Goal: Information Seeking & Learning: Learn about a topic

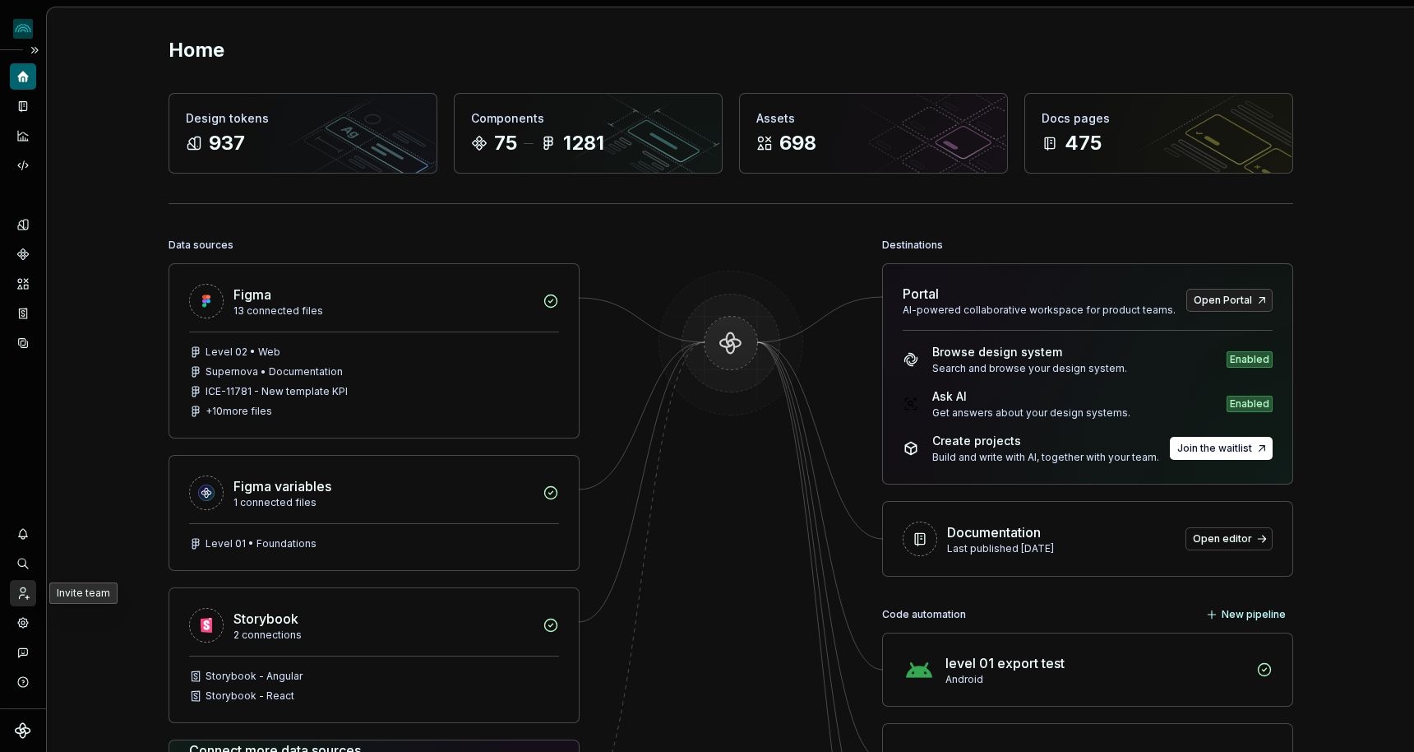
click at [25, 586] on icon "Invite team" at bounding box center [23, 592] width 15 height 15
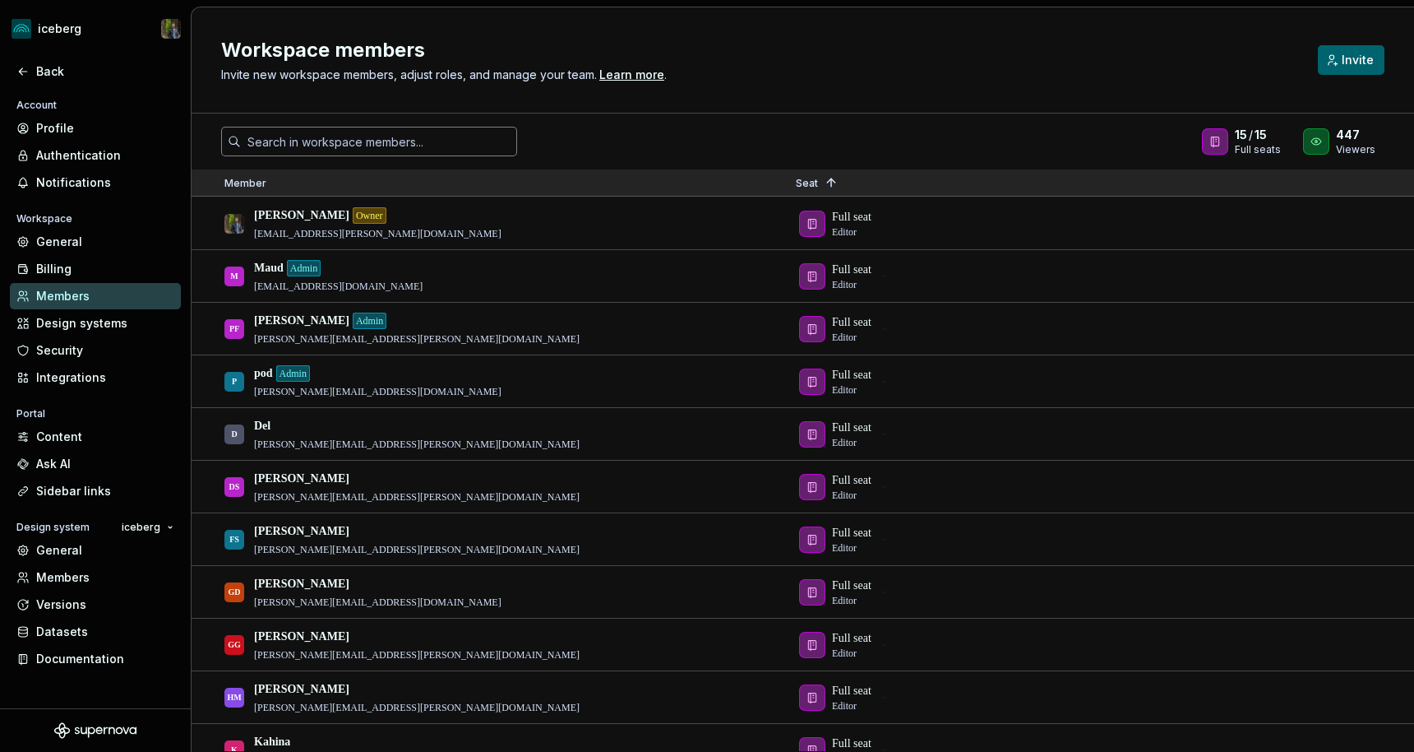
click at [331, 136] on input "text" at bounding box center [379, 142] width 276 height 30
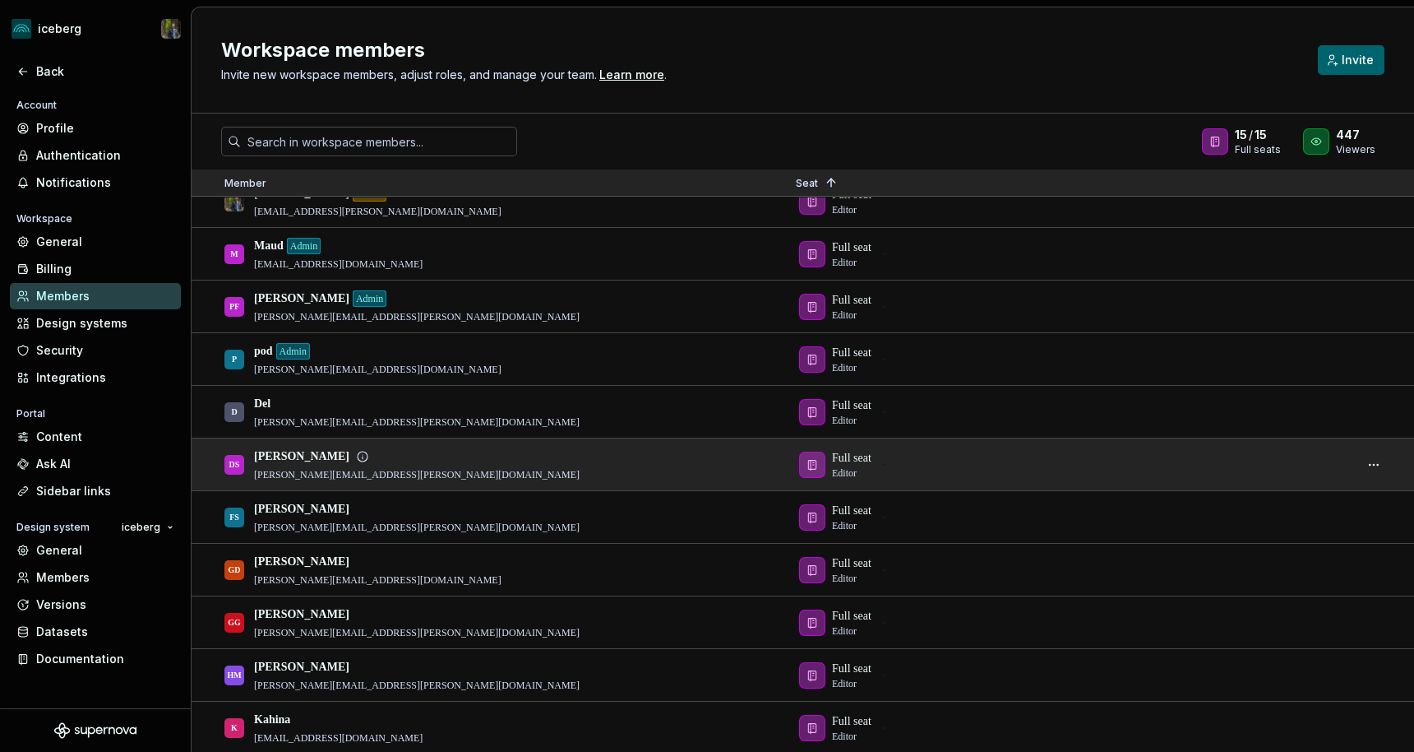
click at [648, 462] on div "[PERSON_NAME] Swanson [EMAIL_ADDRESS][PERSON_NAME][DOMAIN_NAME]" at bounding box center [496, 464] width 545 height 50
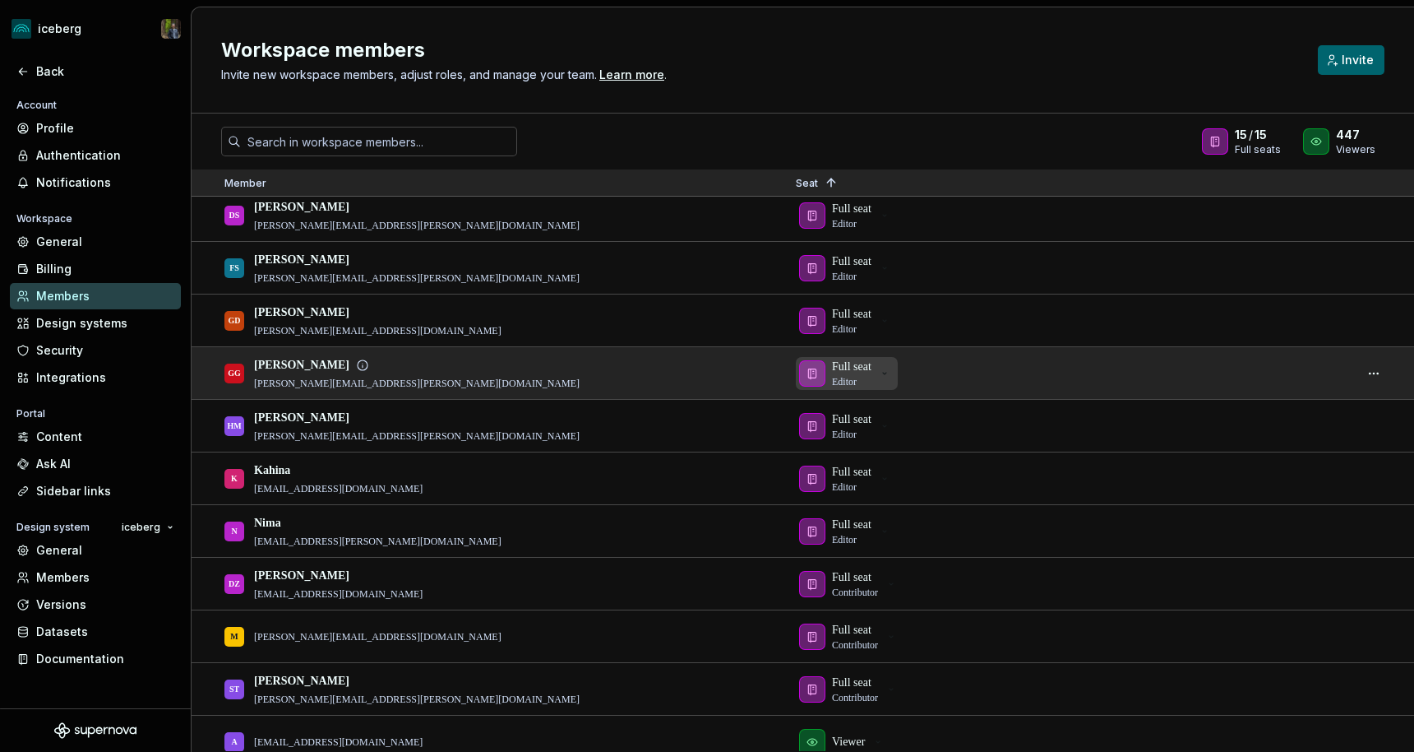
click at [858, 368] on p "Full seat" at bounding box center [851, 367] width 39 height 16
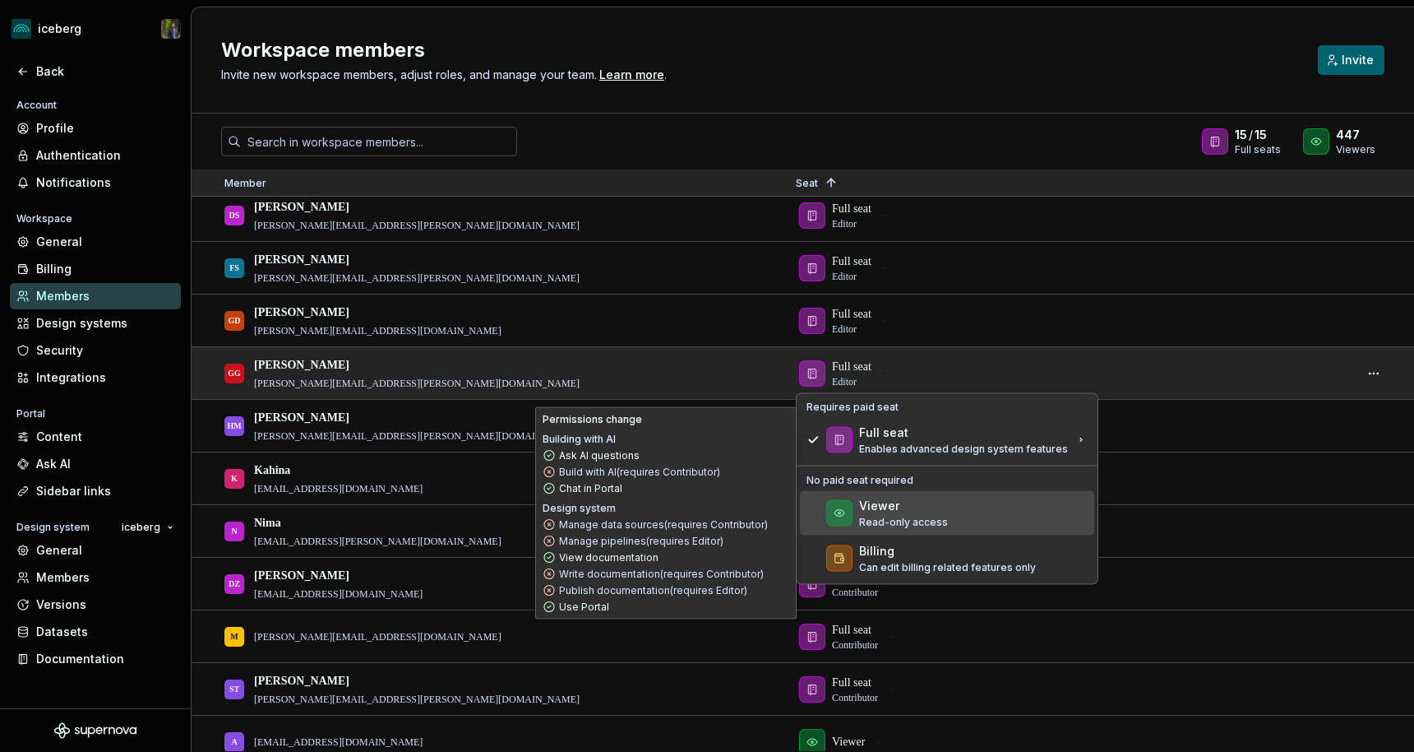
click at [913, 509] on div "Viewer" at bounding box center [903, 505] width 89 height 16
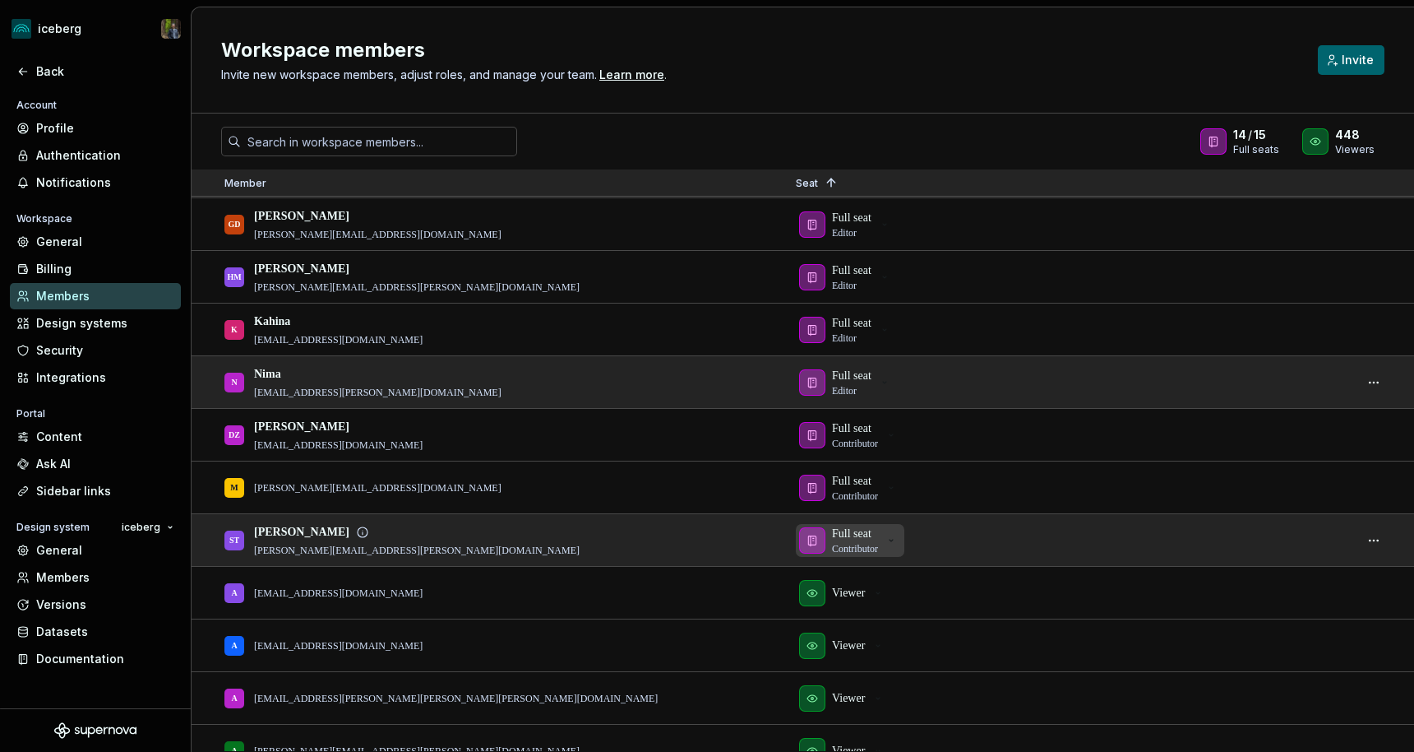
click at [858, 532] on p "Full seat" at bounding box center [851, 533] width 39 height 16
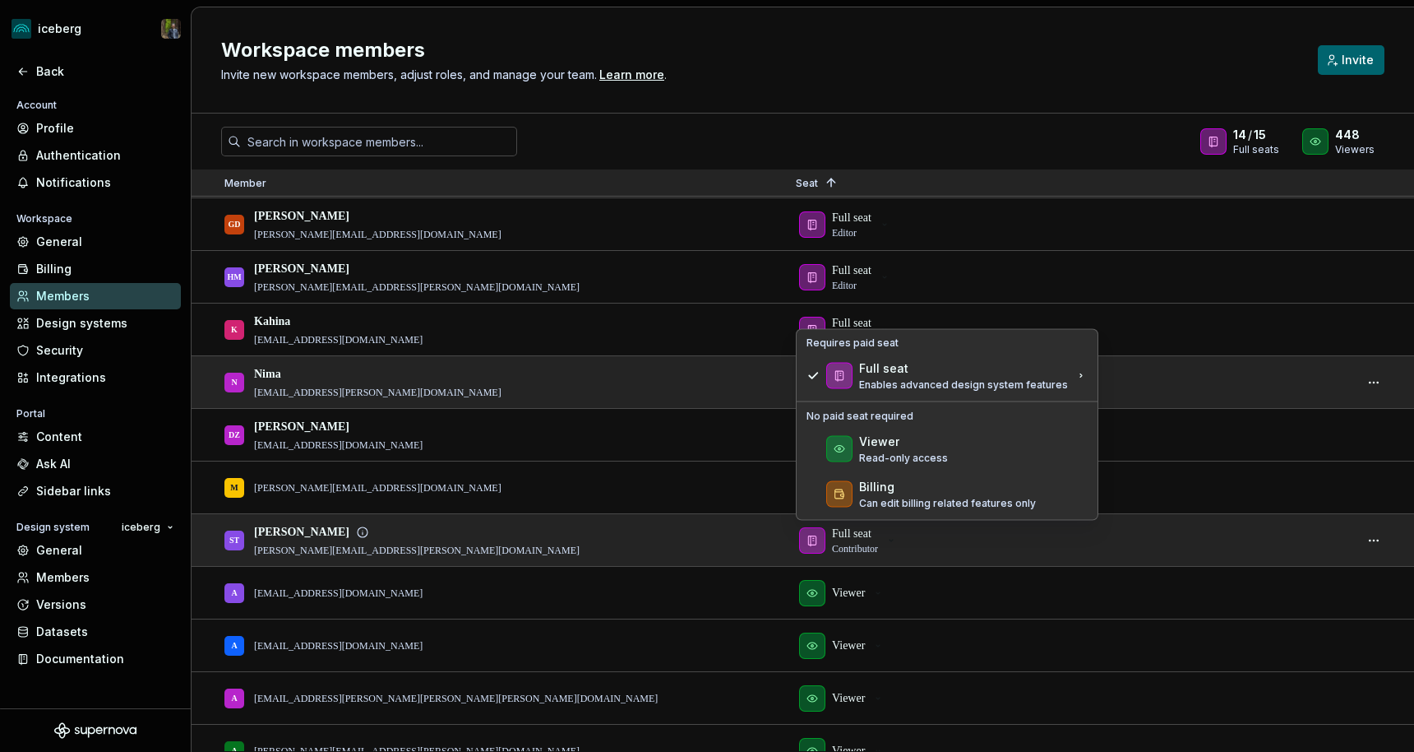
click at [465, 555] on div "ST Sid Talwar [EMAIL_ADDRESS][PERSON_NAME][DOMAIN_NAME]" at bounding box center [496, 540] width 545 height 50
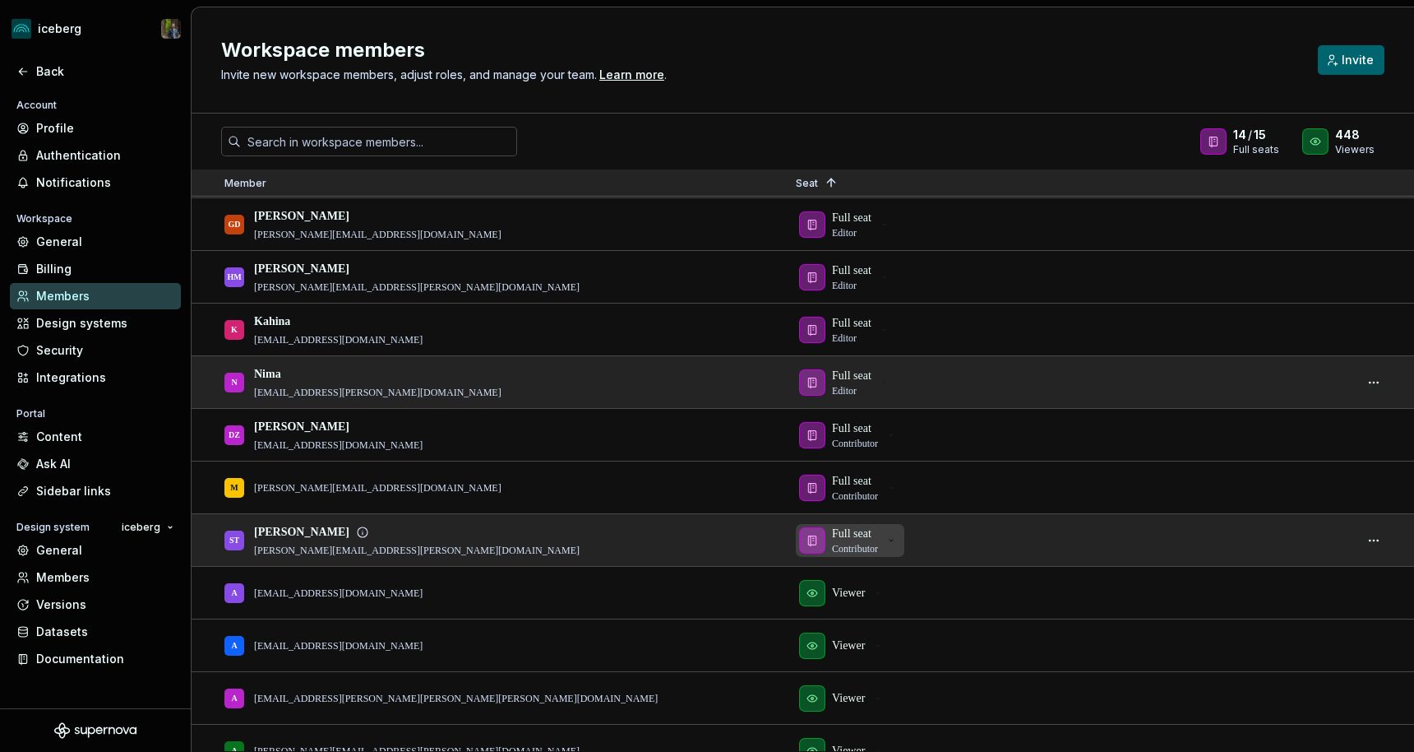
click at [825, 534] on div "button" at bounding box center [812, 540] width 26 height 26
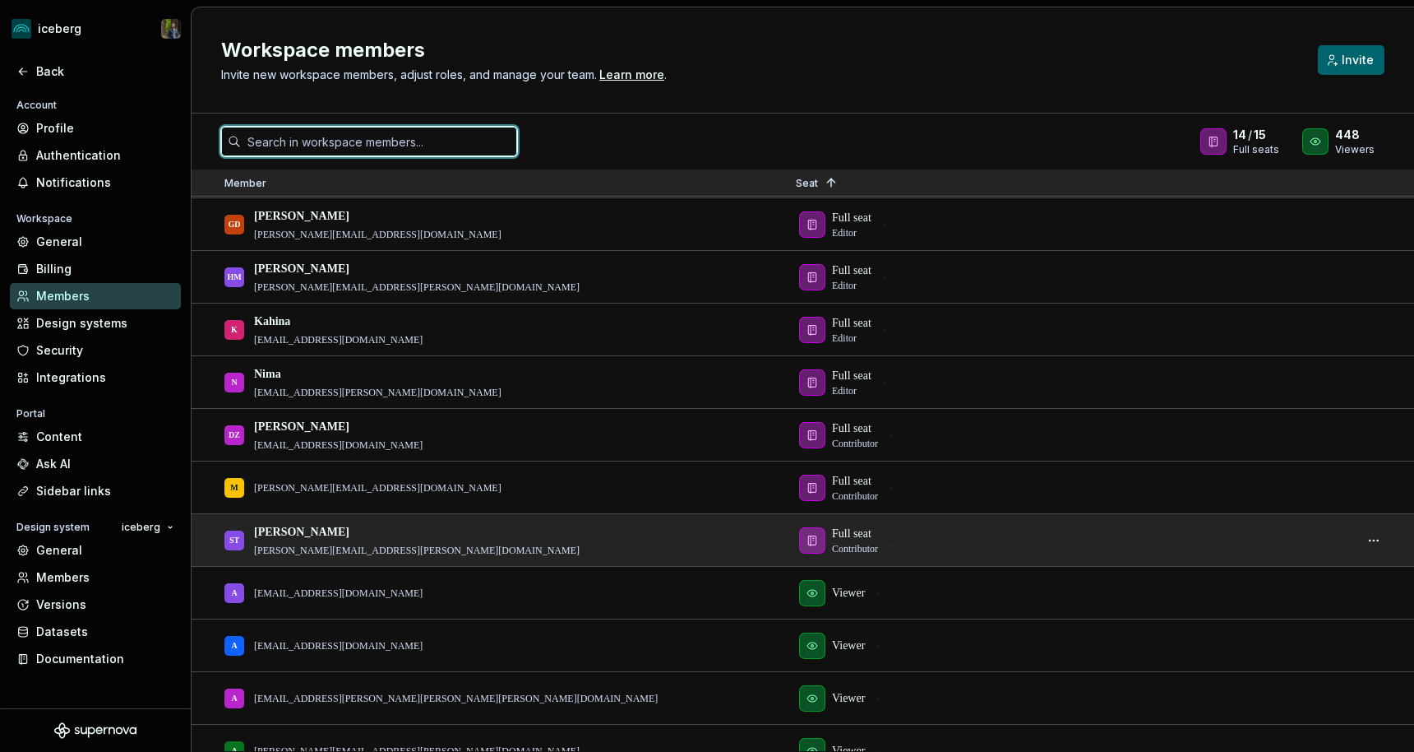
click at [450, 146] on input "text" at bounding box center [379, 142] width 276 height 30
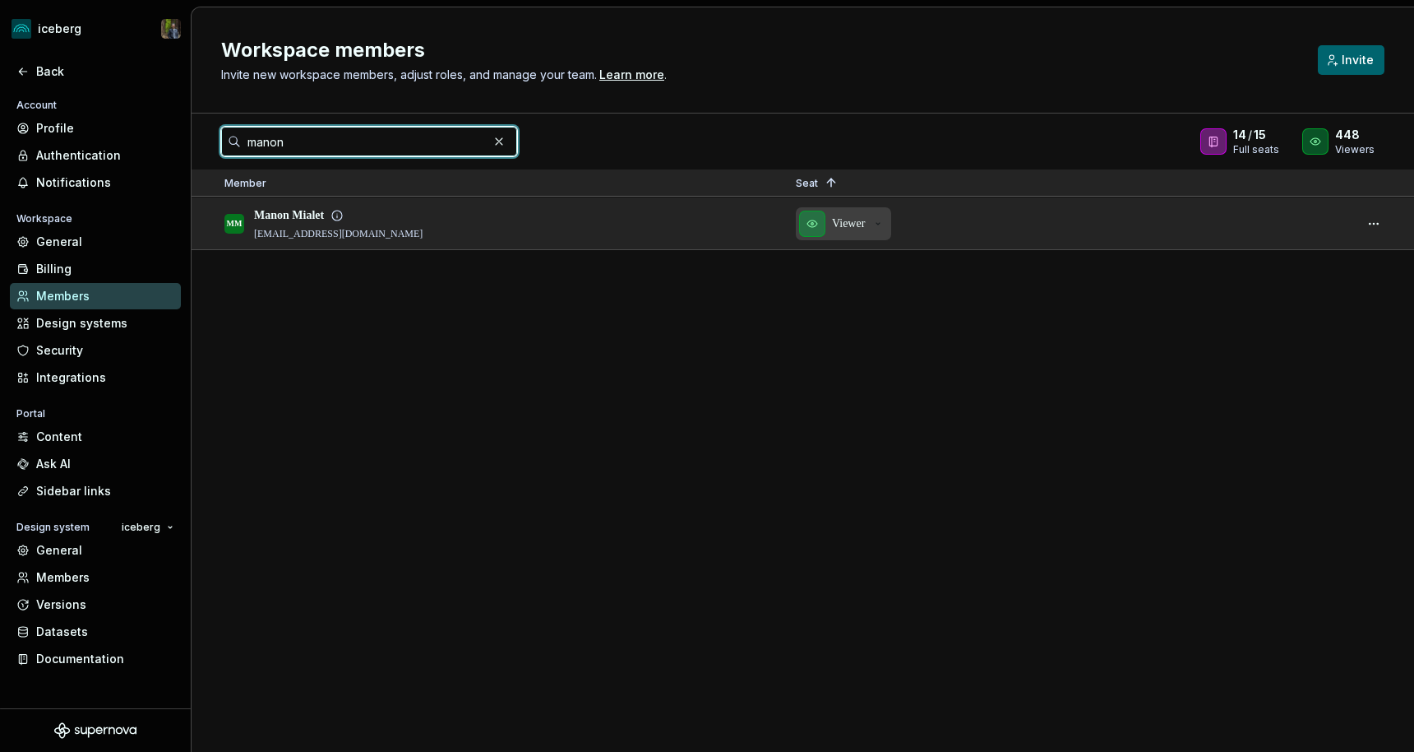
type input "manon"
click at [843, 220] on p "Viewer" at bounding box center [848, 223] width 33 height 16
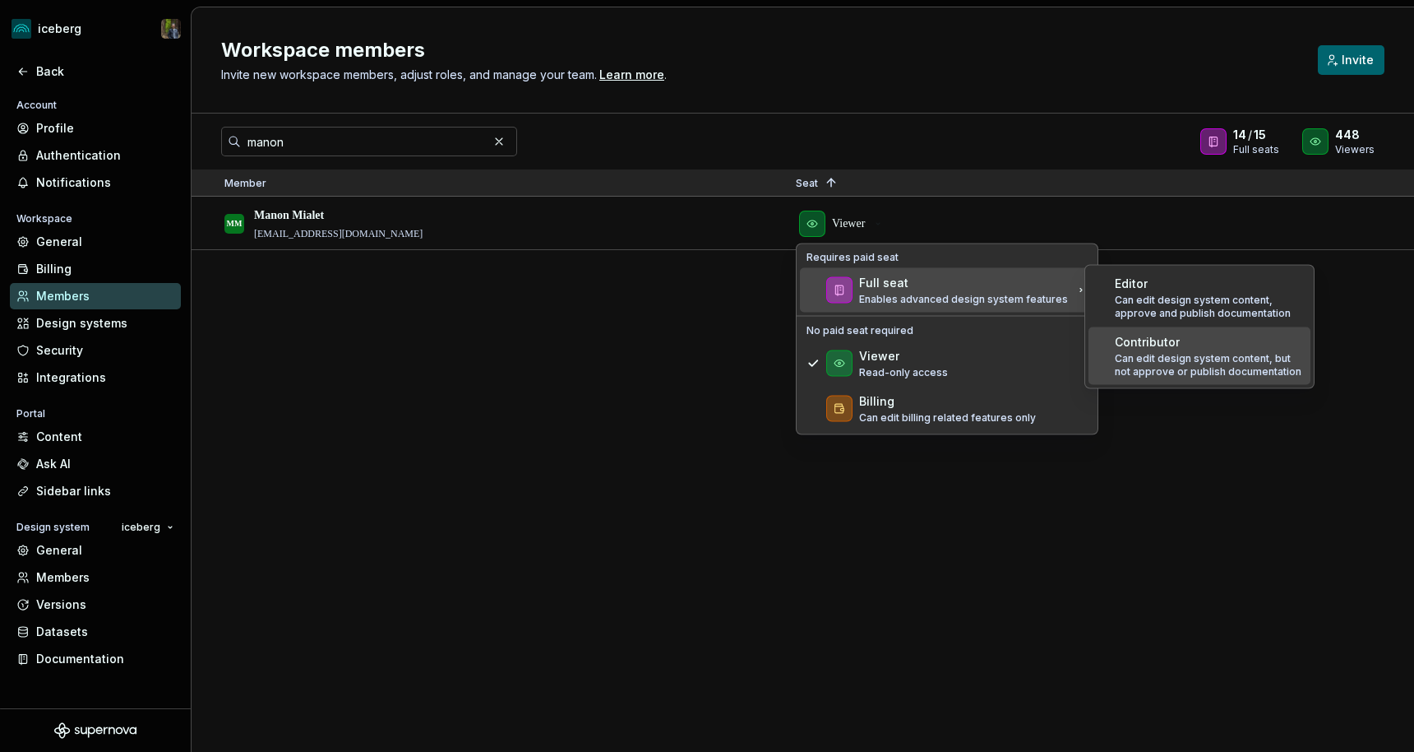
click at [1185, 345] on div "Contributor" at bounding box center [1209, 342] width 189 height 16
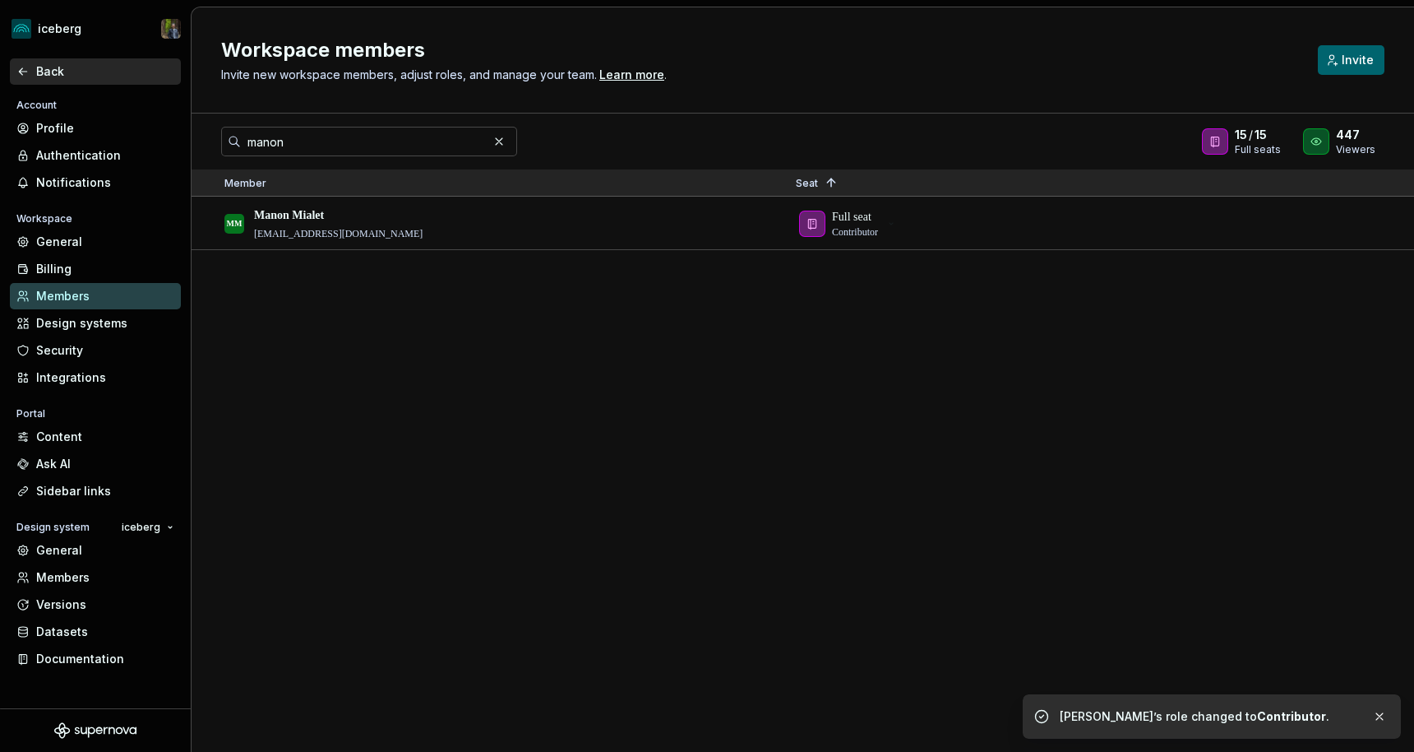
click at [107, 67] on div "Back" at bounding box center [105, 71] width 138 height 16
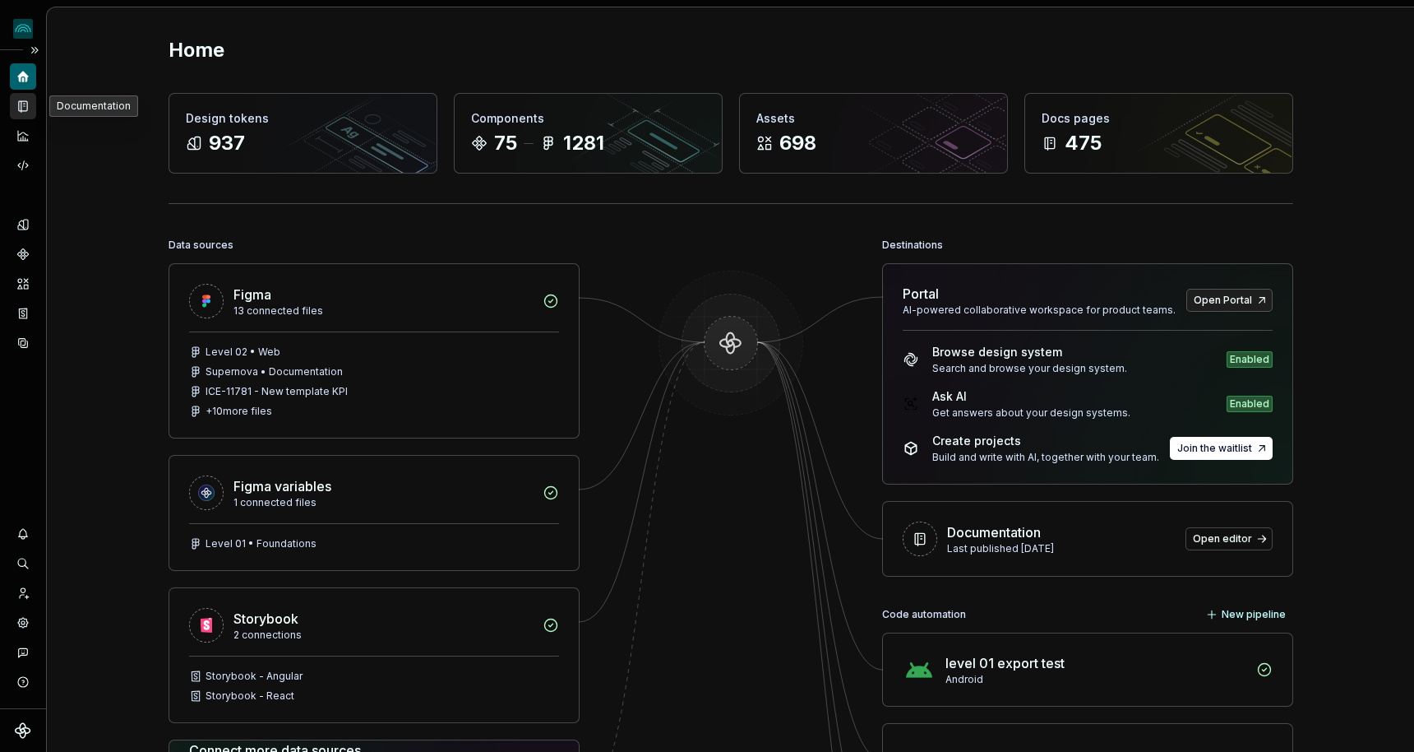
click at [21, 99] on icon "Documentation" at bounding box center [23, 106] width 15 height 15
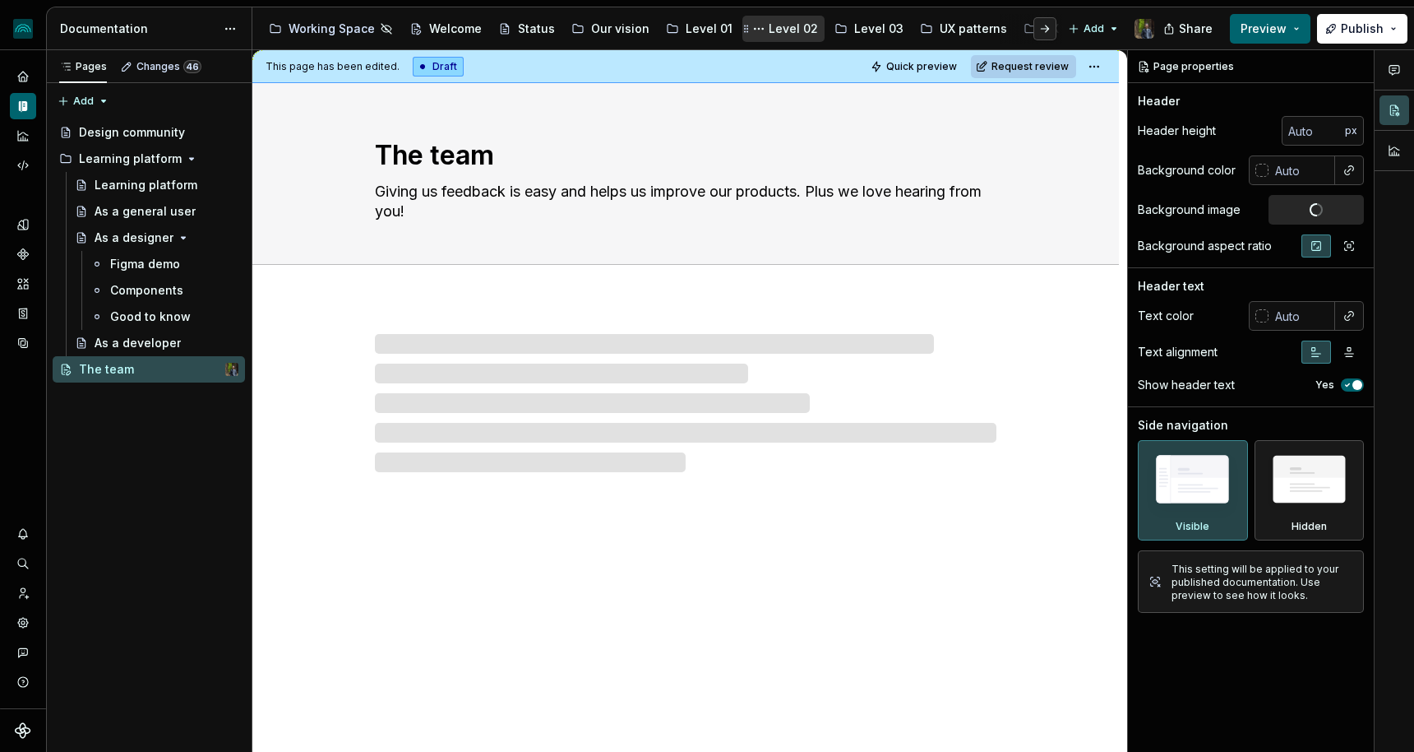
click at [780, 22] on div "Level 02" at bounding box center [793, 29] width 49 height 16
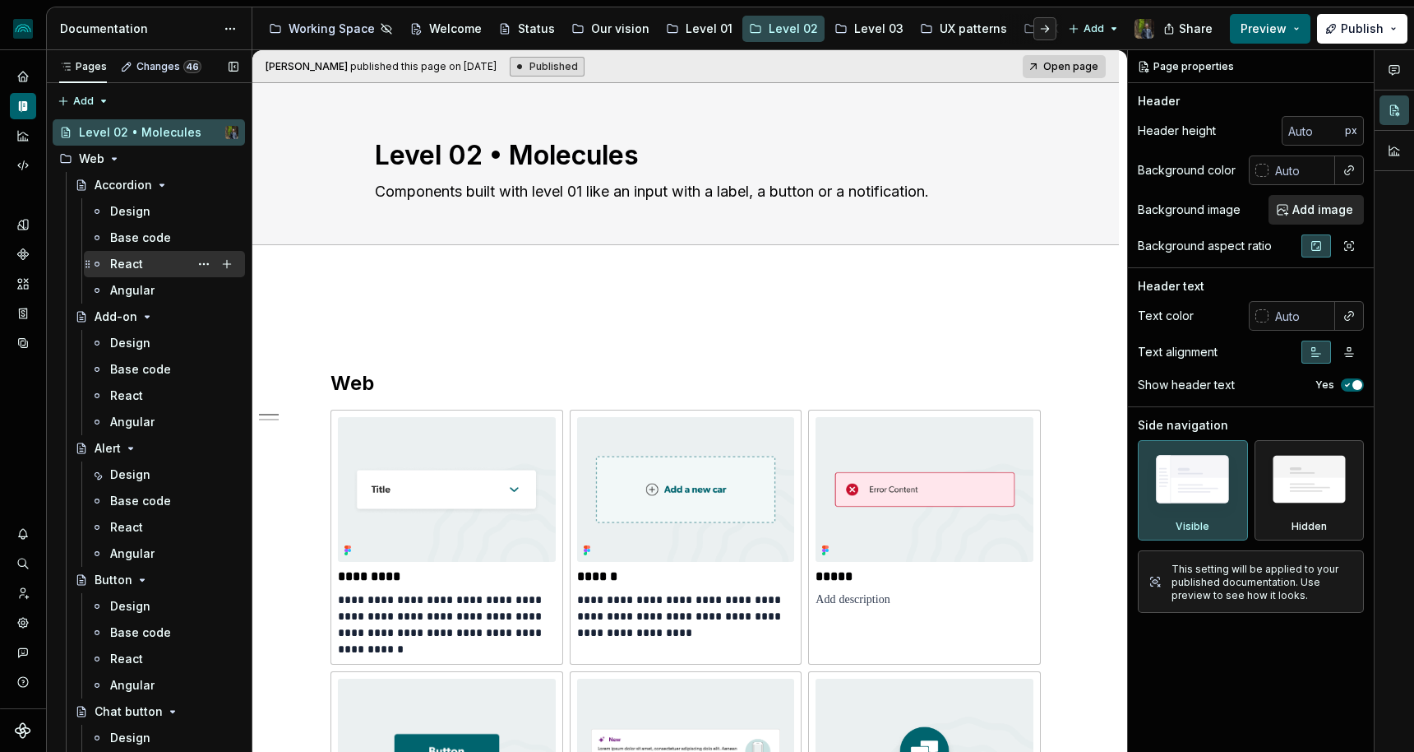
click at [150, 260] on div "React" at bounding box center [174, 263] width 128 height 23
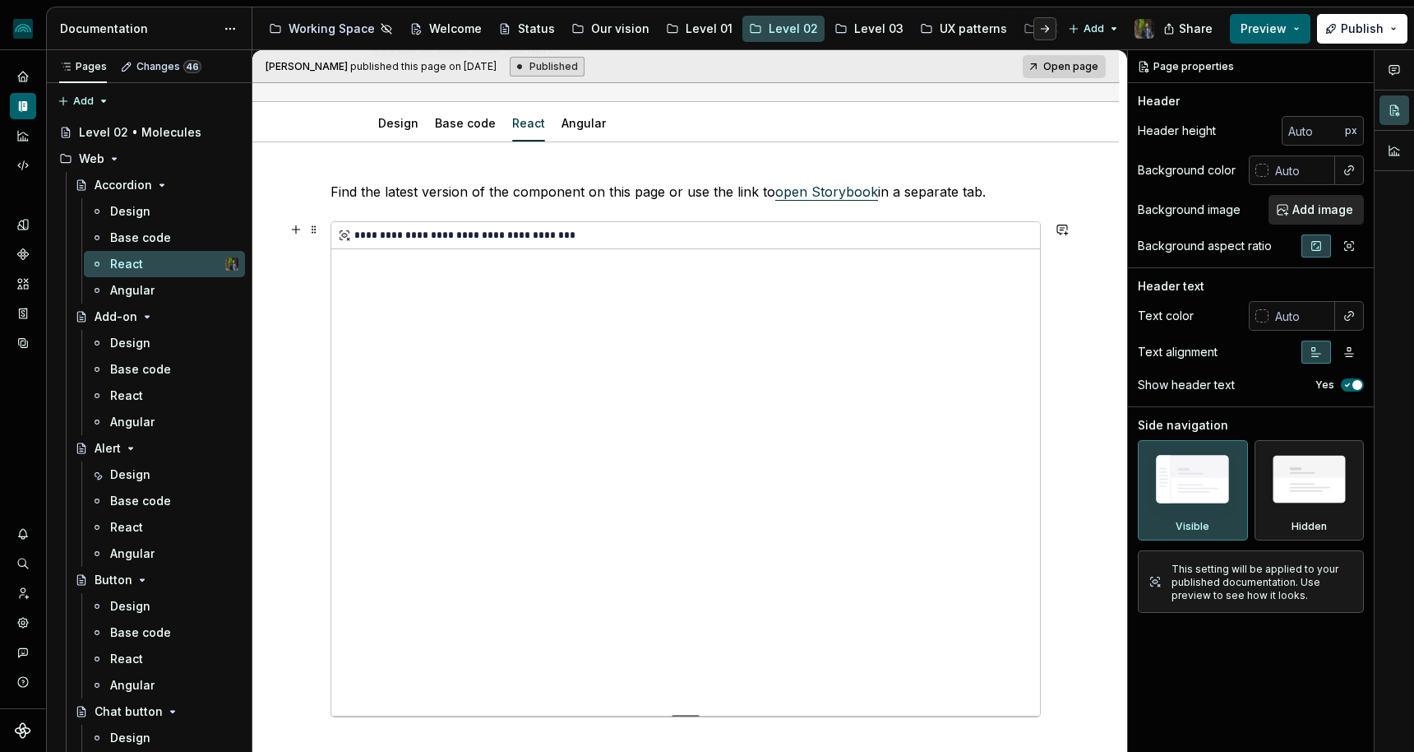
click at [548, 384] on div "**********" at bounding box center [685, 468] width 709 height 493
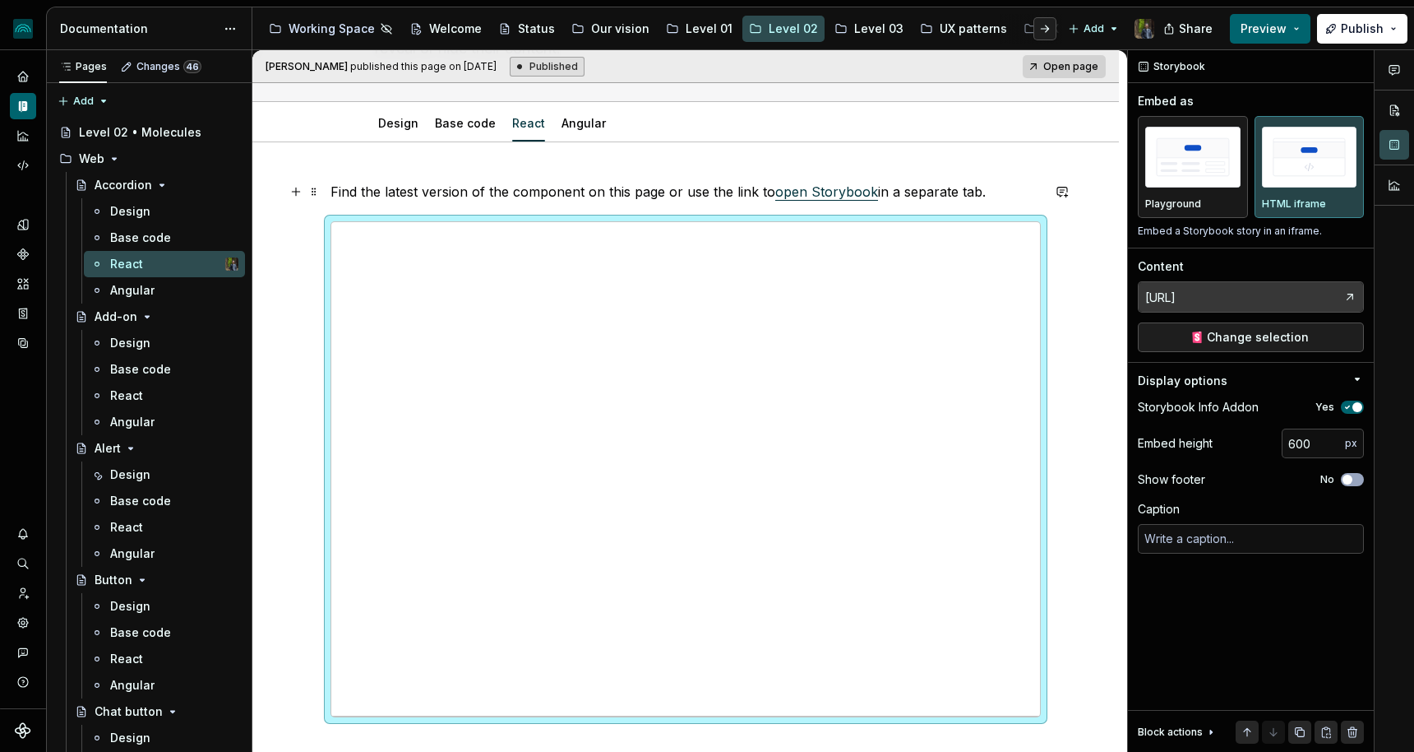
click at [814, 195] on link "open Storybook" at bounding box center [826, 191] width 103 height 16
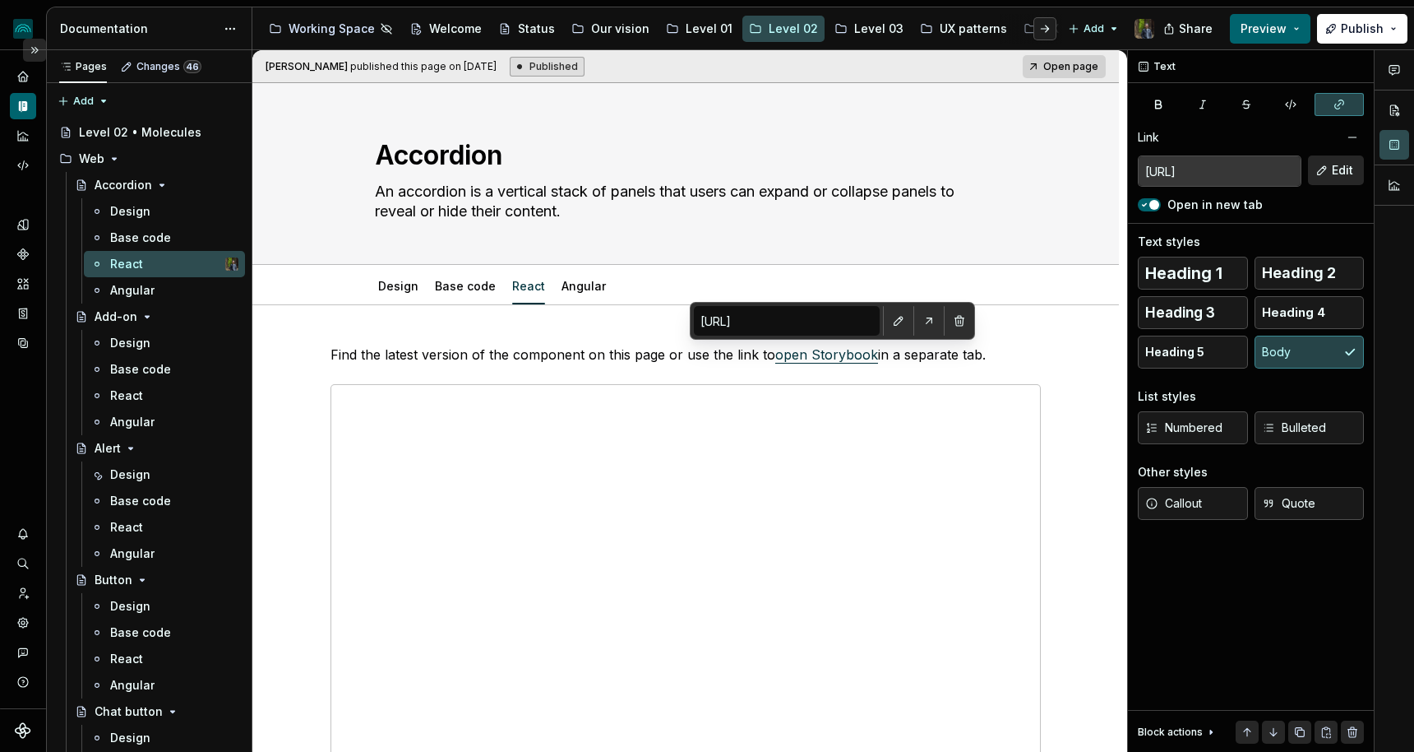
click at [30, 54] on button "Expand sidebar" at bounding box center [34, 50] width 23 height 23
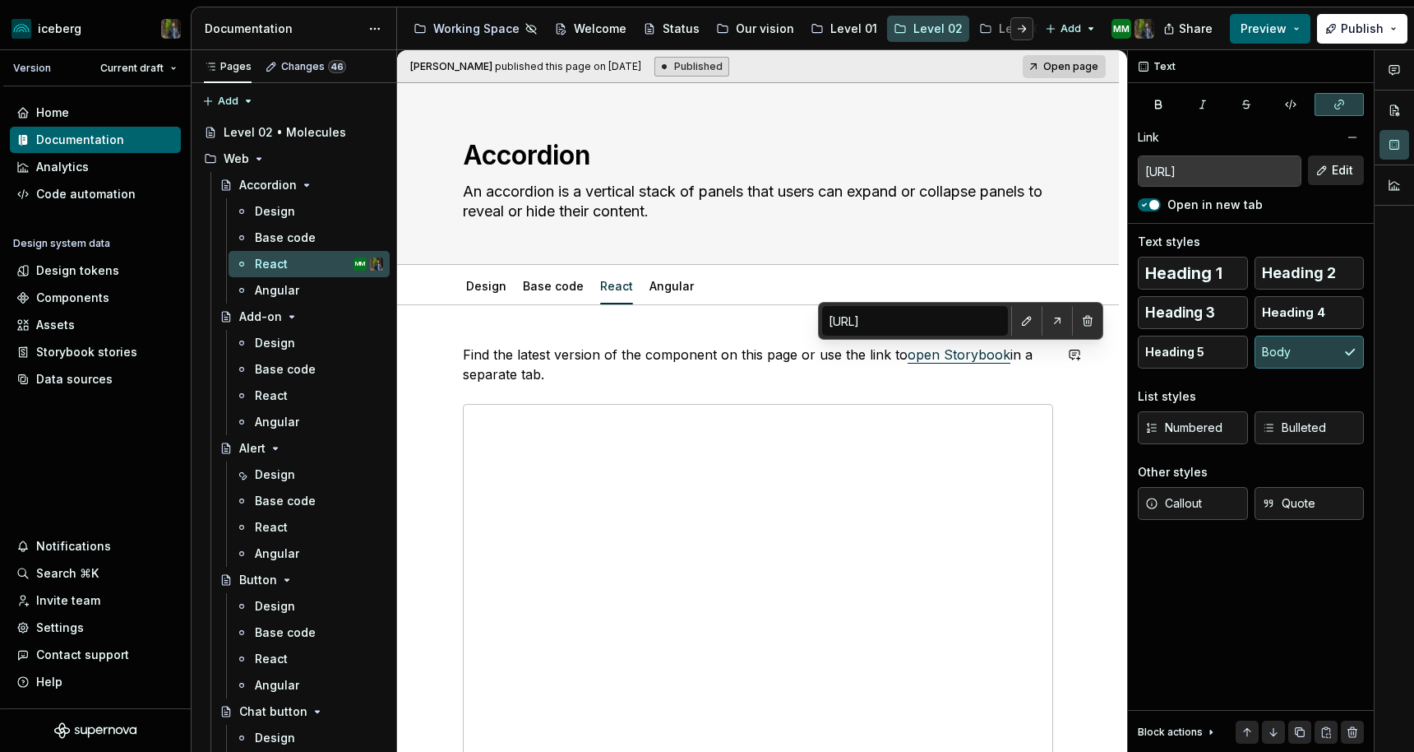
click at [1119, 328] on div "**********" at bounding box center [758, 725] width 722 height 840
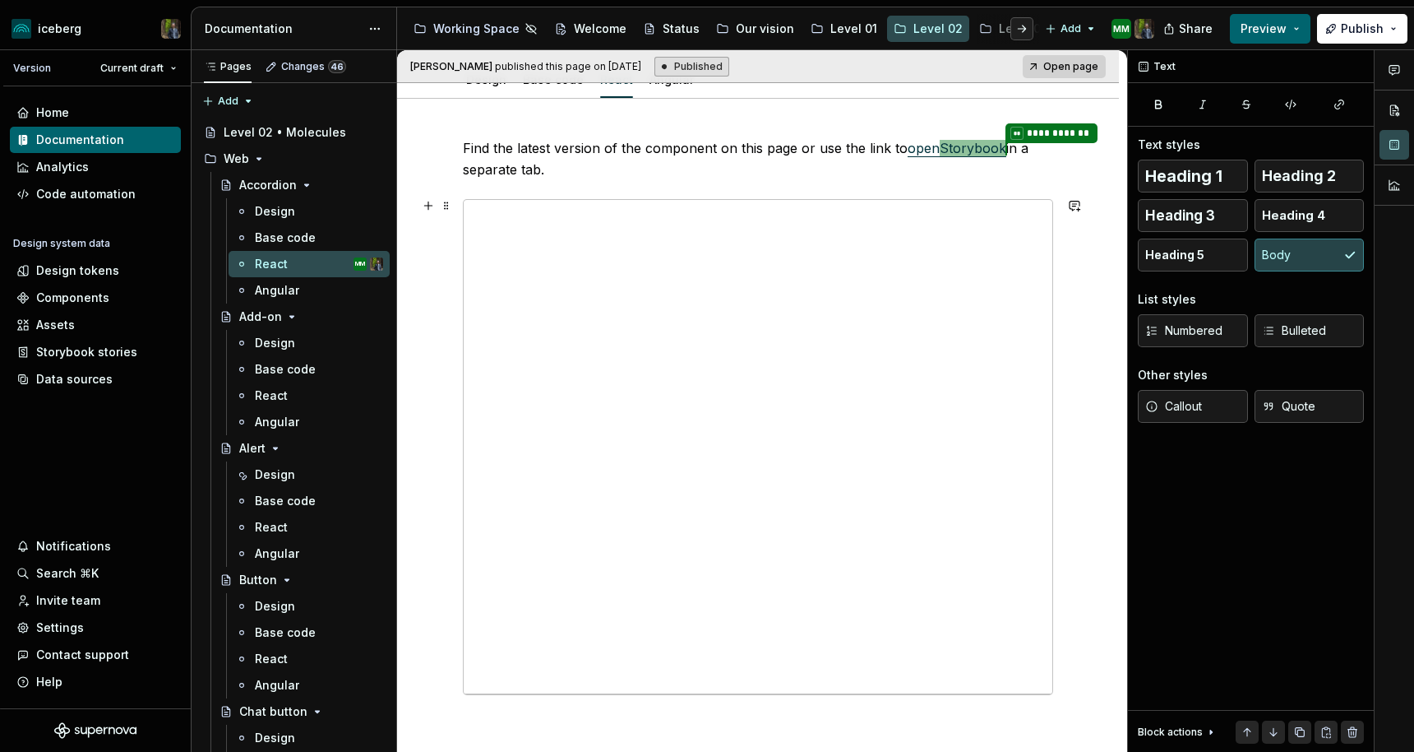
scroll to position [208, 0]
click at [781, 395] on div "**********" at bounding box center [758, 444] width 589 height 493
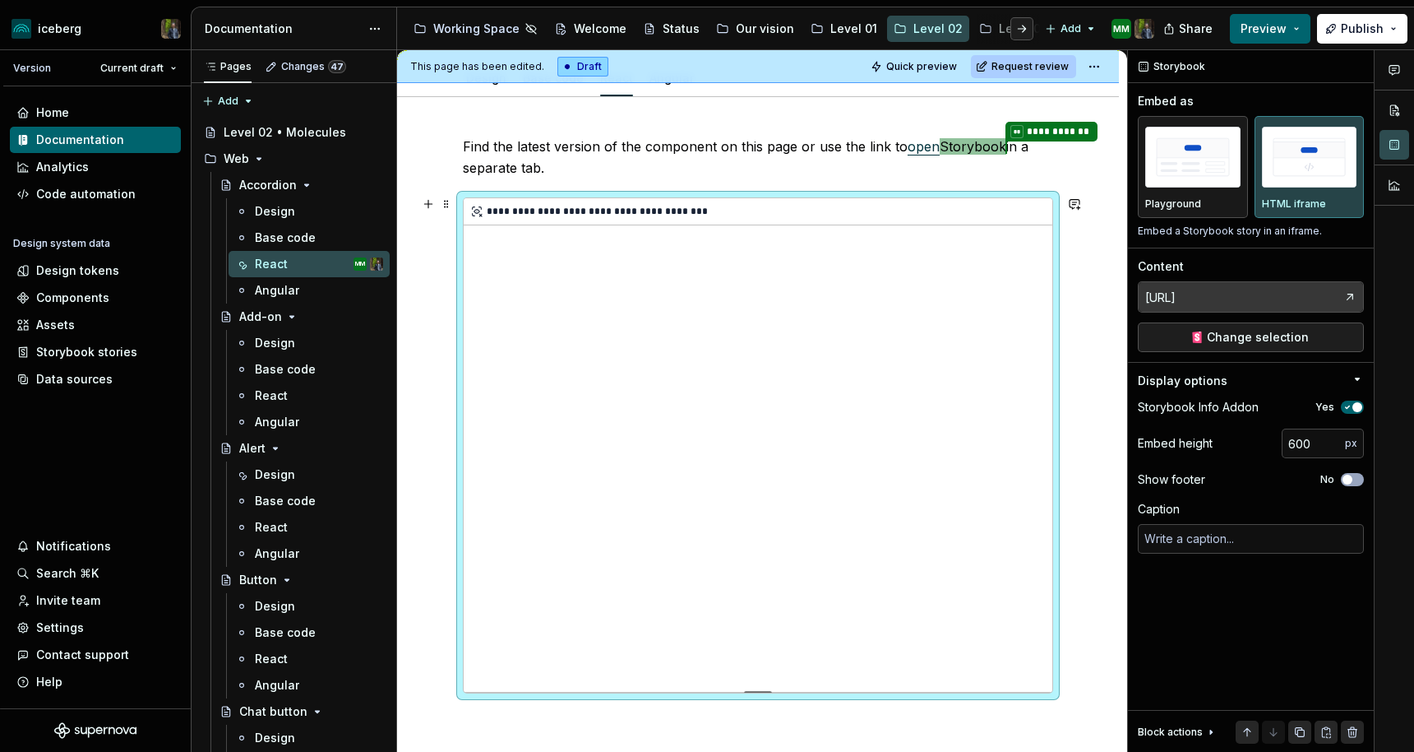
type textarea "*"
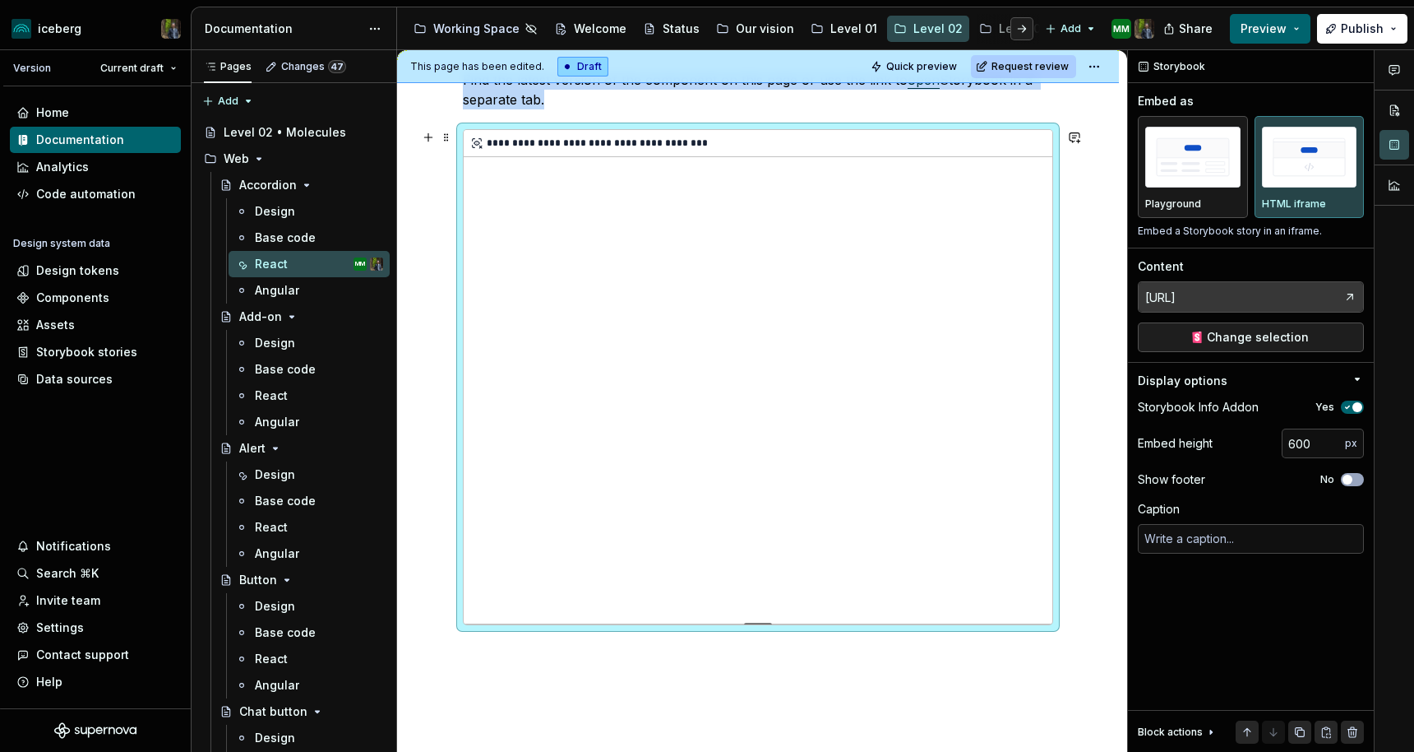
scroll to position [308, 0]
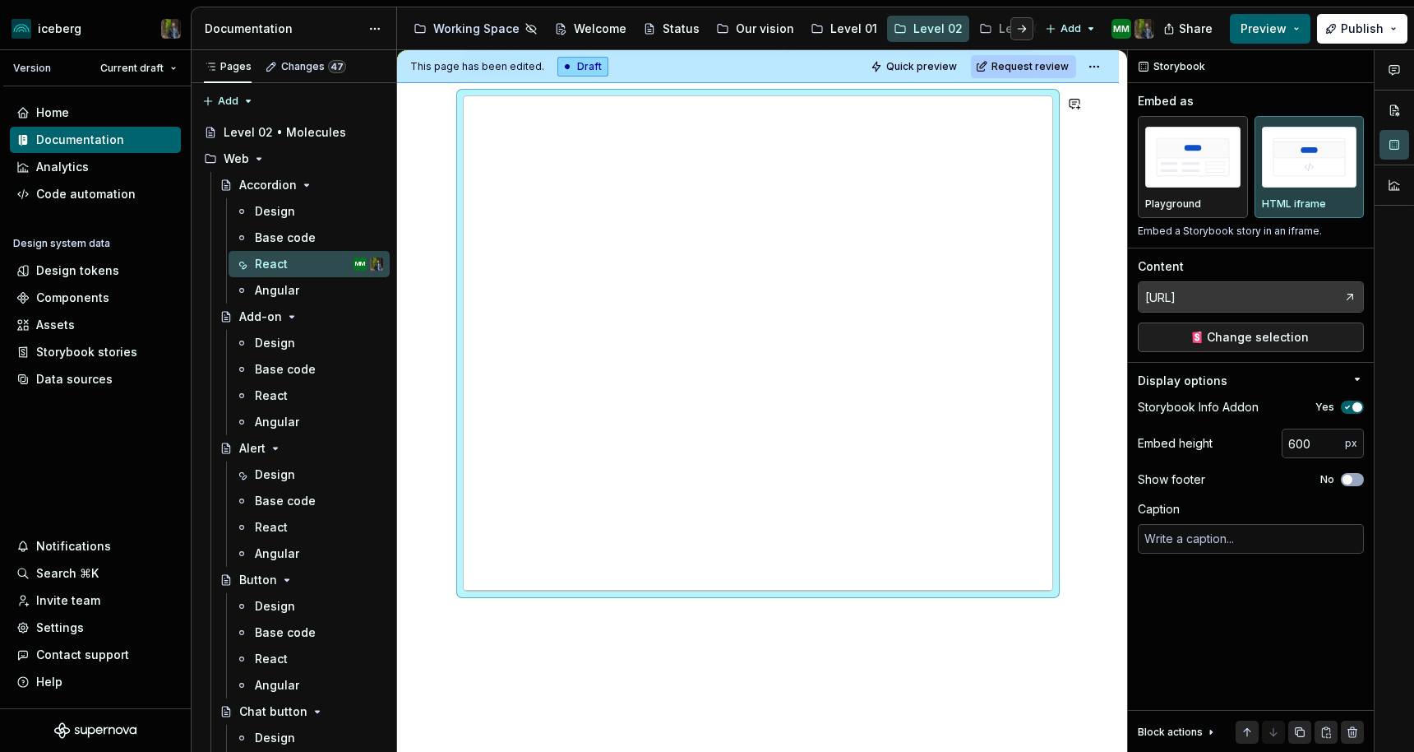
click at [578, 630] on div "**********" at bounding box center [758, 417] width 722 height 840
click at [557, 627] on div "**********" at bounding box center [758, 417] width 722 height 840
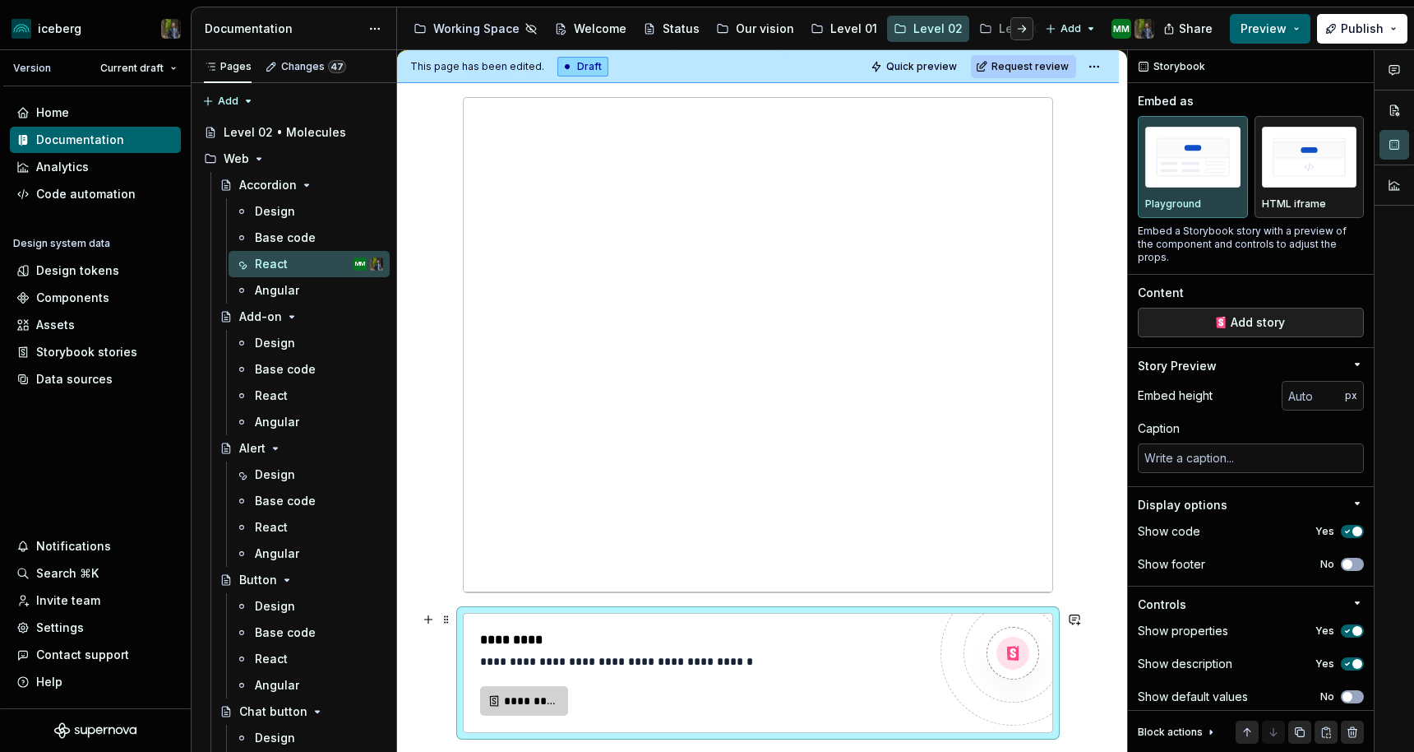
click at [516, 701] on span "*********" at bounding box center [530, 700] width 53 height 16
type textarea "*"
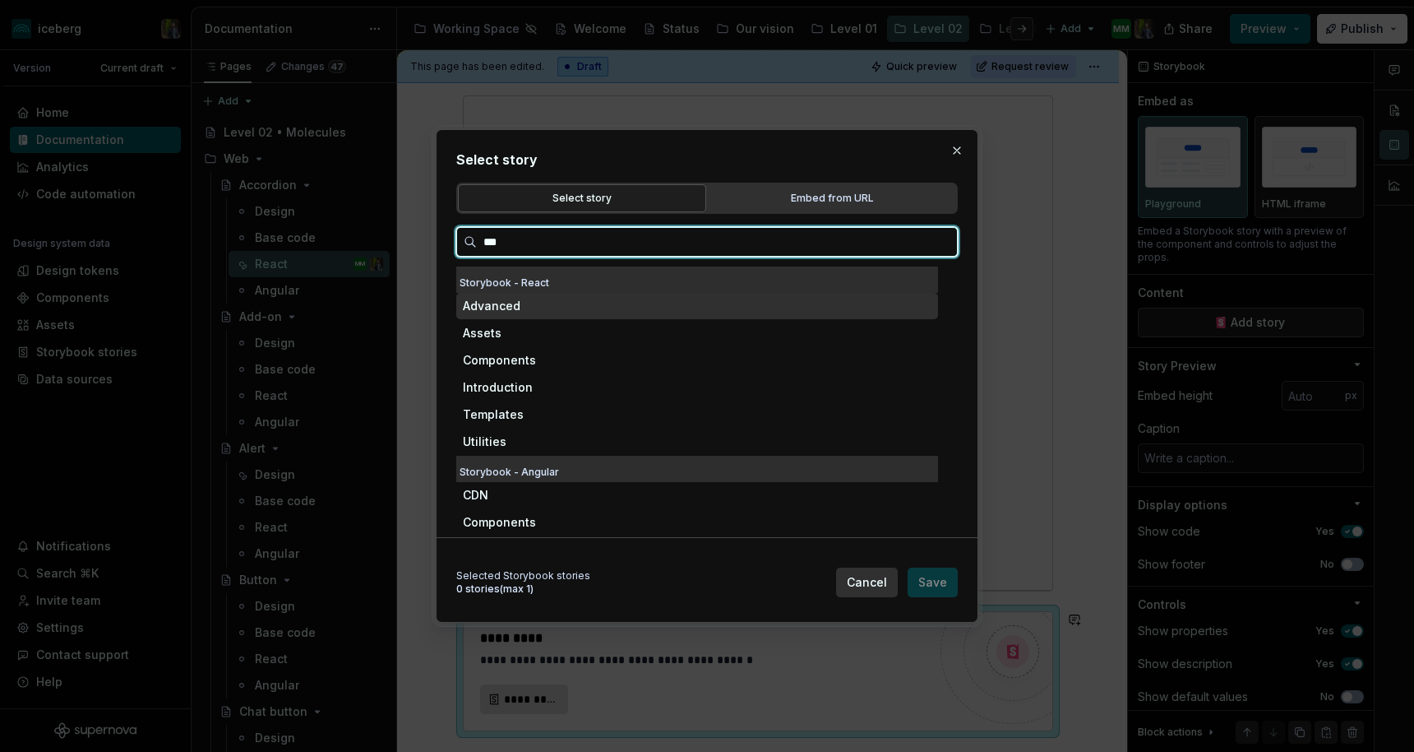
type input "****"
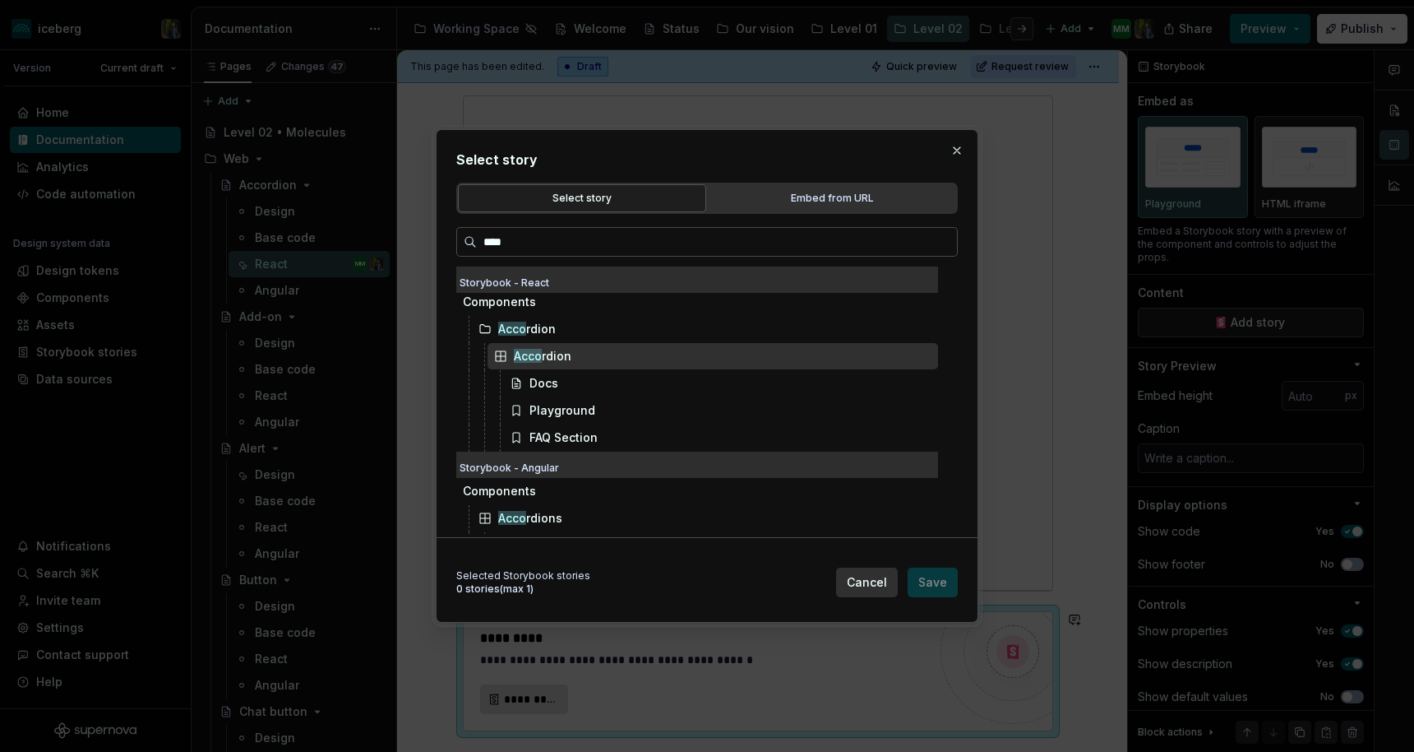
scroll to position [0, 0]
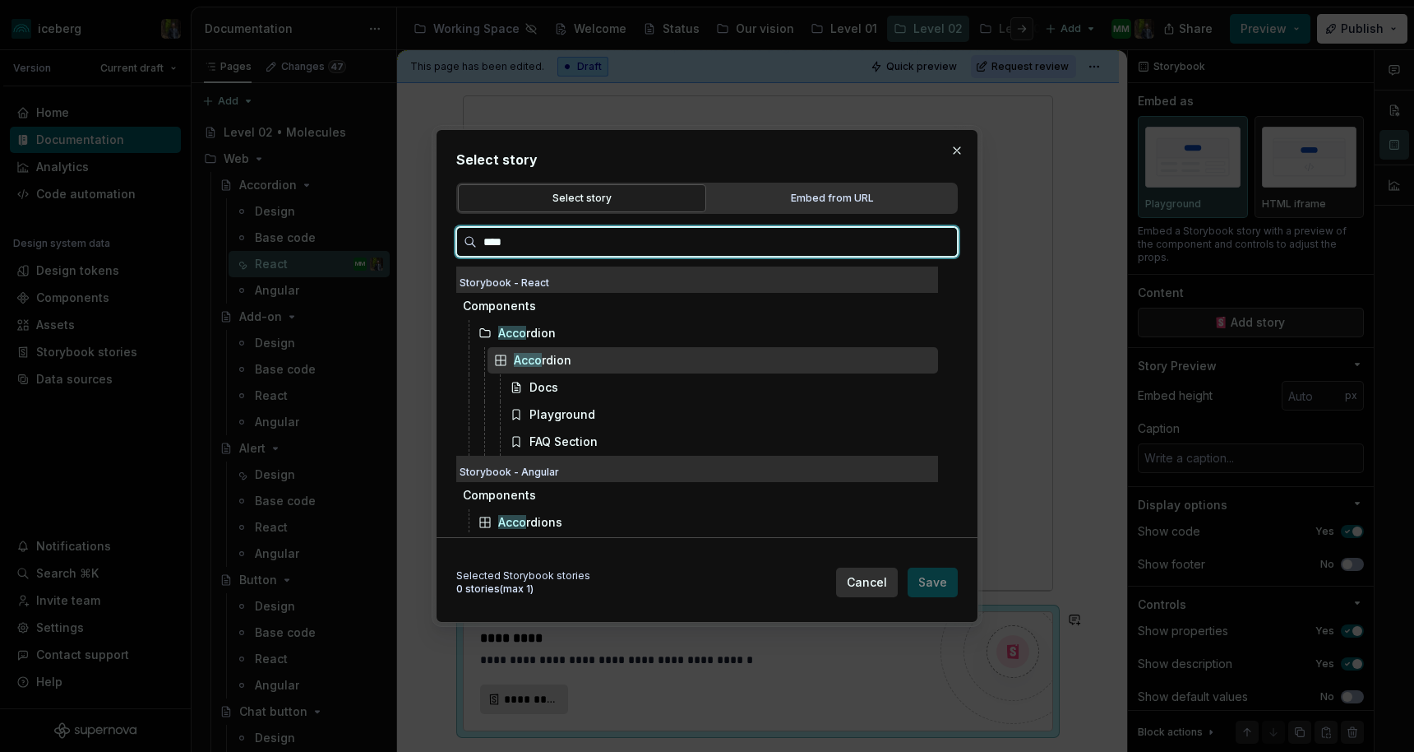
click at [547, 361] on div "Acco rdion" at bounding box center [543, 360] width 58 height 16
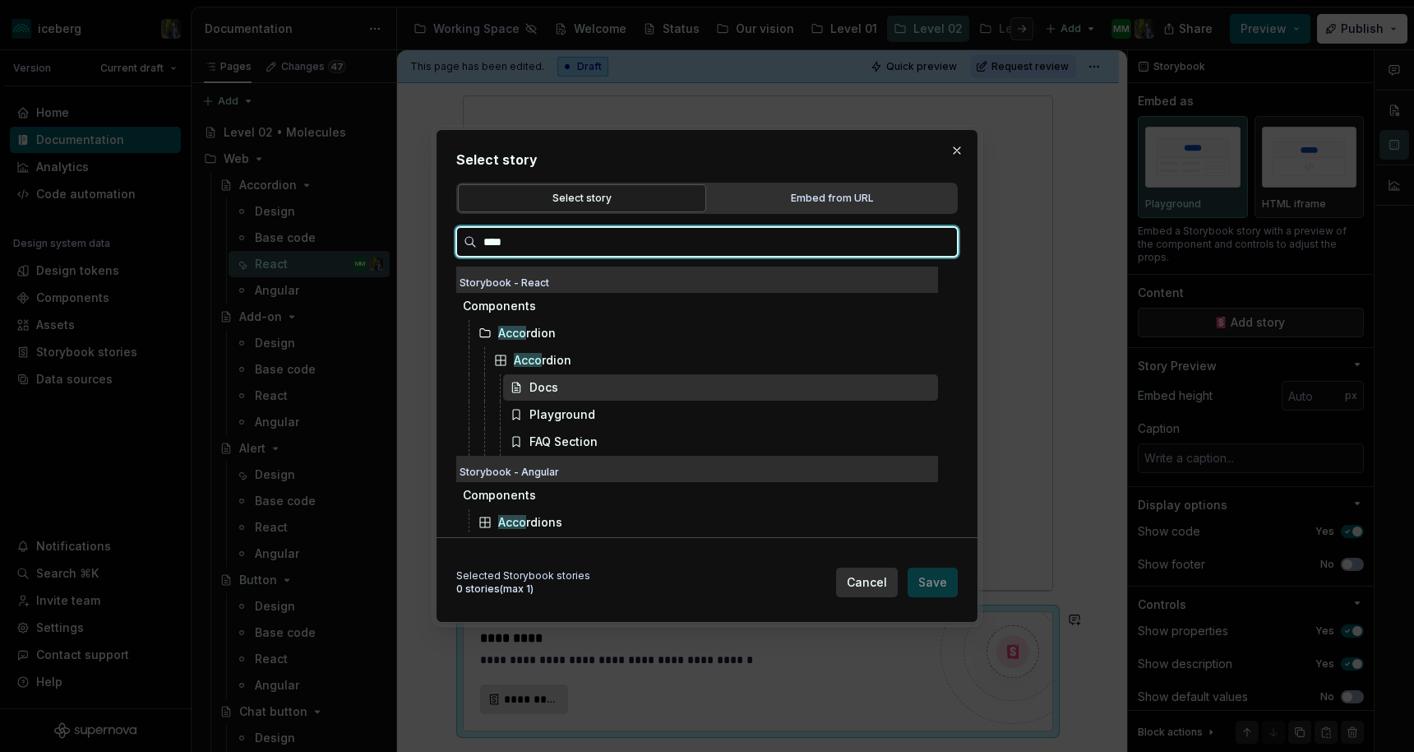
click at [547, 385] on div "Docs" at bounding box center [544, 387] width 29 height 16
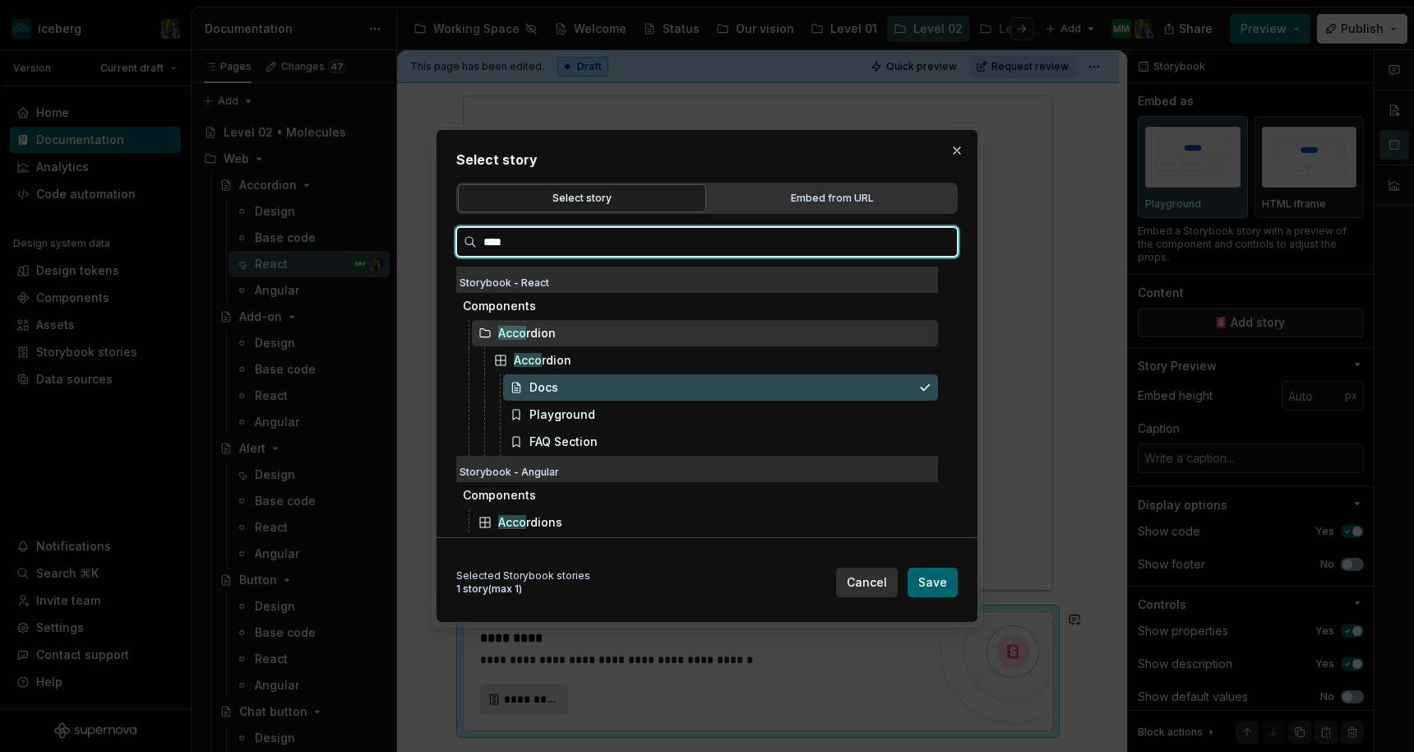
click at [562, 345] on div "Acco rdion" at bounding box center [705, 333] width 466 height 26
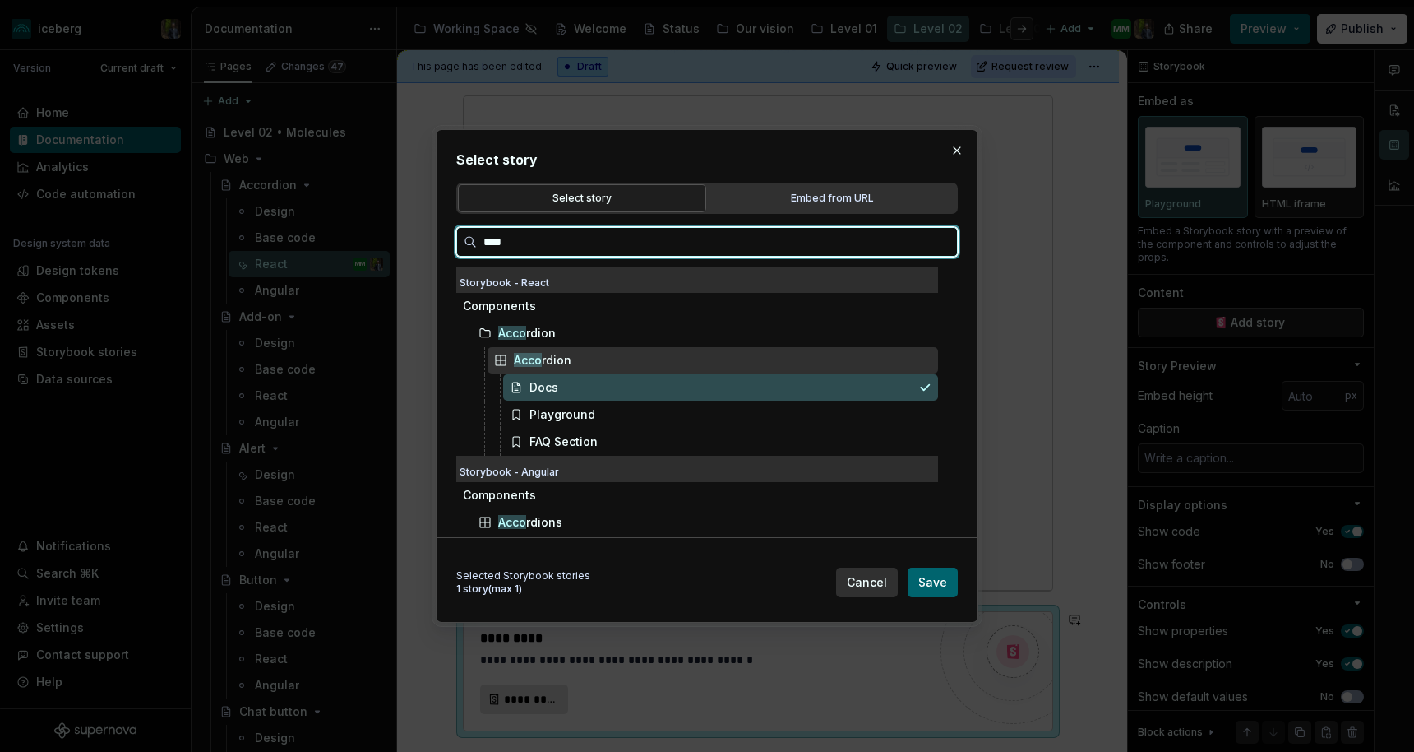
click at [557, 370] on div "Acco rdion" at bounding box center [713, 360] width 451 height 26
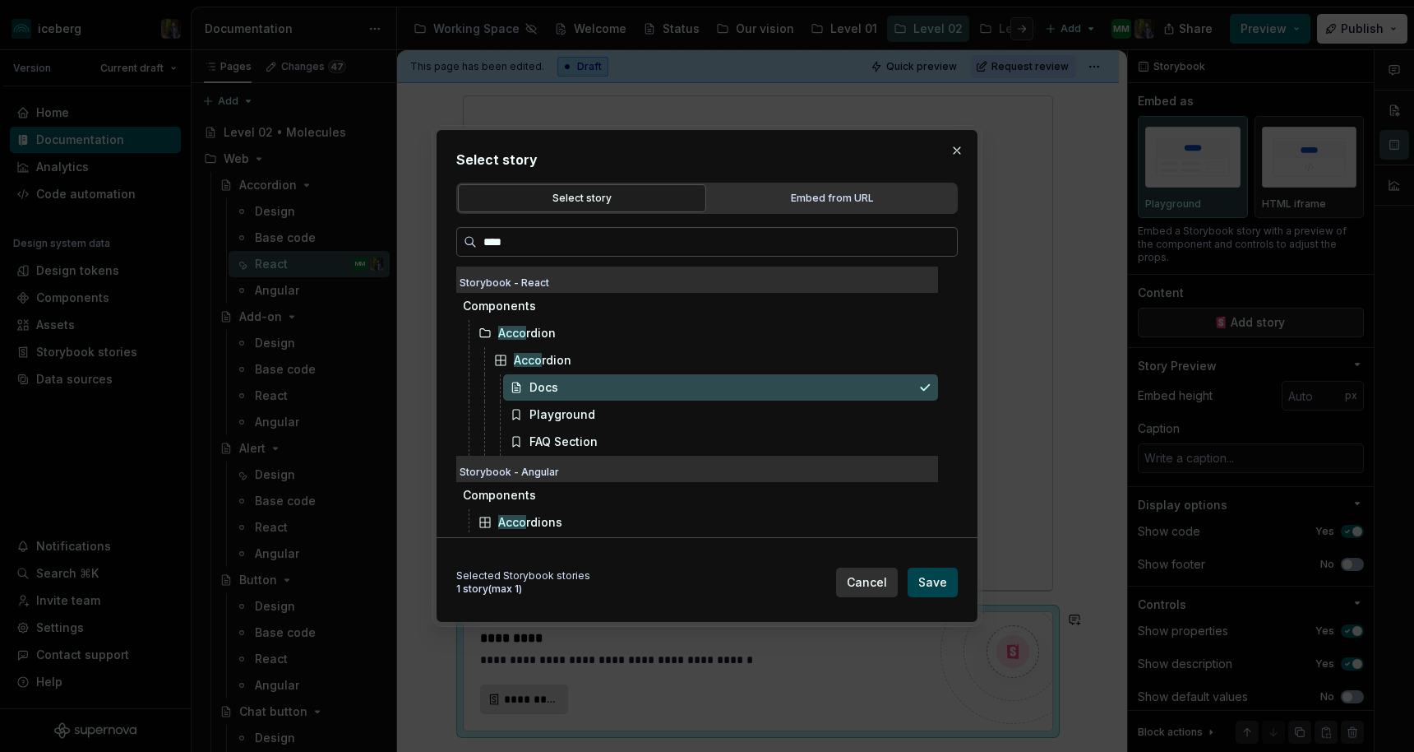
click at [932, 581] on span "Save" at bounding box center [932, 582] width 29 height 16
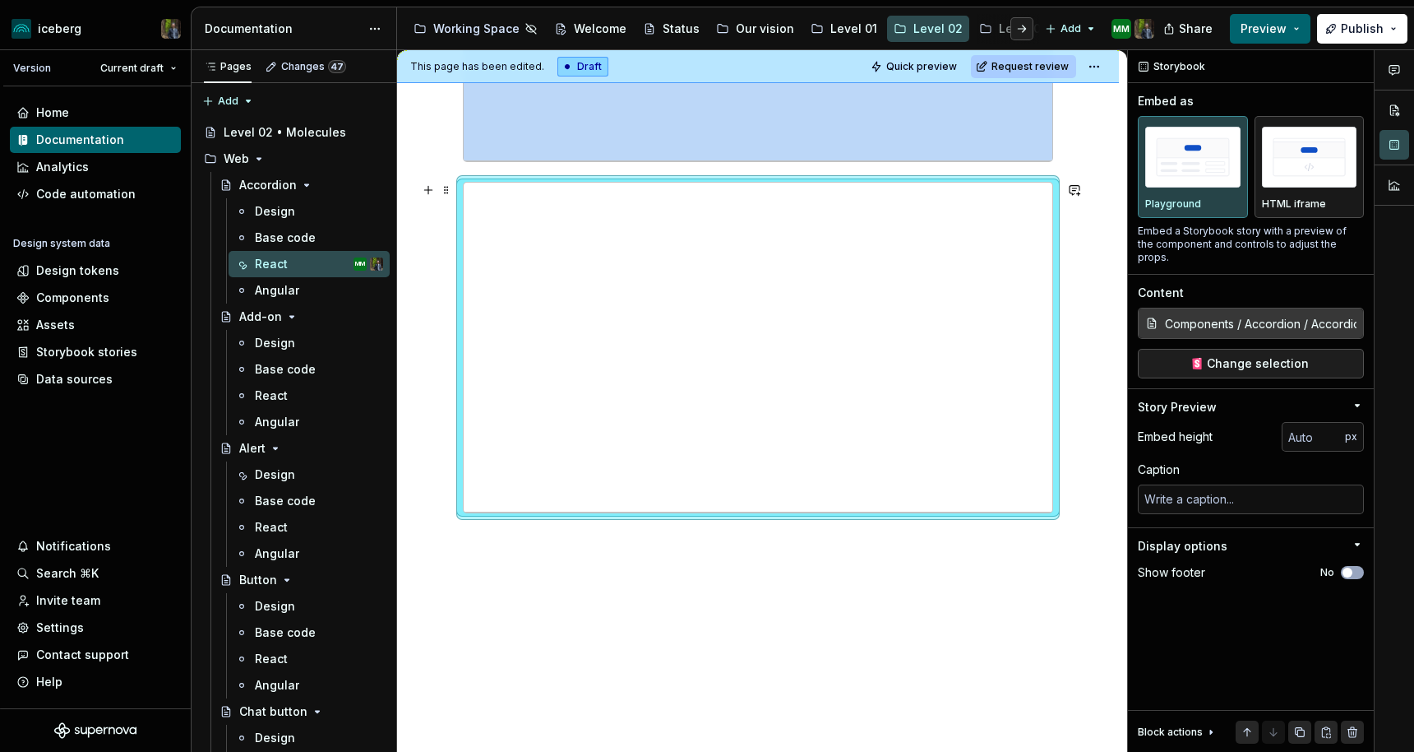
scroll to position [743, 0]
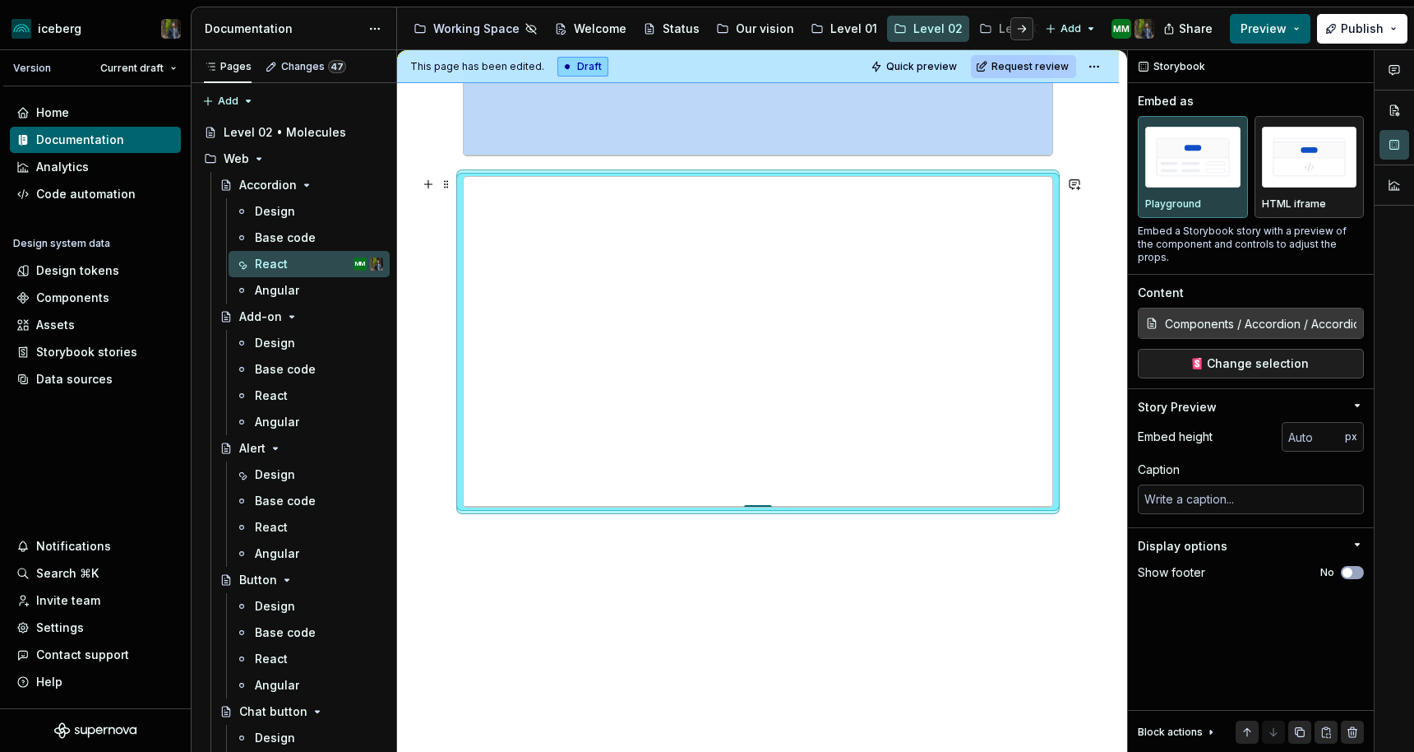
type textarea "*"
type input "399"
type textarea "*"
type input "546"
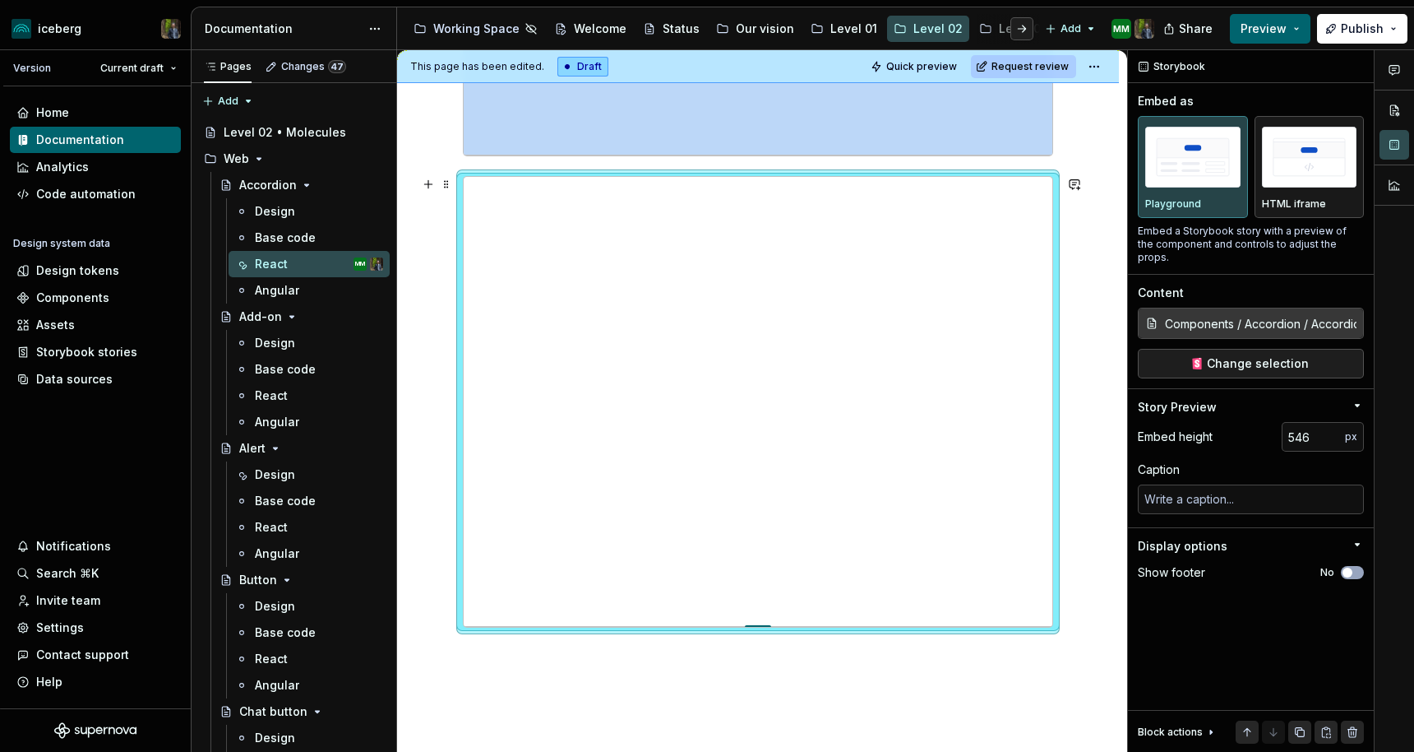
type textarea "*"
type input "549"
type textarea "*"
type input "550"
type textarea "*"
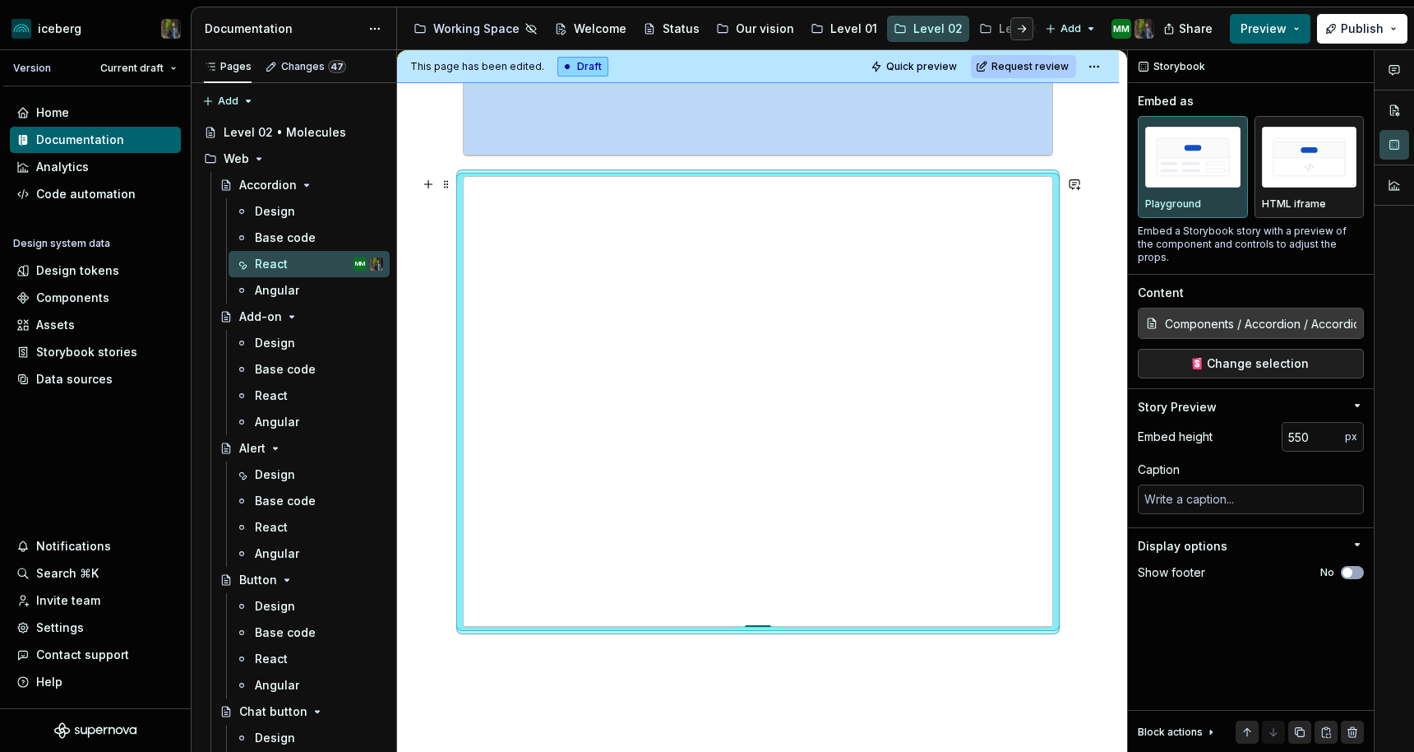
type input "551"
type textarea "*"
type input "553"
type textarea "*"
type input "554"
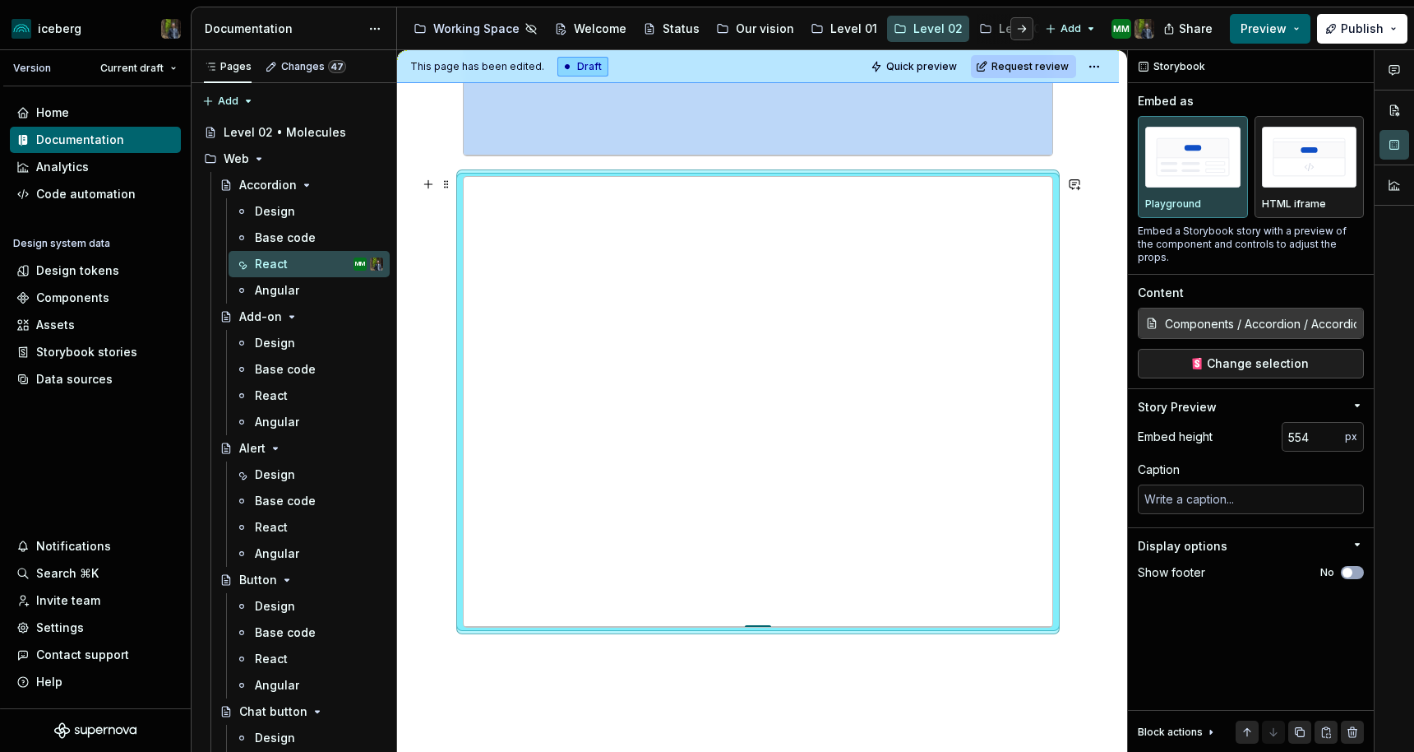
type textarea "*"
type input "555"
type textarea "*"
type input "556"
type textarea "*"
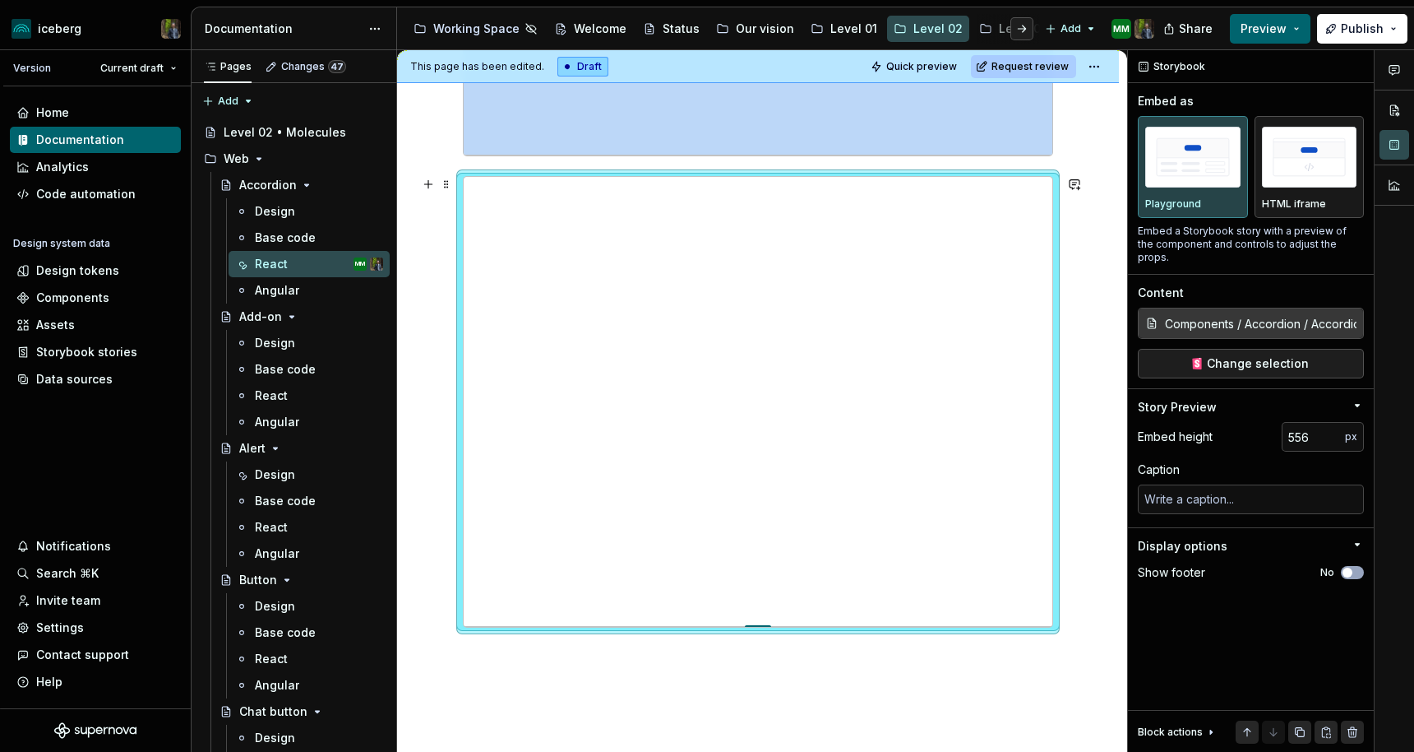
type input "562"
type textarea "*"
type input "564"
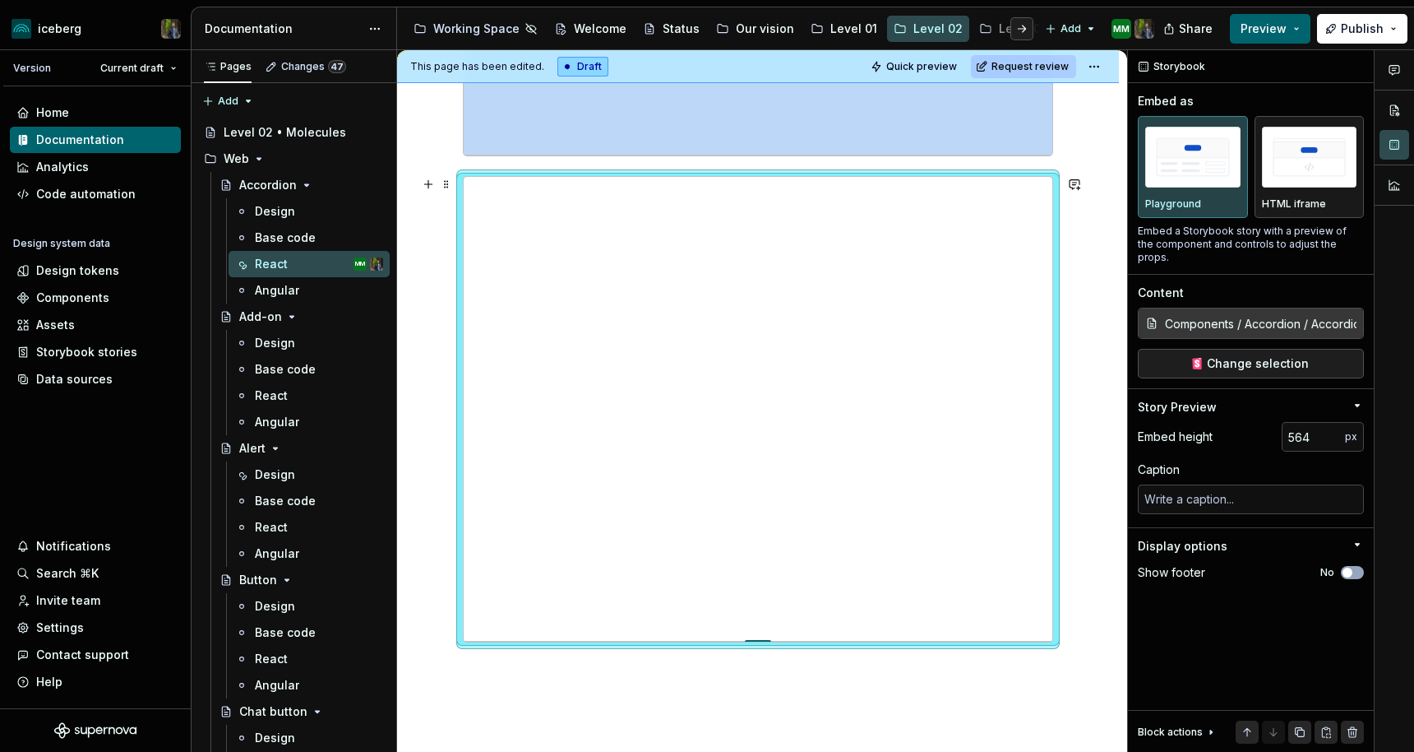
type textarea "*"
type input "568"
type textarea "*"
type input "570"
type textarea "*"
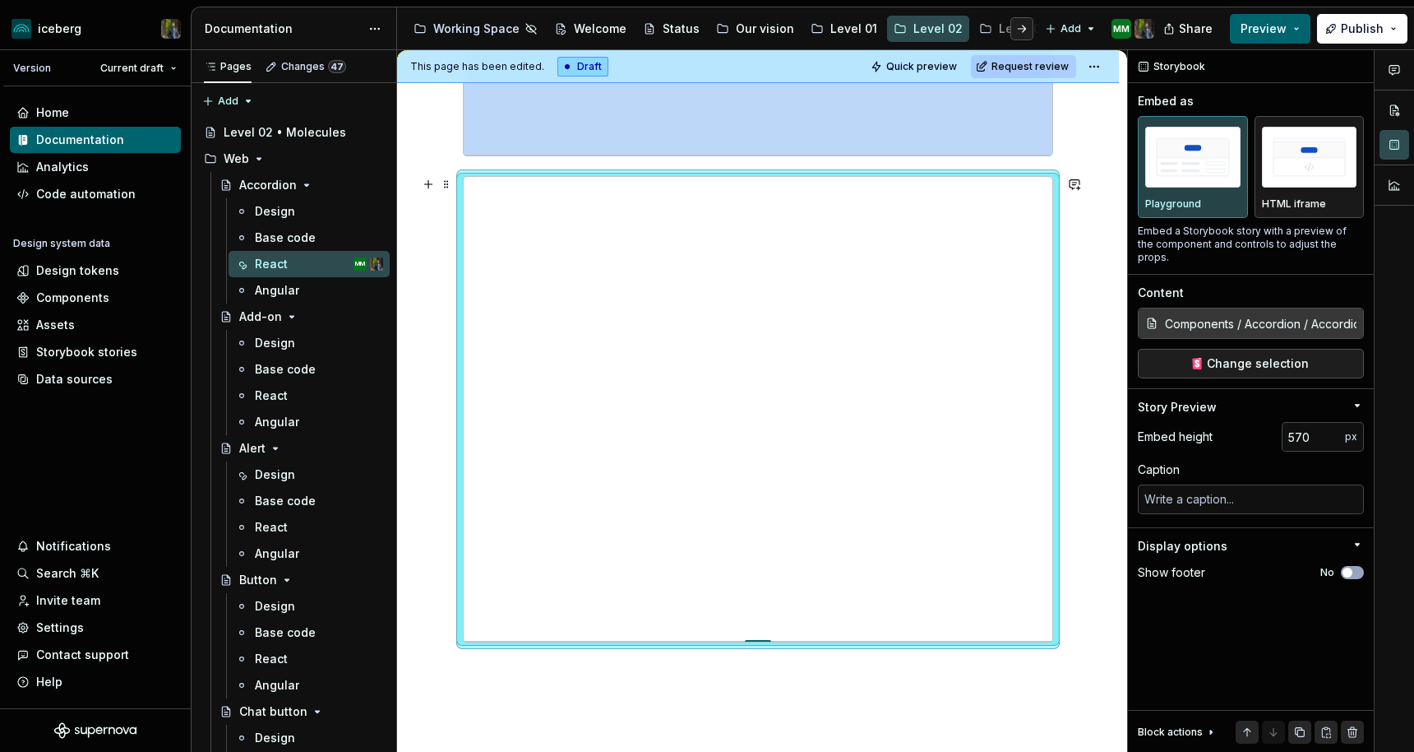
type input "573"
type textarea "*"
type input "578"
type textarea "*"
type input "581"
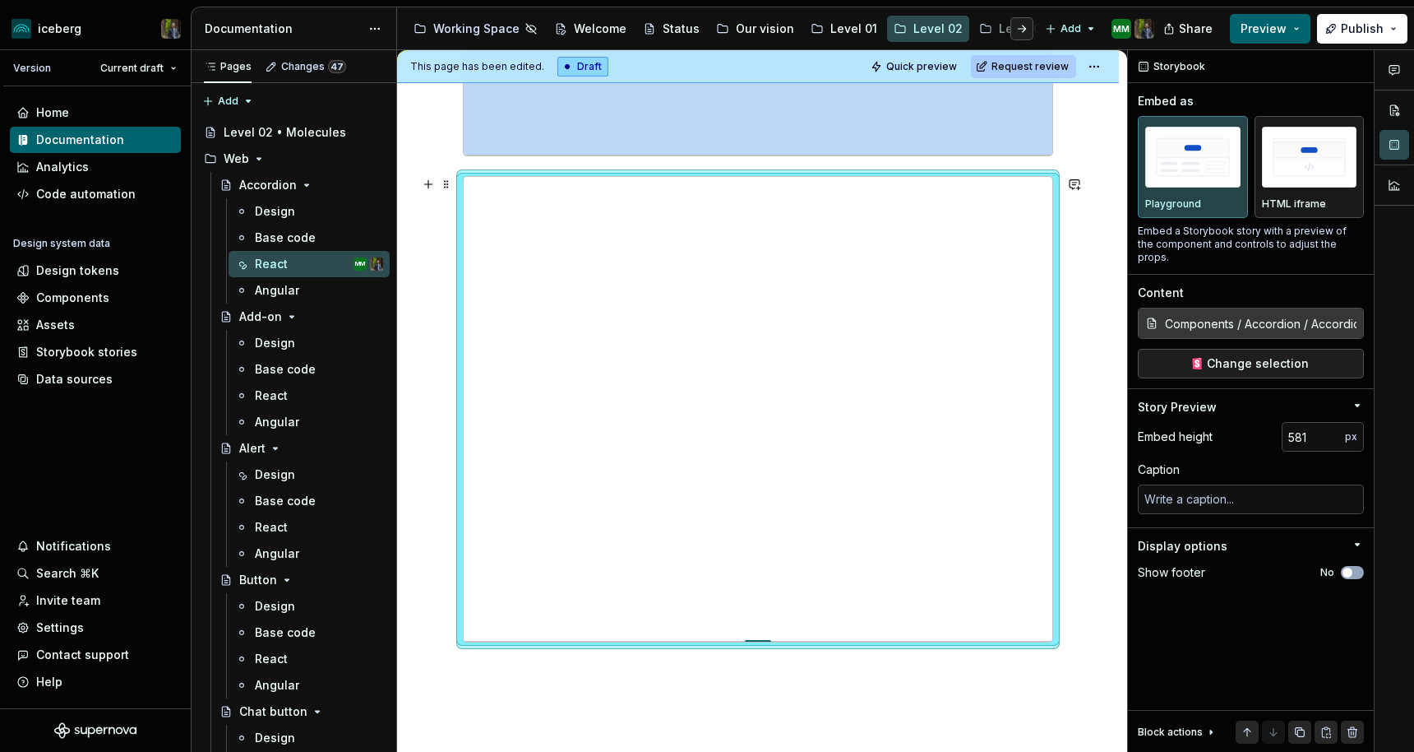
type textarea "*"
type input "588"
type textarea "*"
type input "590"
type textarea "*"
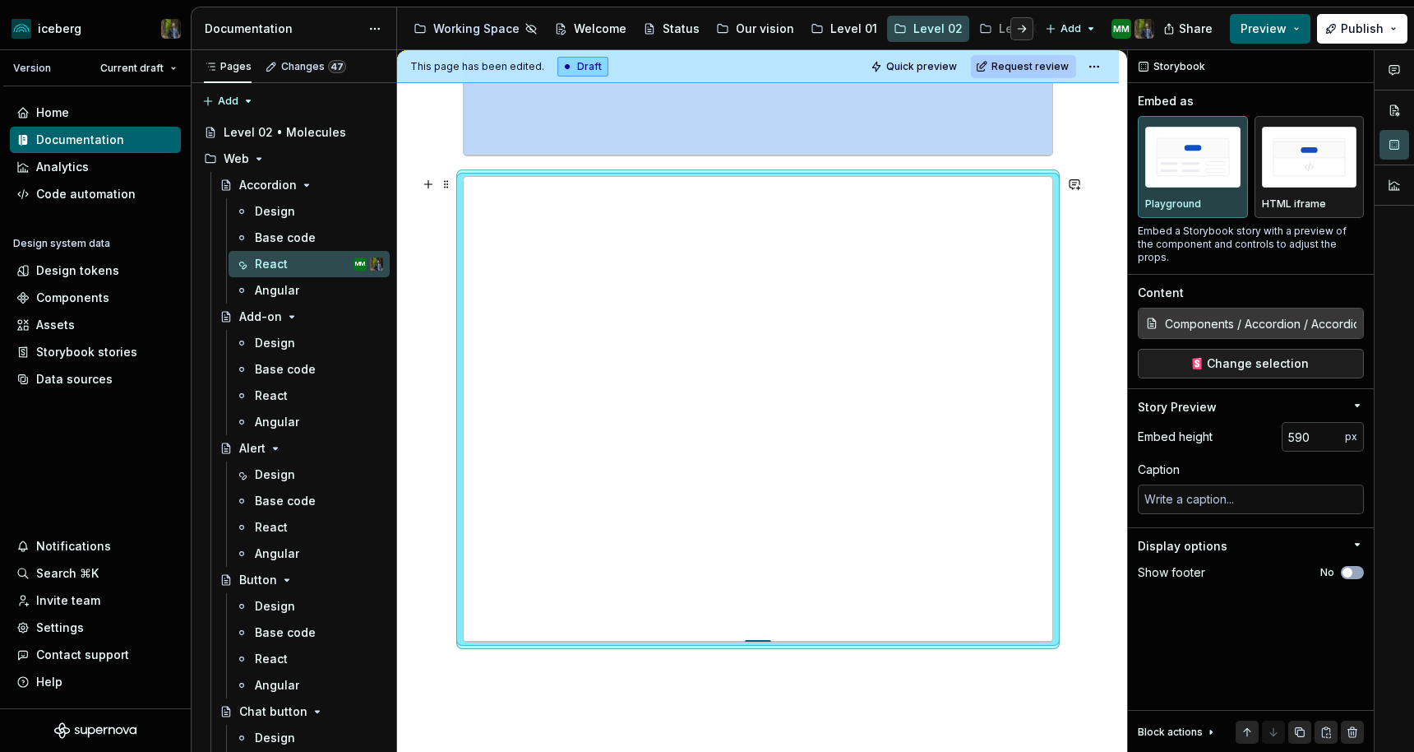
type input "595"
type textarea "*"
type input "600"
type textarea "*"
type input "603"
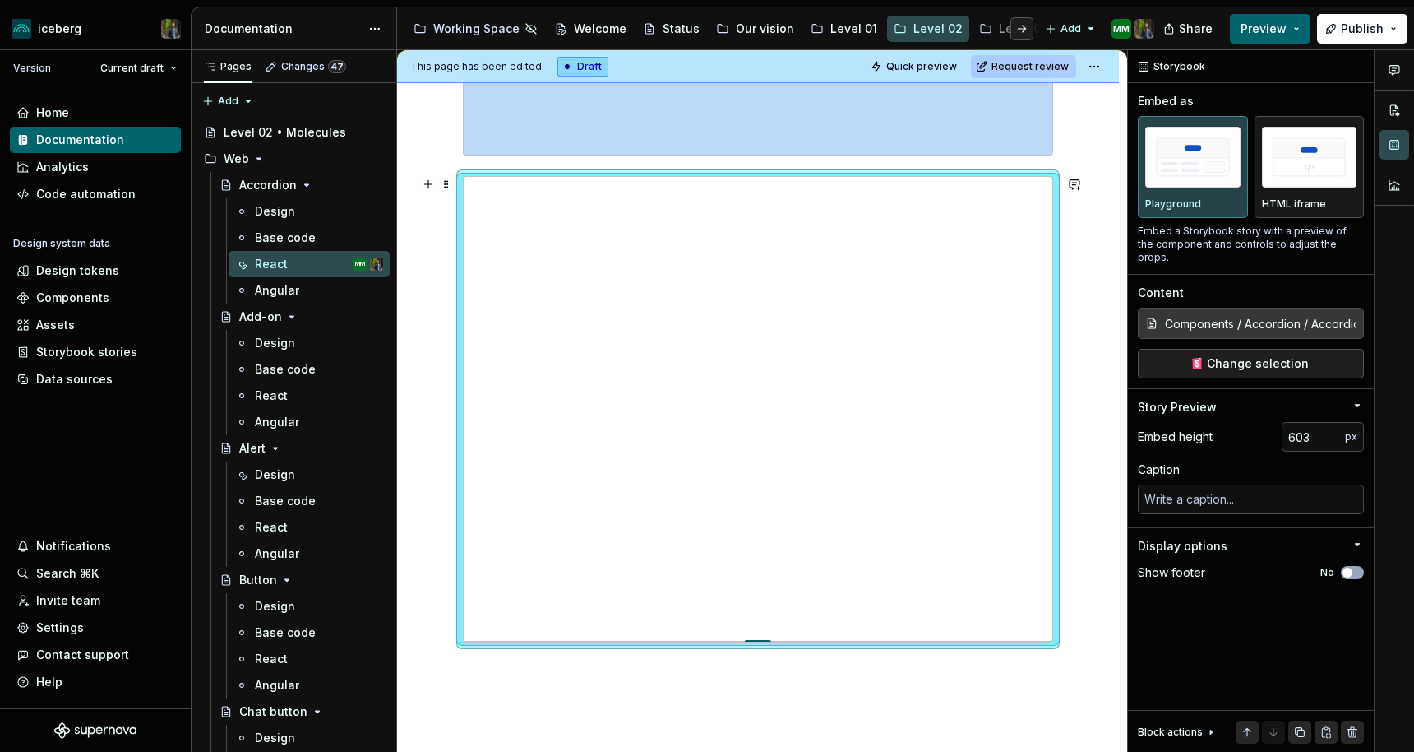
type textarea "*"
type input "608"
type textarea "*"
type input "609"
type textarea "*"
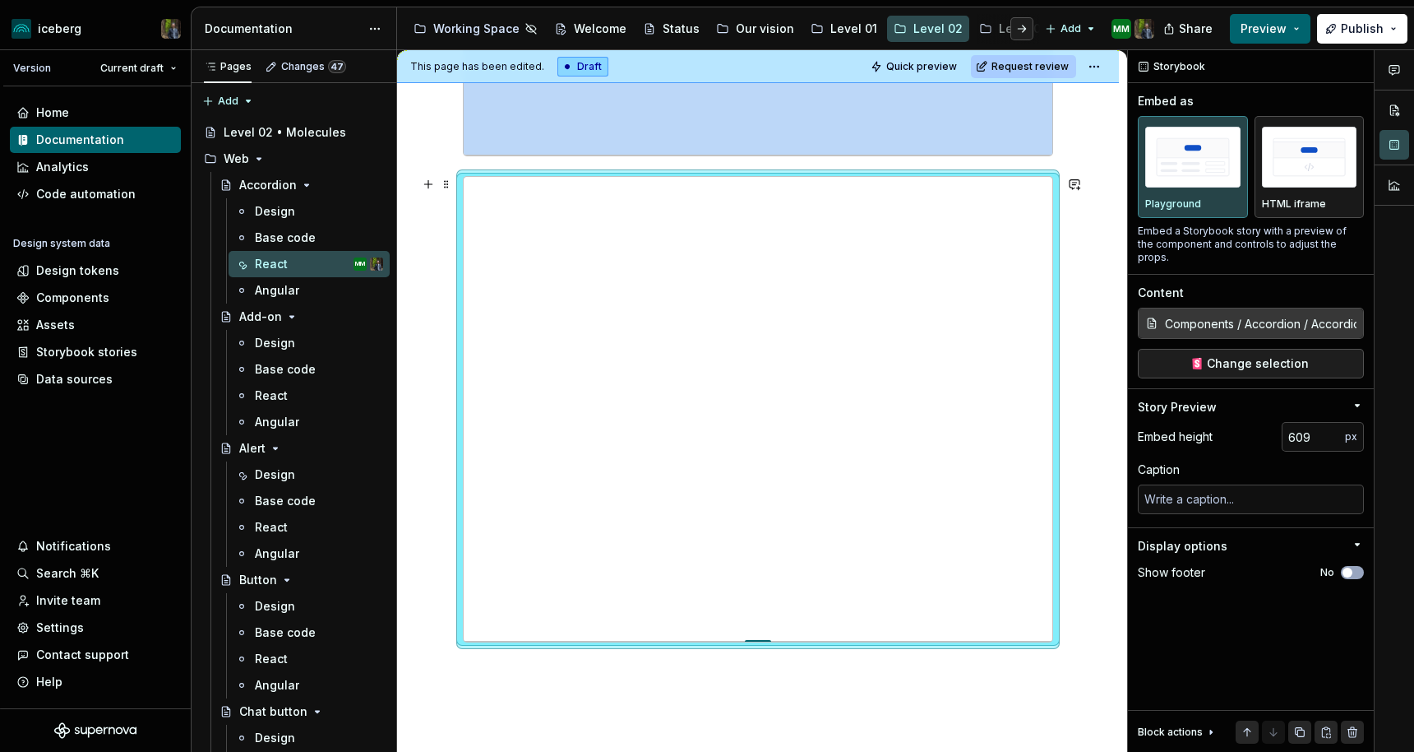
type input "610"
type textarea "*"
type input "611"
type textarea "*"
type input "612"
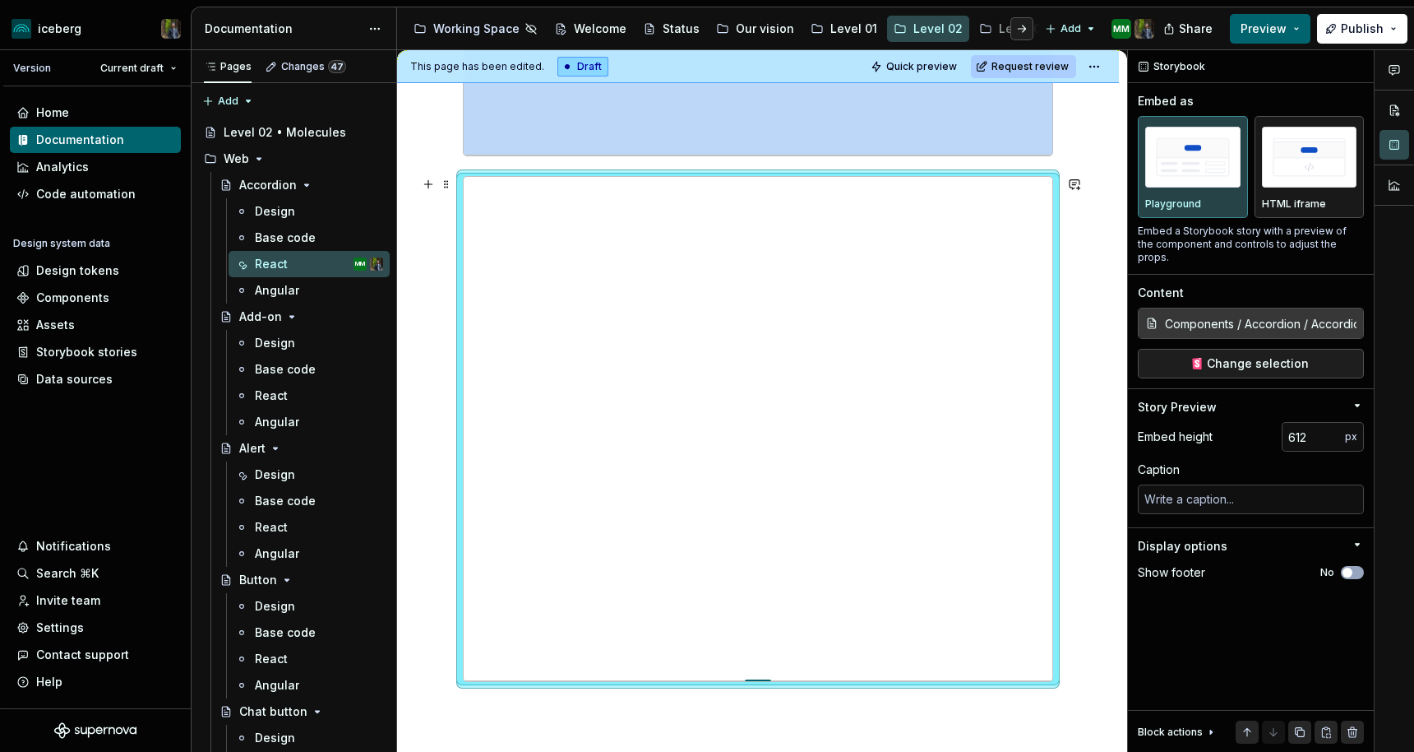
drag, startPoint x: 761, startPoint y: 505, endPoint x: 764, endPoint y: 679, distance: 174.3
click at [764, 680] on div at bounding box center [758, 680] width 26 height 3
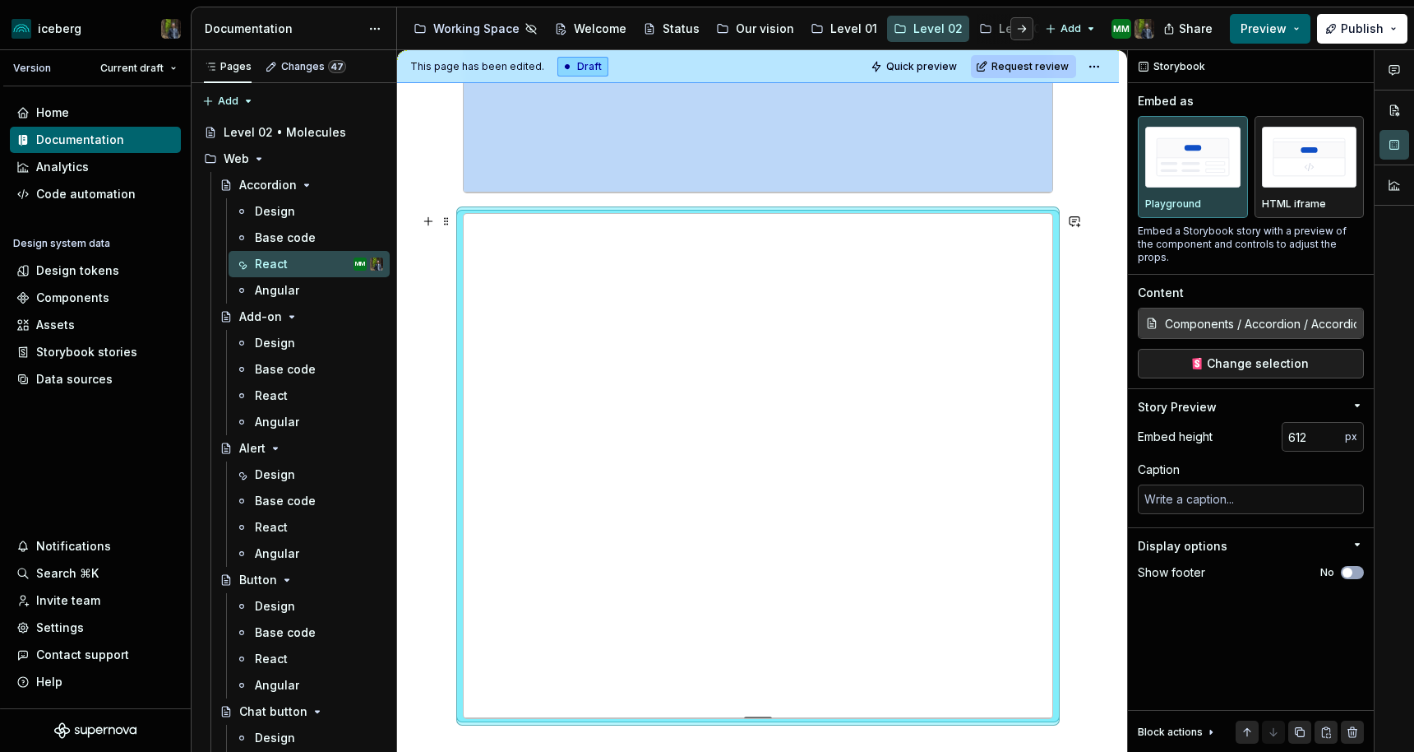
scroll to position [707, 0]
click at [1243, 355] on span "Change selection" at bounding box center [1258, 363] width 102 height 16
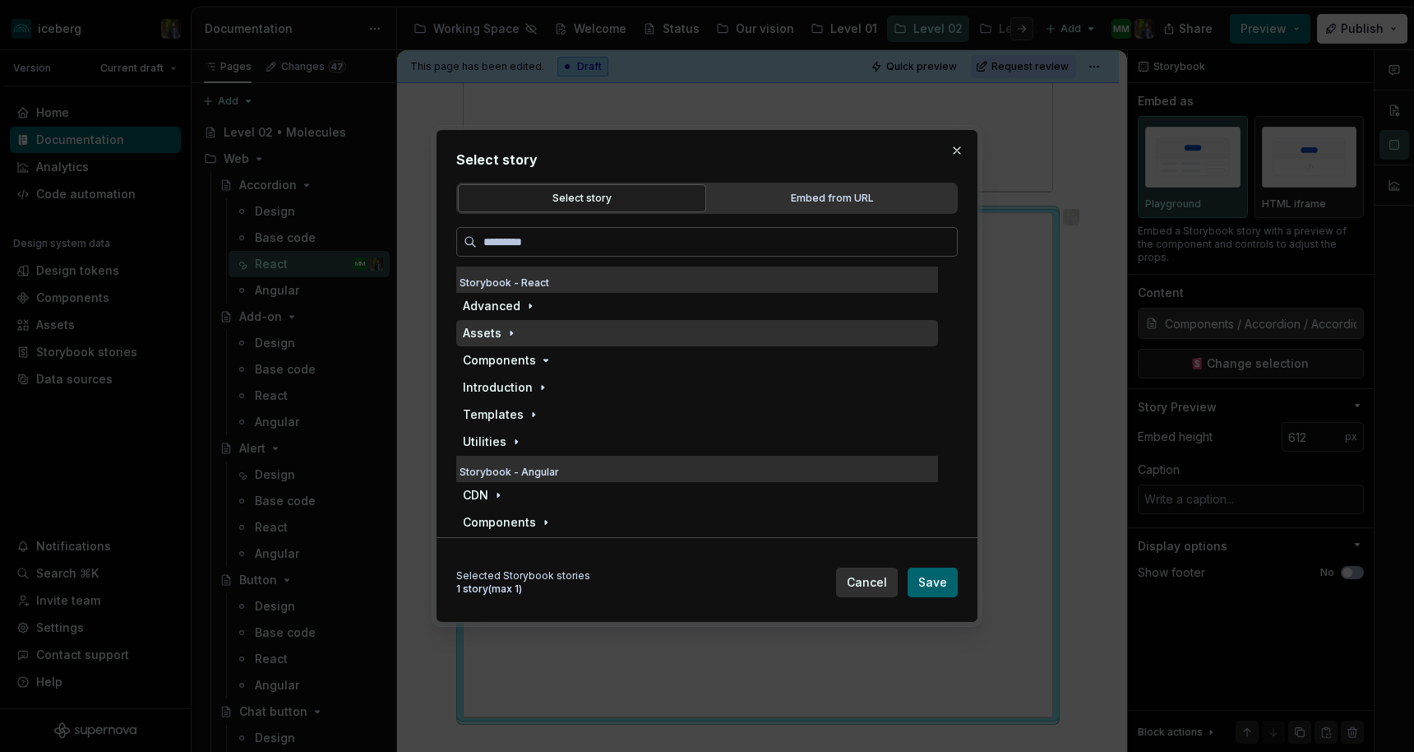
type textarea "*"
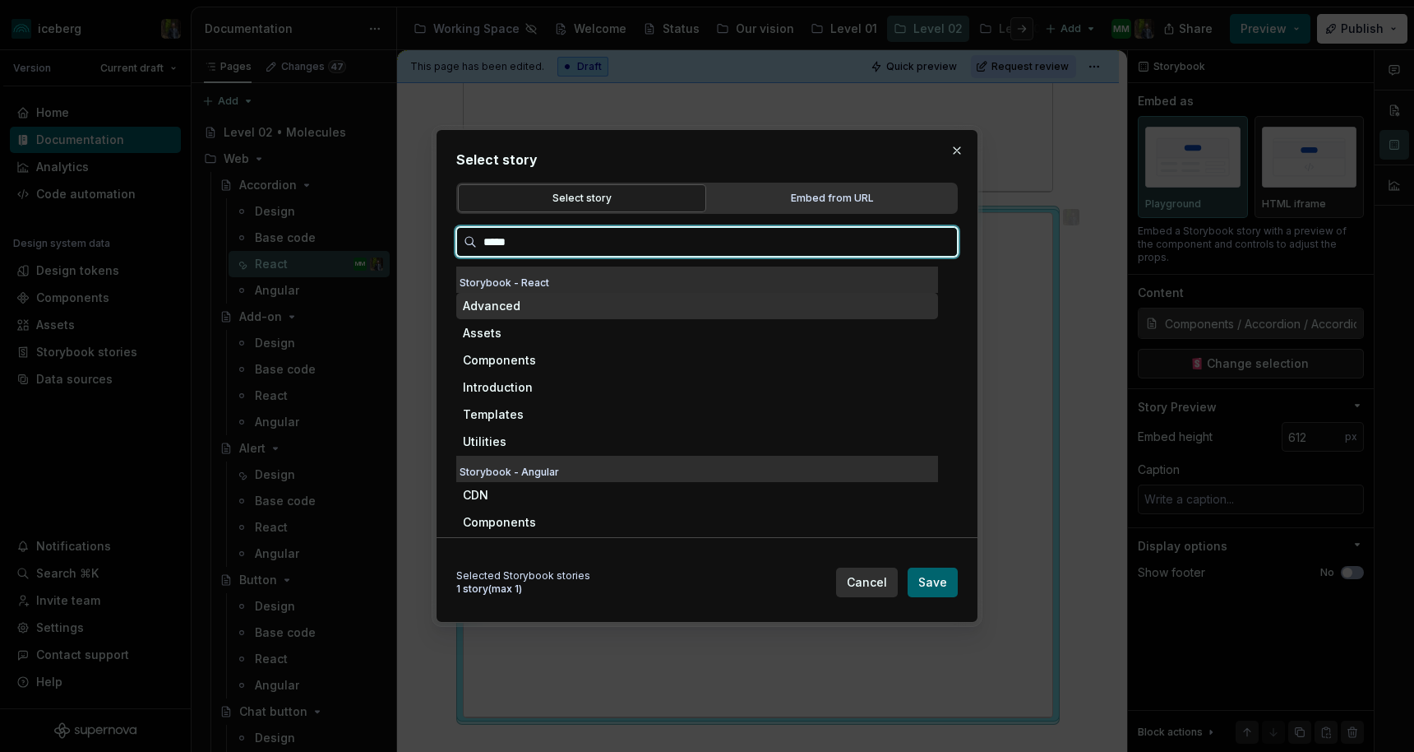
type input "******"
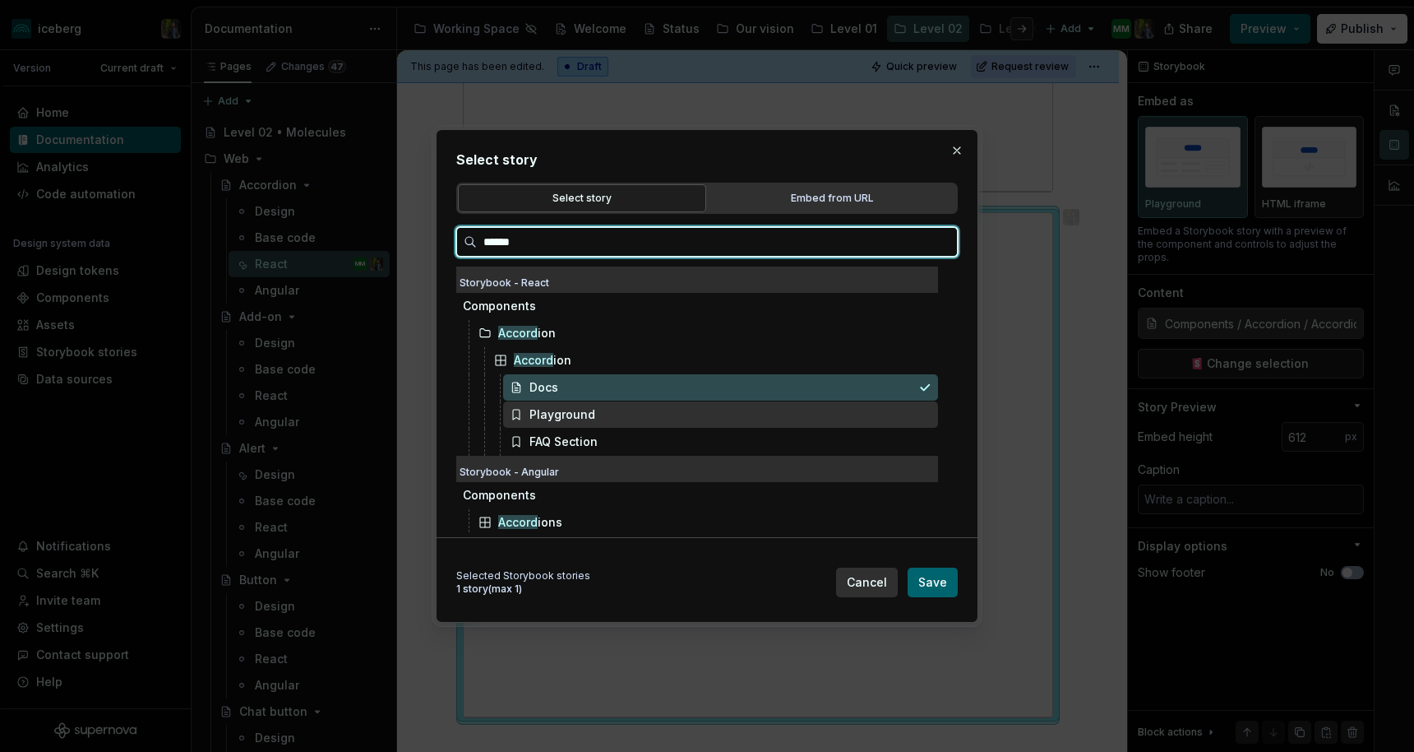
click at [577, 414] on div "Playground" at bounding box center [563, 414] width 66 height 16
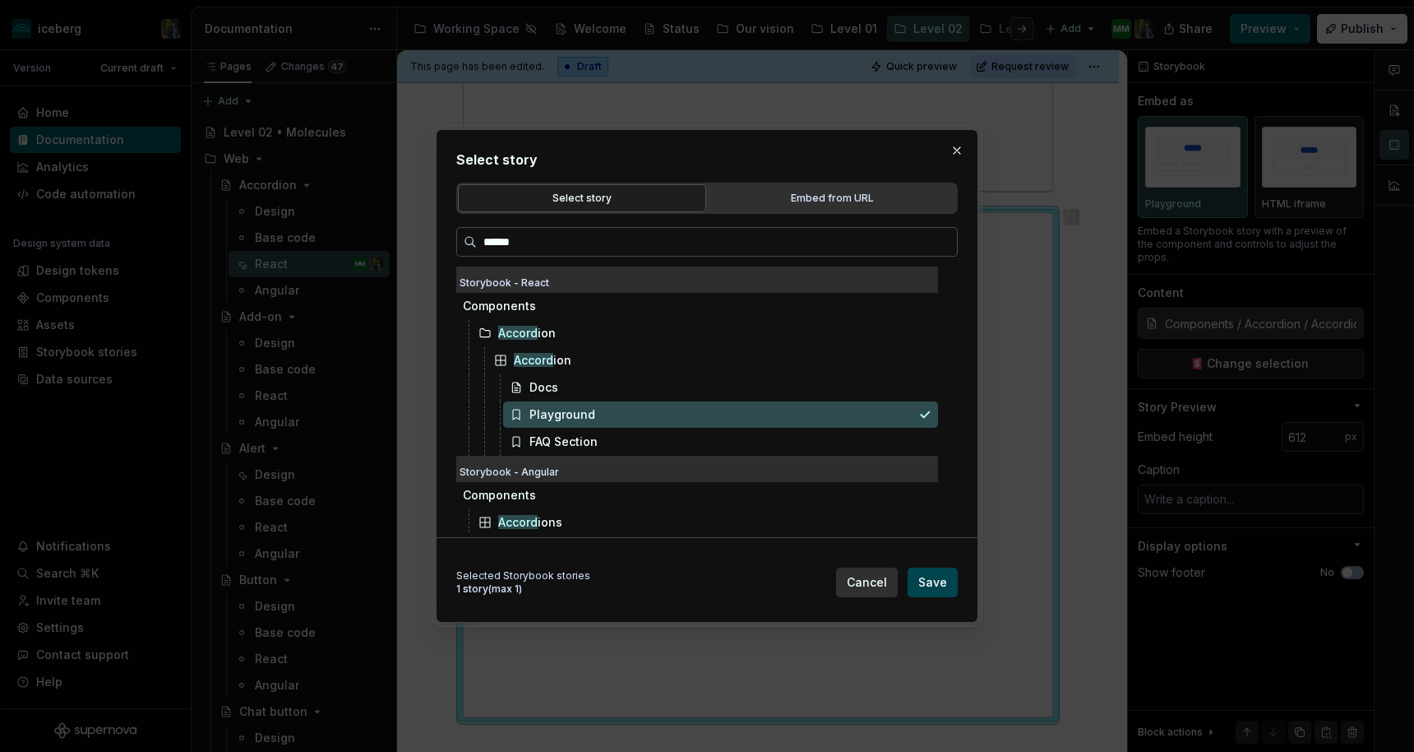
click at [935, 572] on button "Save" at bounding box center [933, 582] width 50 height 30
type textarea "*"
type input "Components / Accordion / Accordion / Playground"
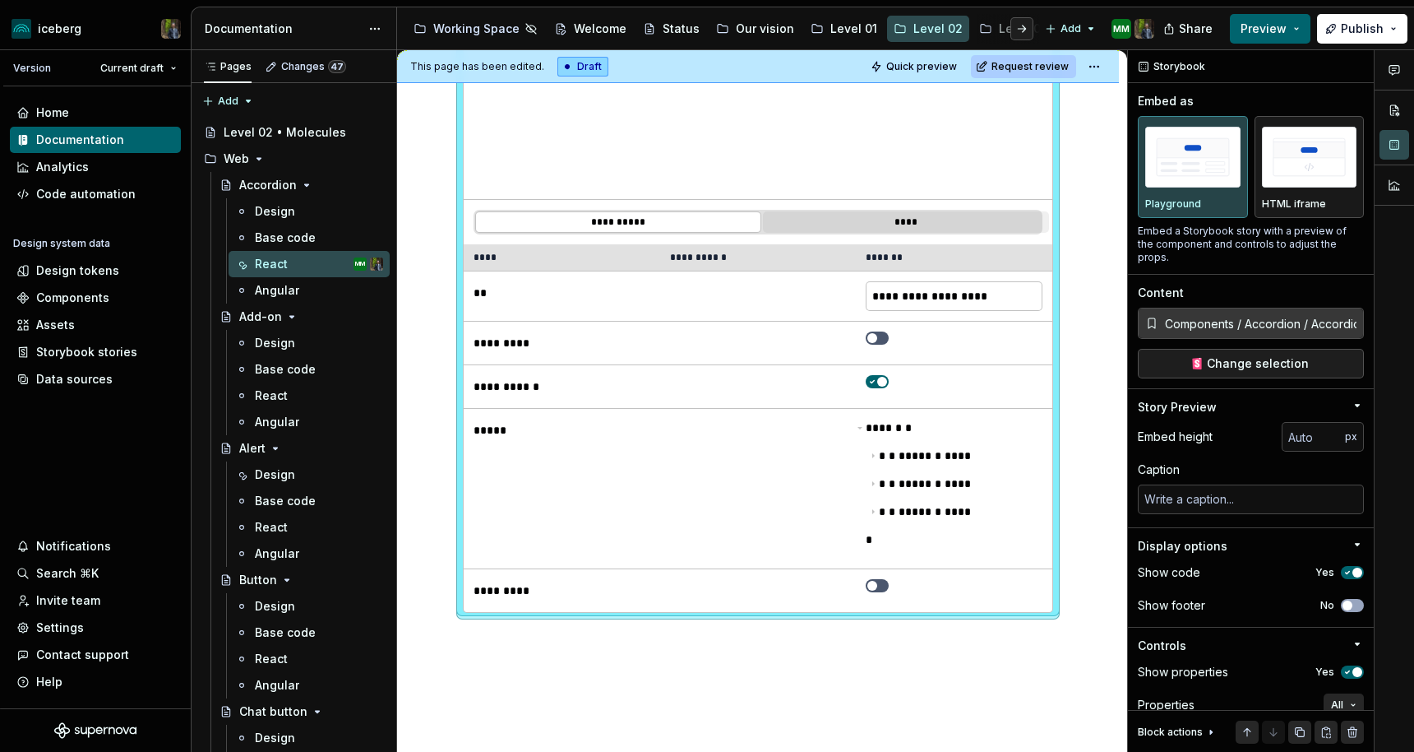
scroll to position [1066, 0]
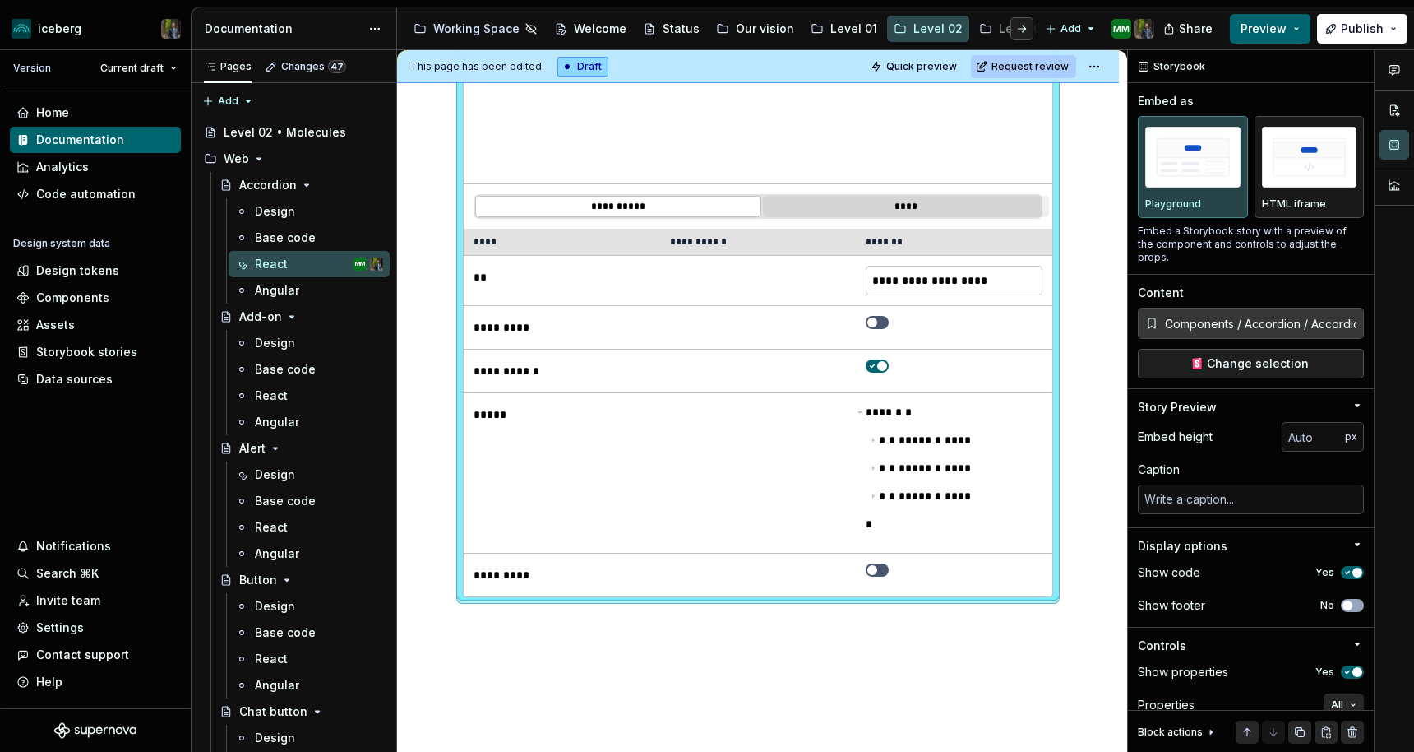
click at [900, 206] on button "****" at bounding box center [906, 206] width 286 height 21
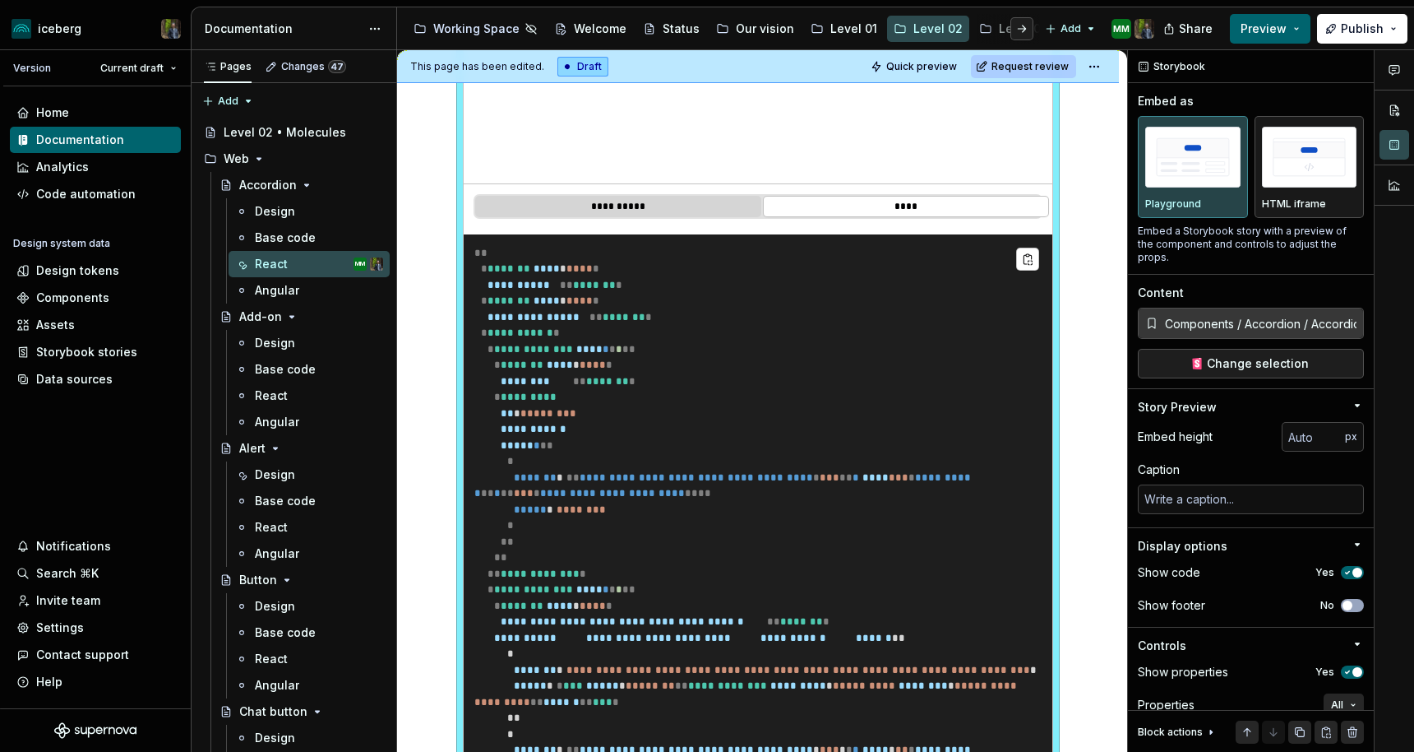
click at [675, 201] on button "**********" at bounding box center [618, 206] width 286 height 21
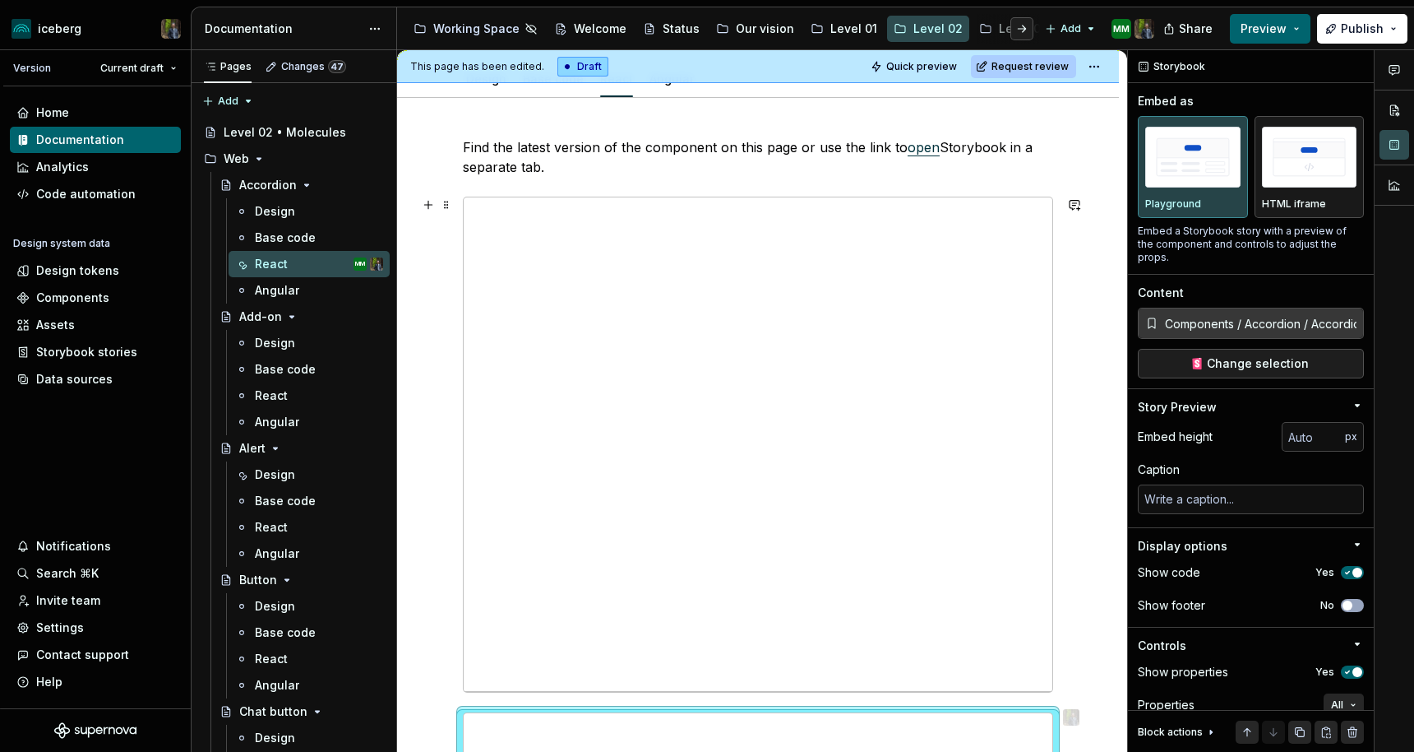
scroll to position [258, 0]
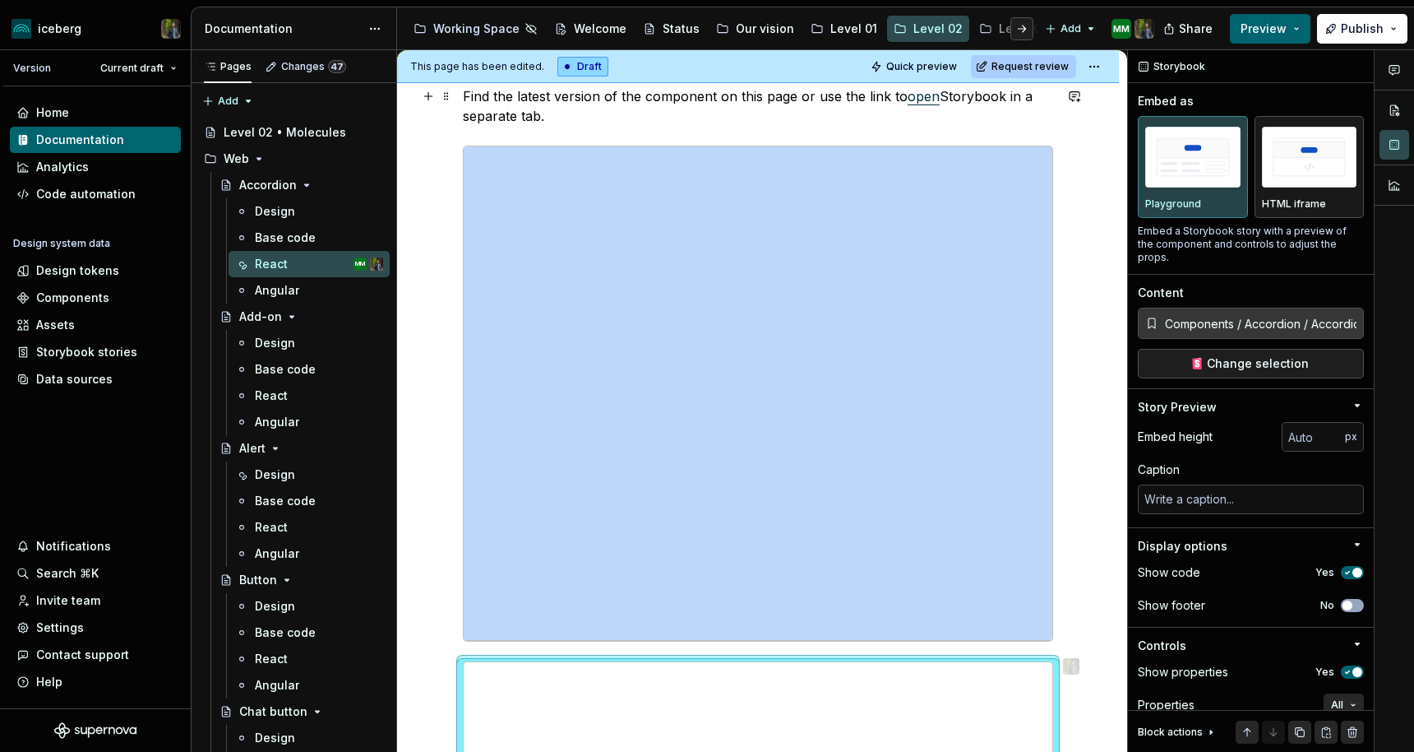
click at [919, 98] on link "open" at bounding box center [924, 96] width 32 height 16
click at [951, 90] on p "Find the latest version of the component on this page or use the link to open S…" at bounding box center [758, 105] width 590 height 39
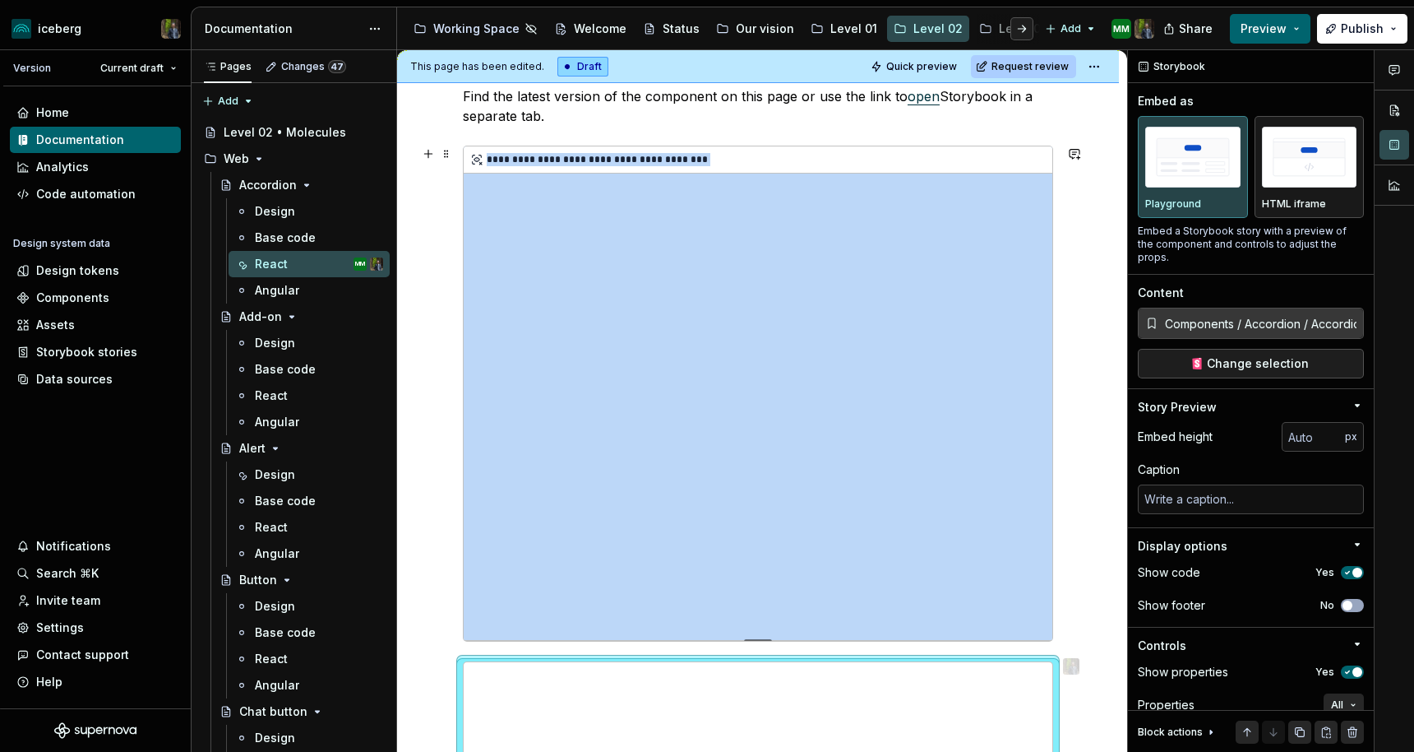
type textarea "*"
type input "[URL]"
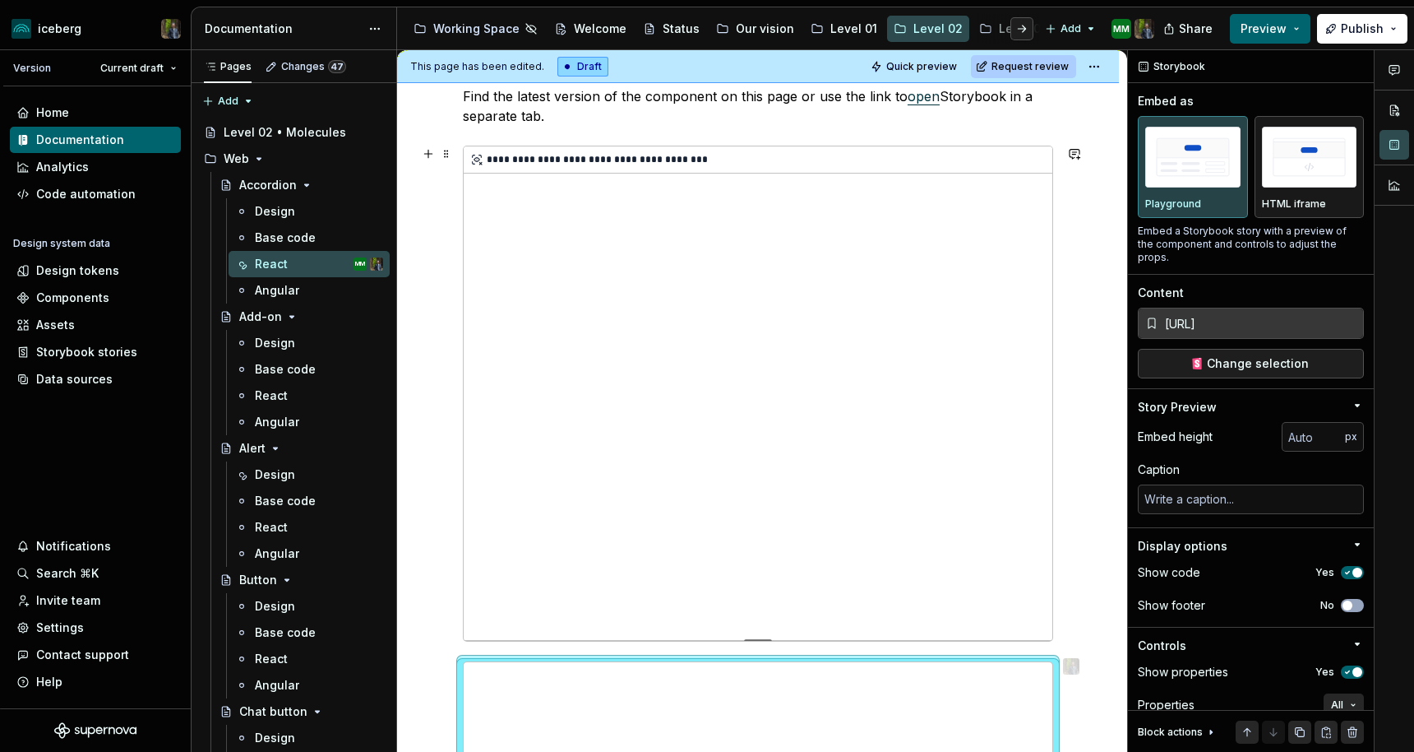
click at [824, 216] on div "**********" at bounding box center [758, 392] width 589 height 493
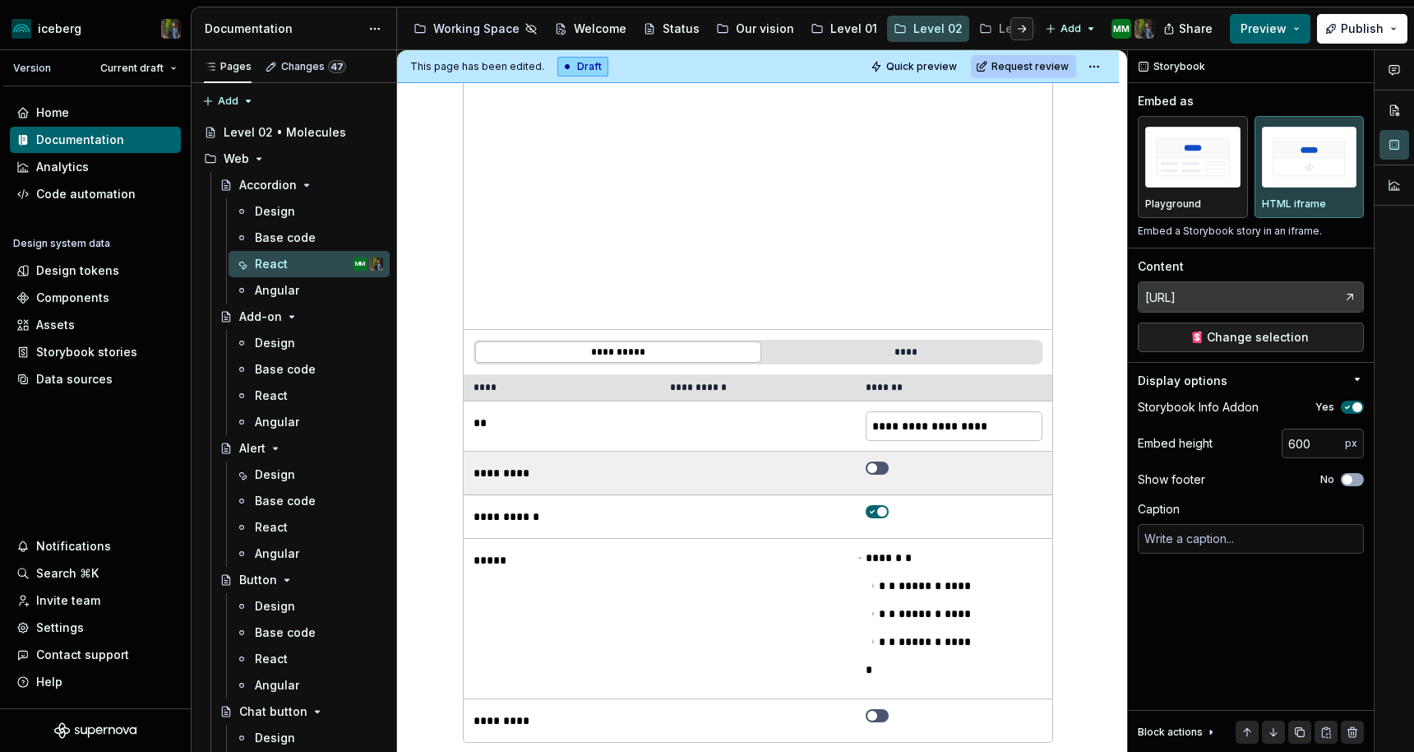
scroll to position [919, 0]
type textarea "*"
type input "Components / Accordion / Accordion / Playground"
click at [885, 465] on button "button" at bounding box center [877, 468] width 23 height 13
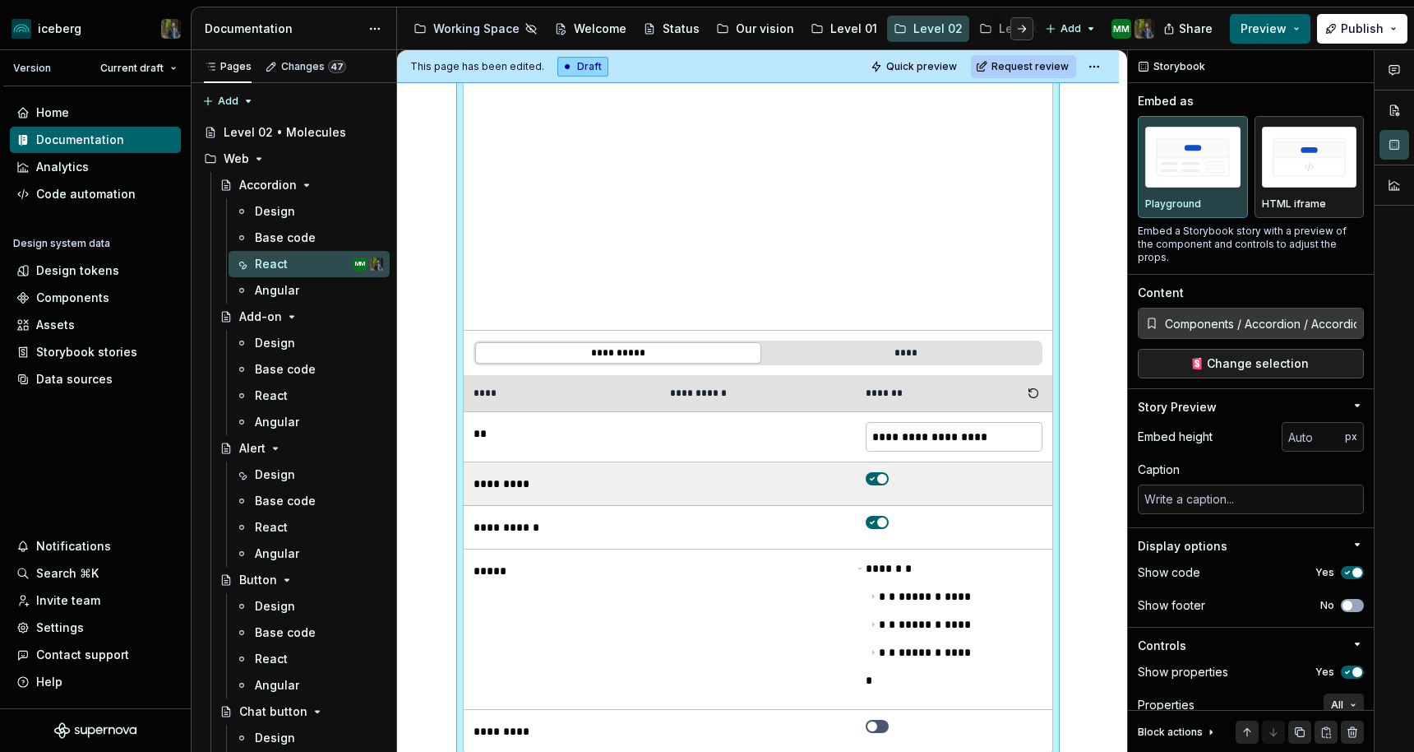
click at [887, 479] on span "button" at bounding box center [882, 479] width 10 height 10
click at [887, 479] on button "button" at bounding box center [877, 478] width 23 height 13
click at [887, 479] on span "button" at bounding box center [882, 479] width 10 height 10
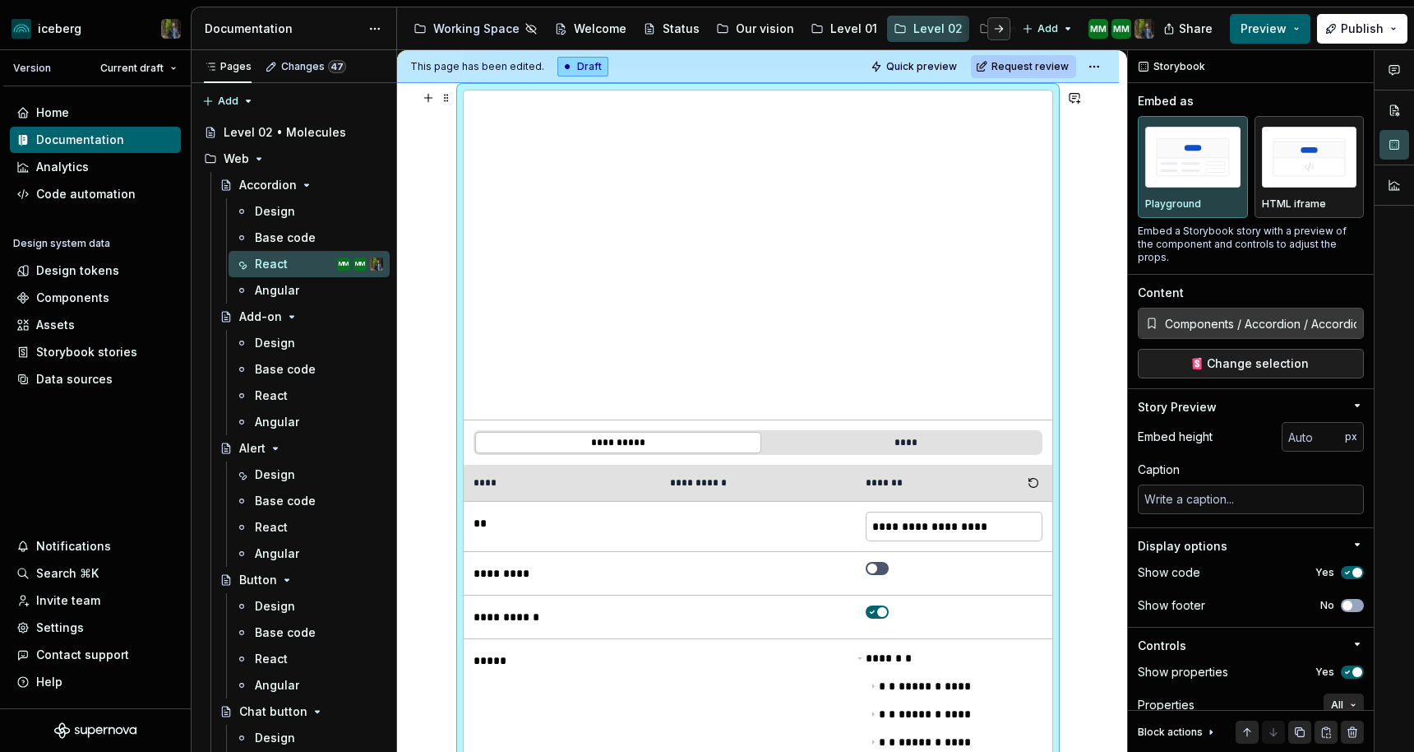
scroll to position [840, 0]
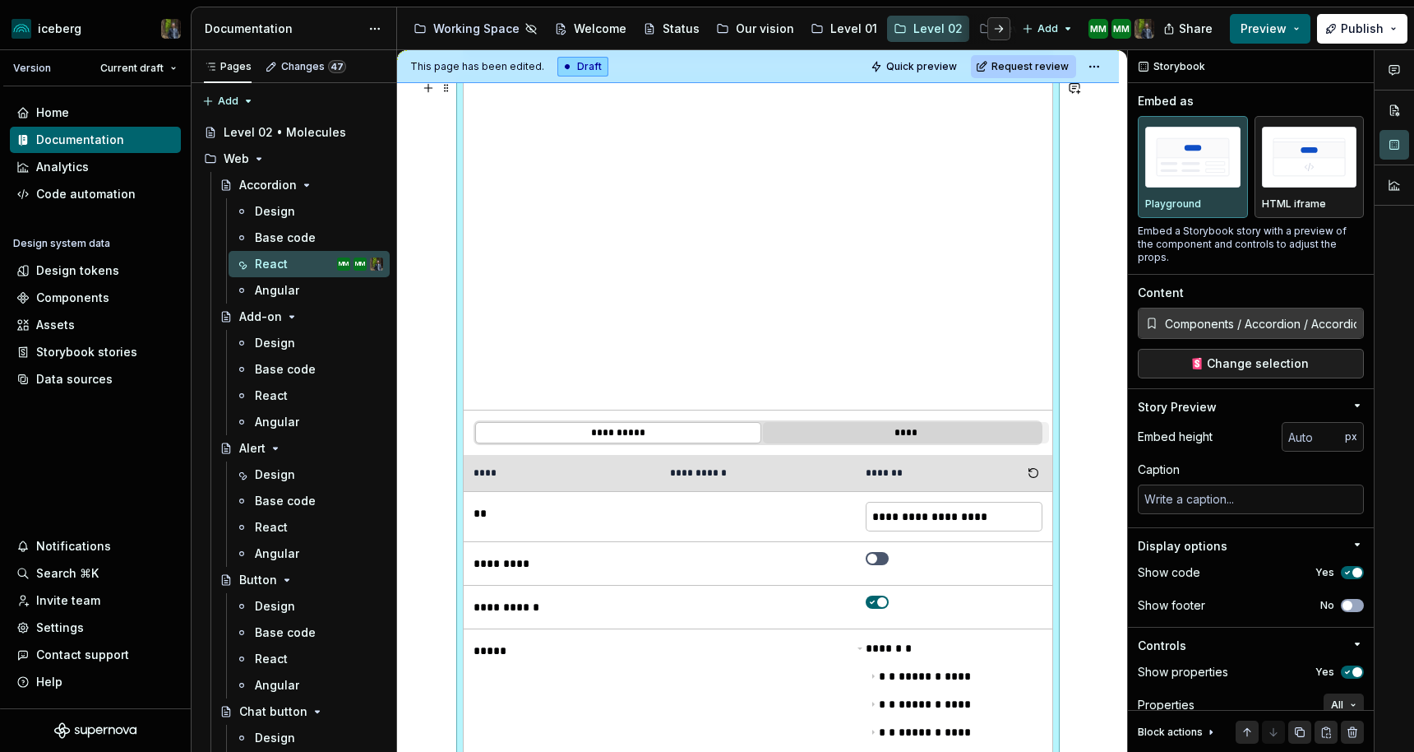
click at [866, 426] on button "****" at bounding box center [906, 432] width 286 height 21
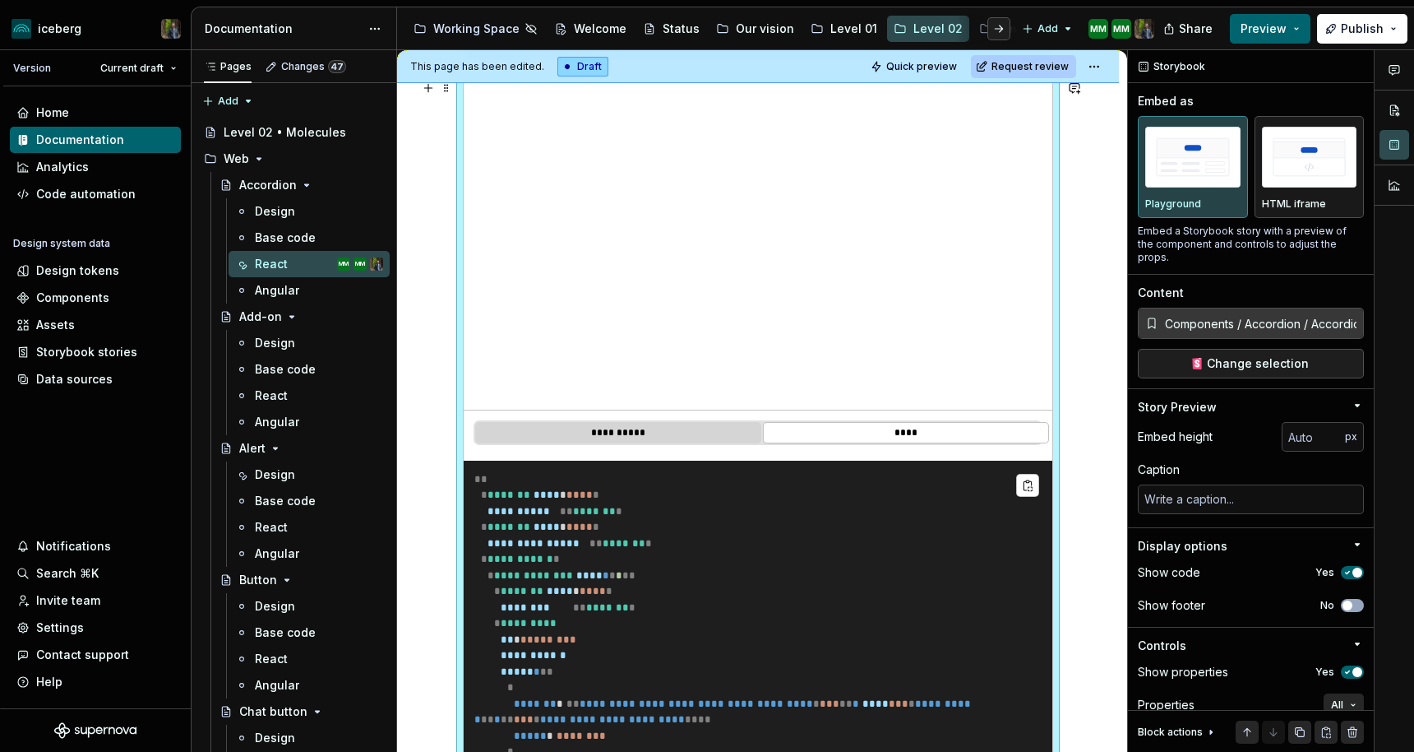
click at [706, 428] on button "**********" at bounding box center [618, 432] width 286 height 21
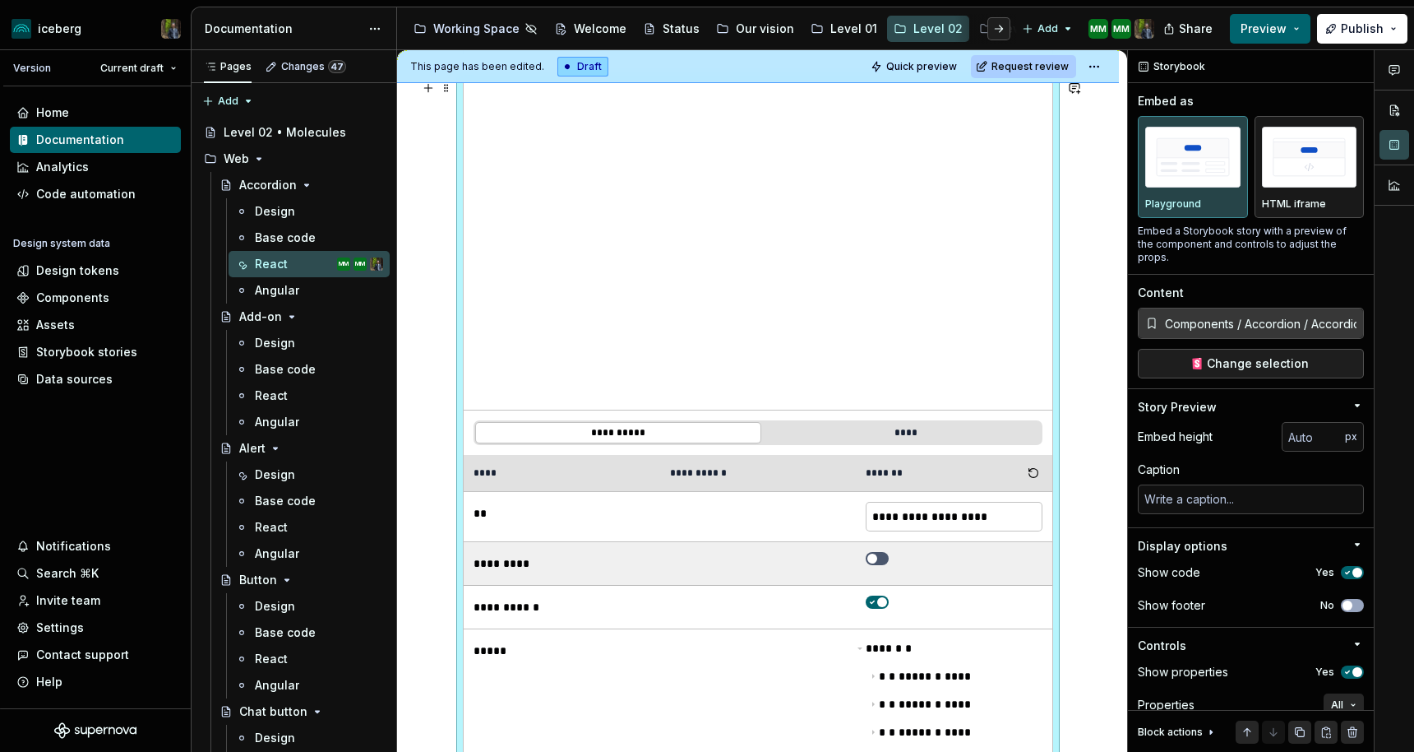
click at [881, 548] on td at bounding box center [954, 564] width 197 height 44
click at [877, 555] on span "button" at bounding box center [872, 558] width 10 height 10
click at [879, 555] on icon "button" at bounding box center [872, 558] width 13 height 10
type textarea "*"
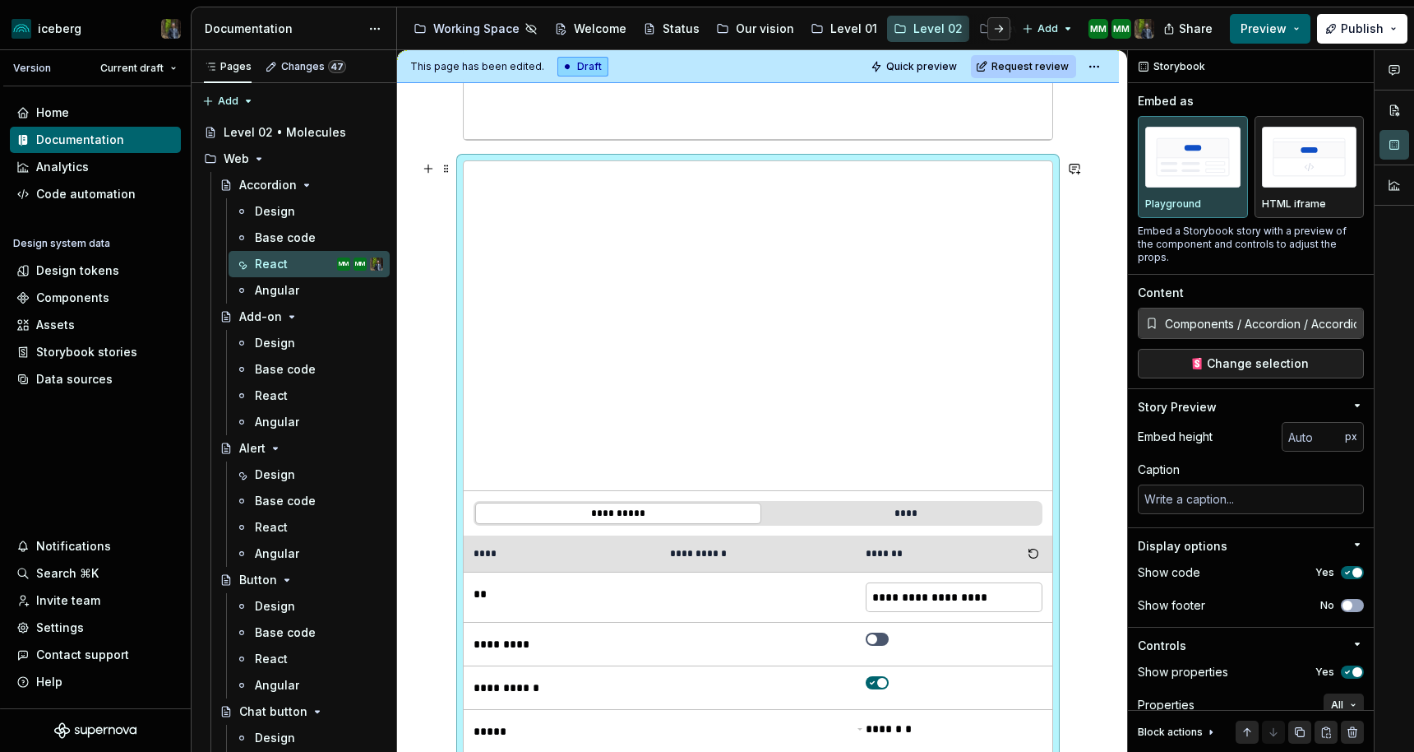
scroll to position [747, 0]
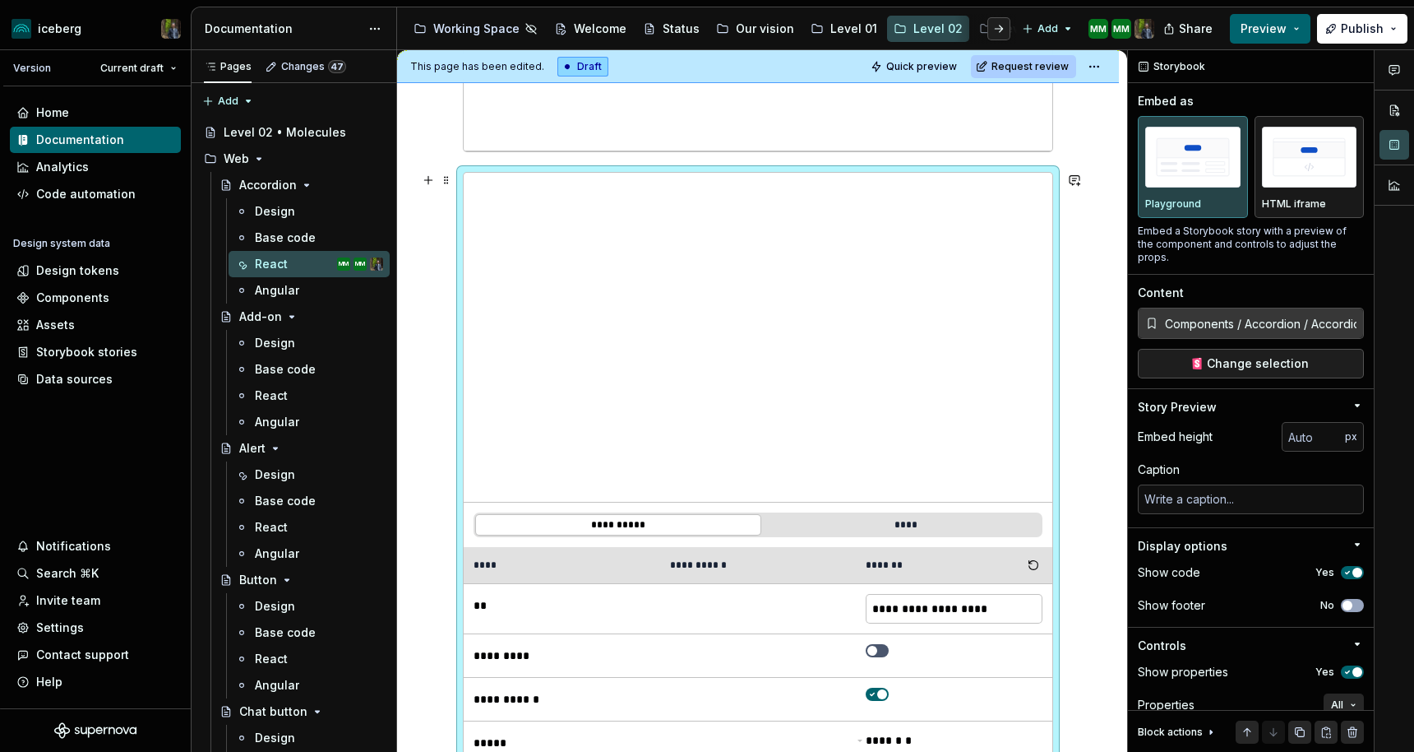
type button "**"
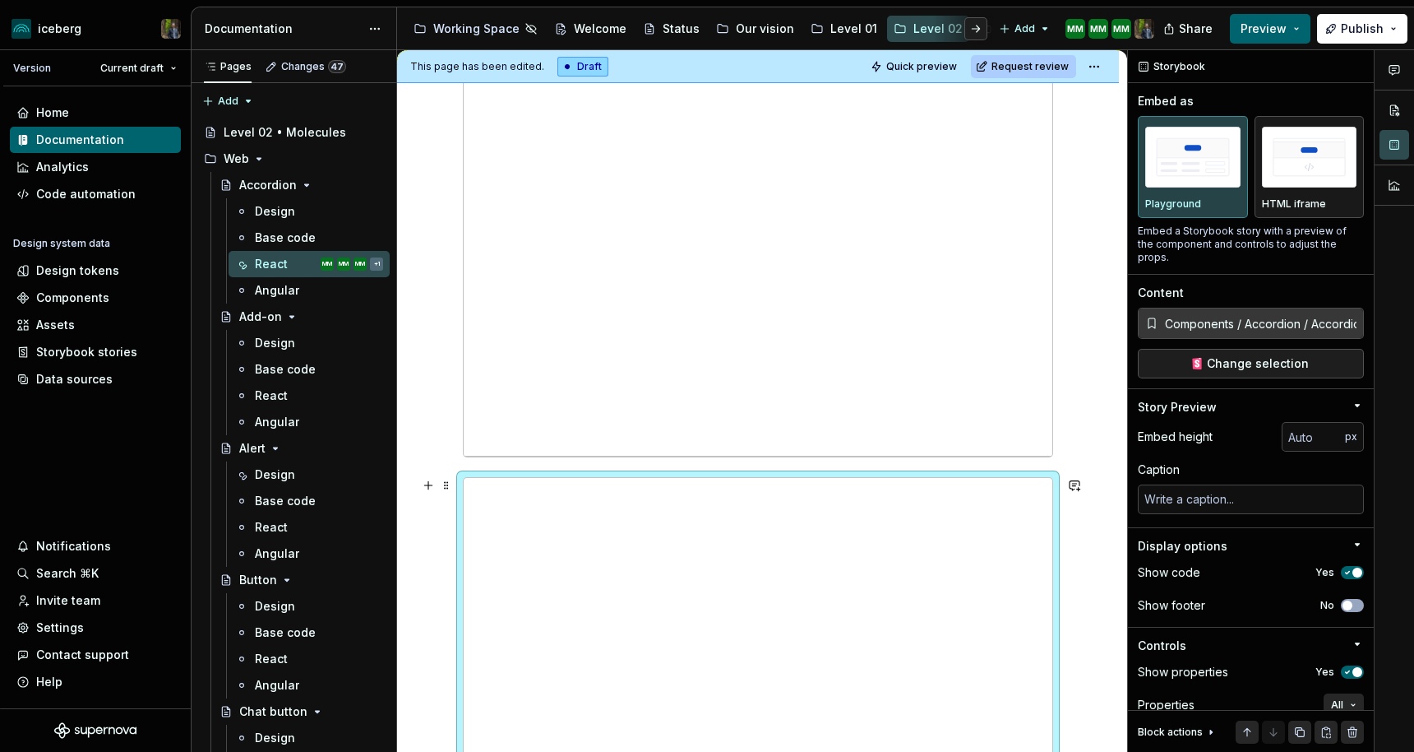
scroll to position [154, 0]
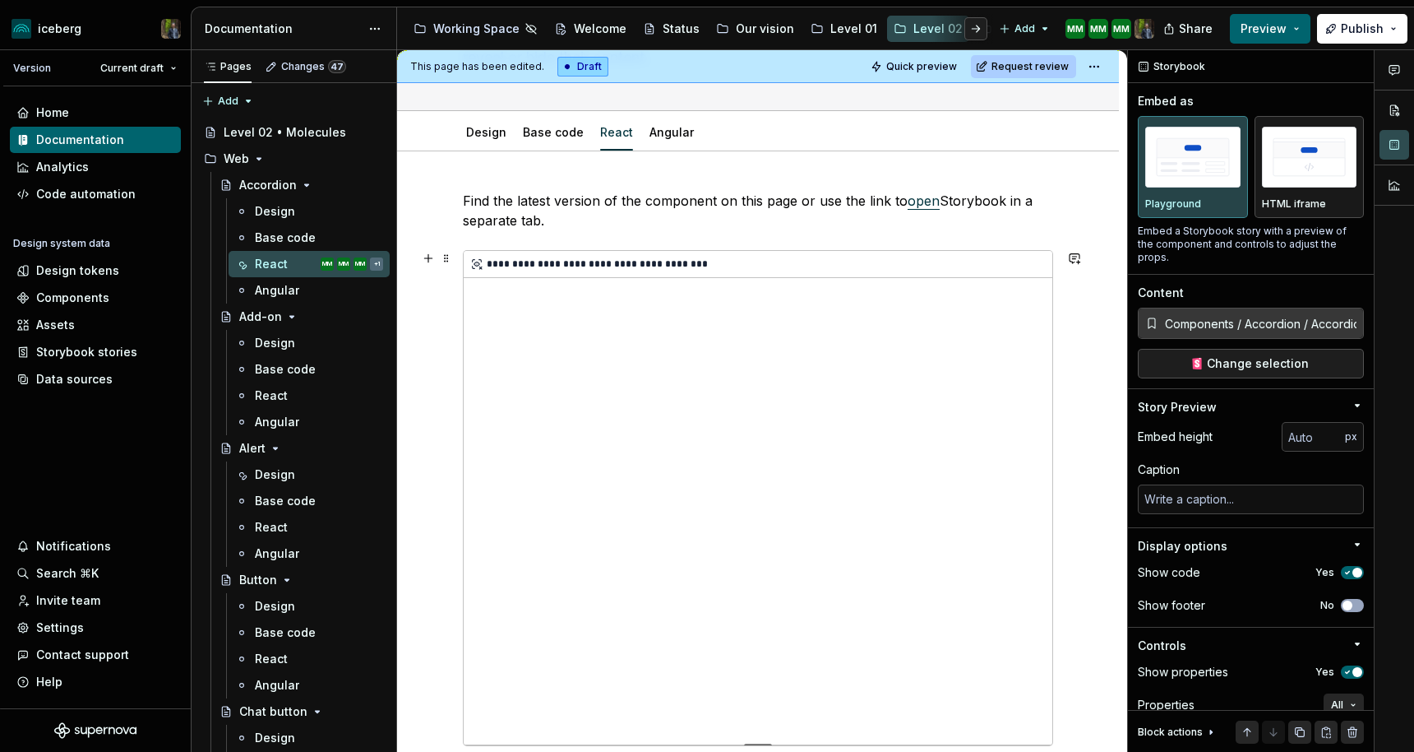
type textarea "*"
type input "[URL]"
click at [758, 338] on div "**********" at bounding box center [758, 497] width 589 height 493
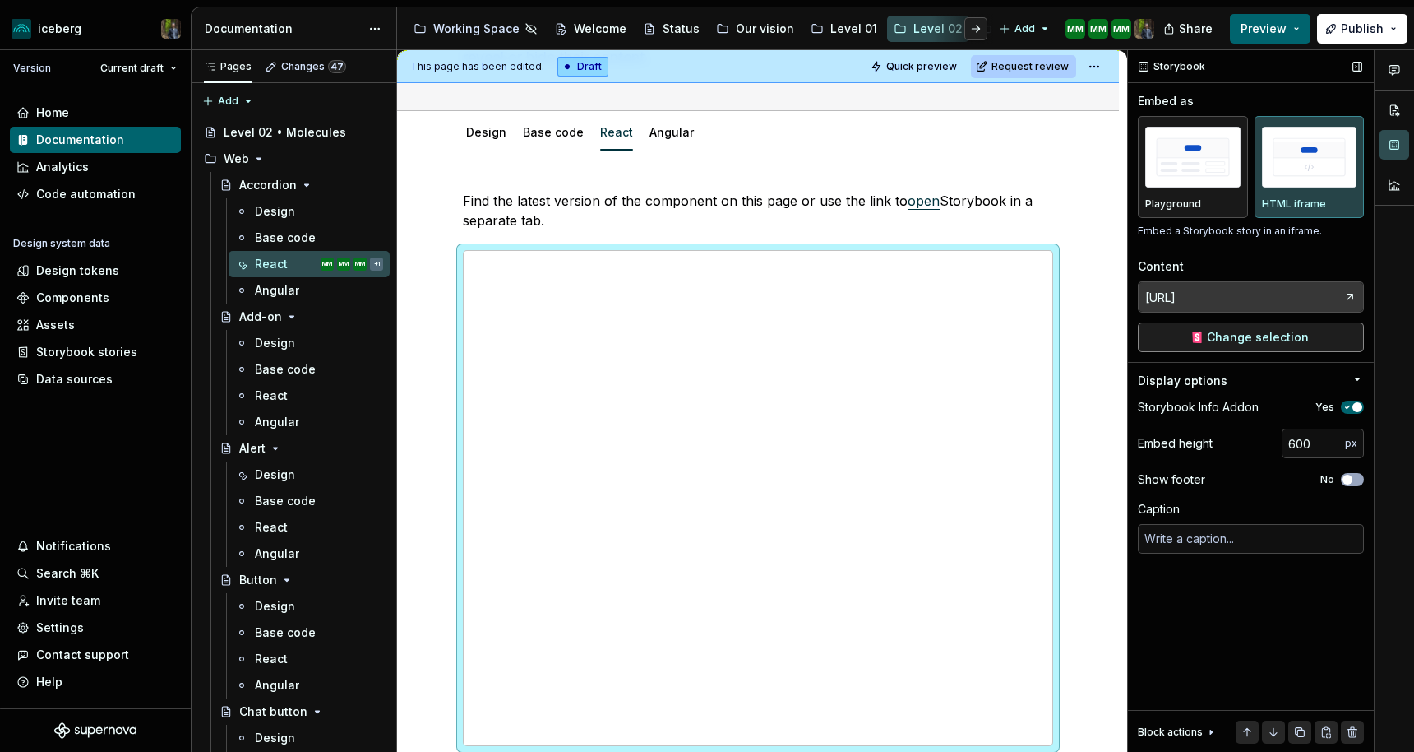
click at [1238, 340] on span "Change selection" at bounding box center [1258, 337] width 102 height 16
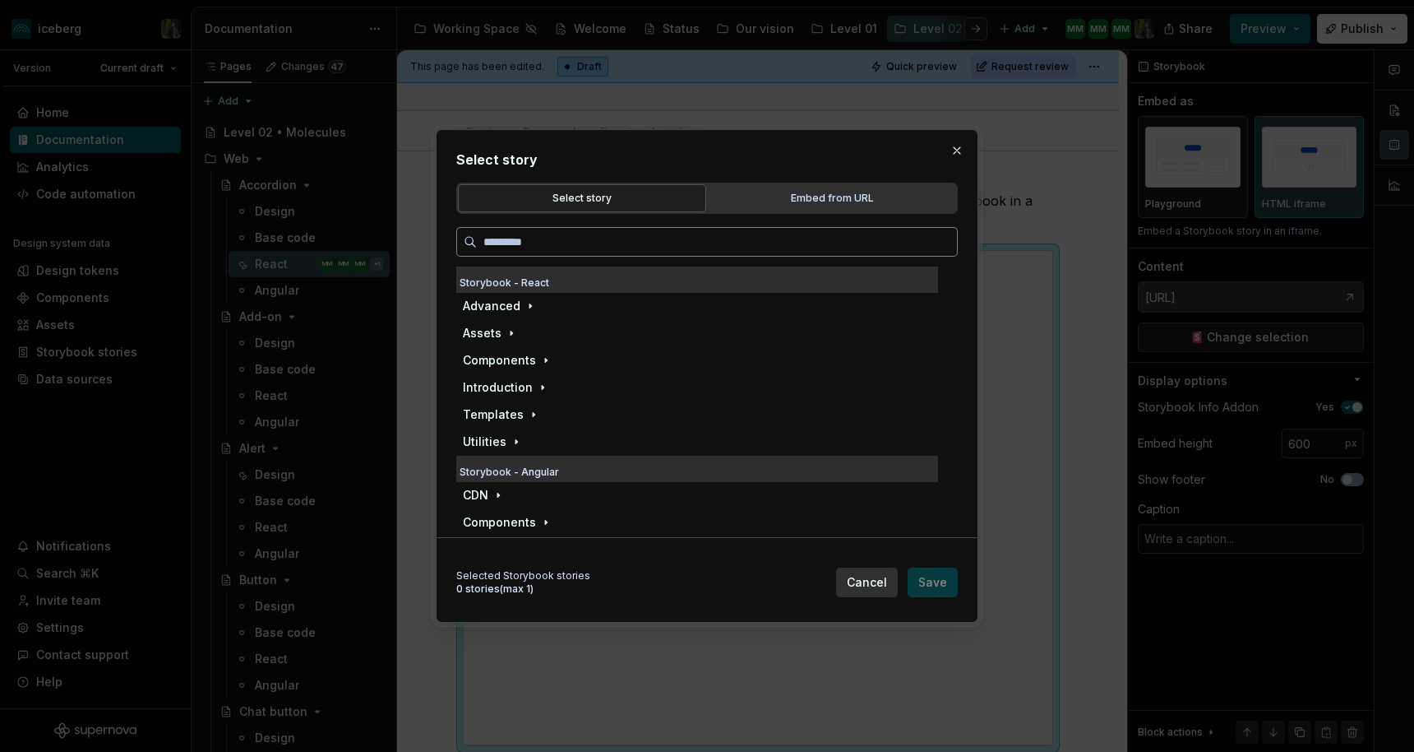
type textarea "*"
click at [777, 194] on div "Embed from URL" at bounding box center [832, 198] width 237 height 16
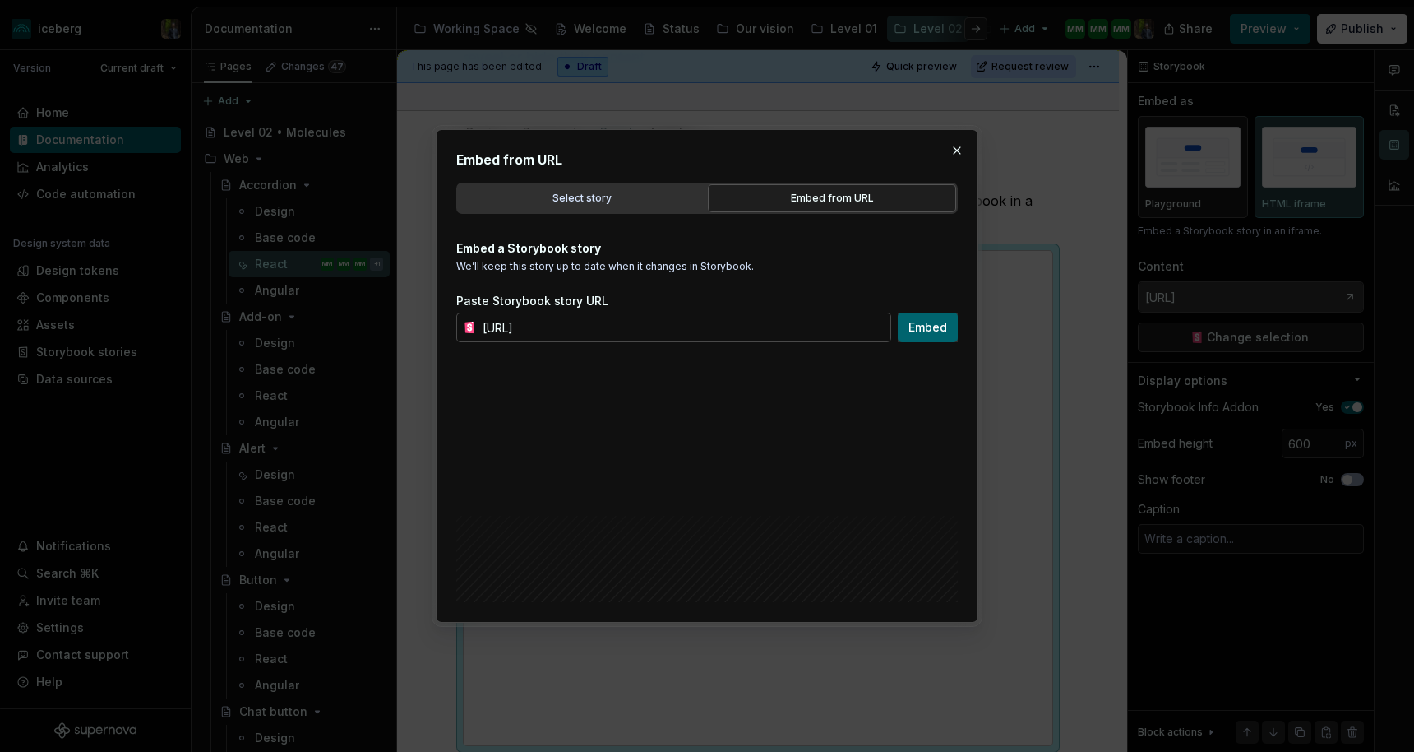
click at [806, 197] on div "Embed from URL" at bounding box center [832, 198] width 237 height 16
click at [957, 150] on button "button" at bounding box center [957, 150] width 23 height 23
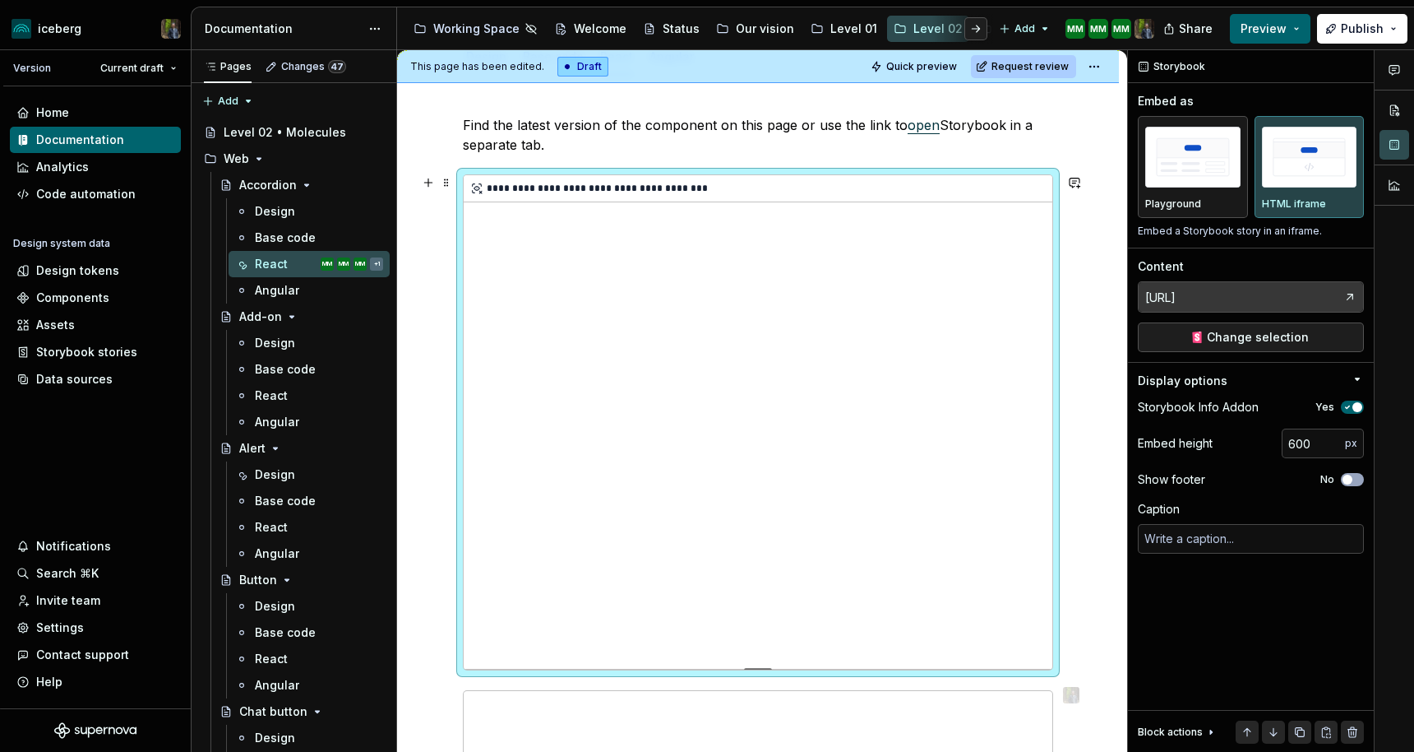
scroll to position [243, 0]
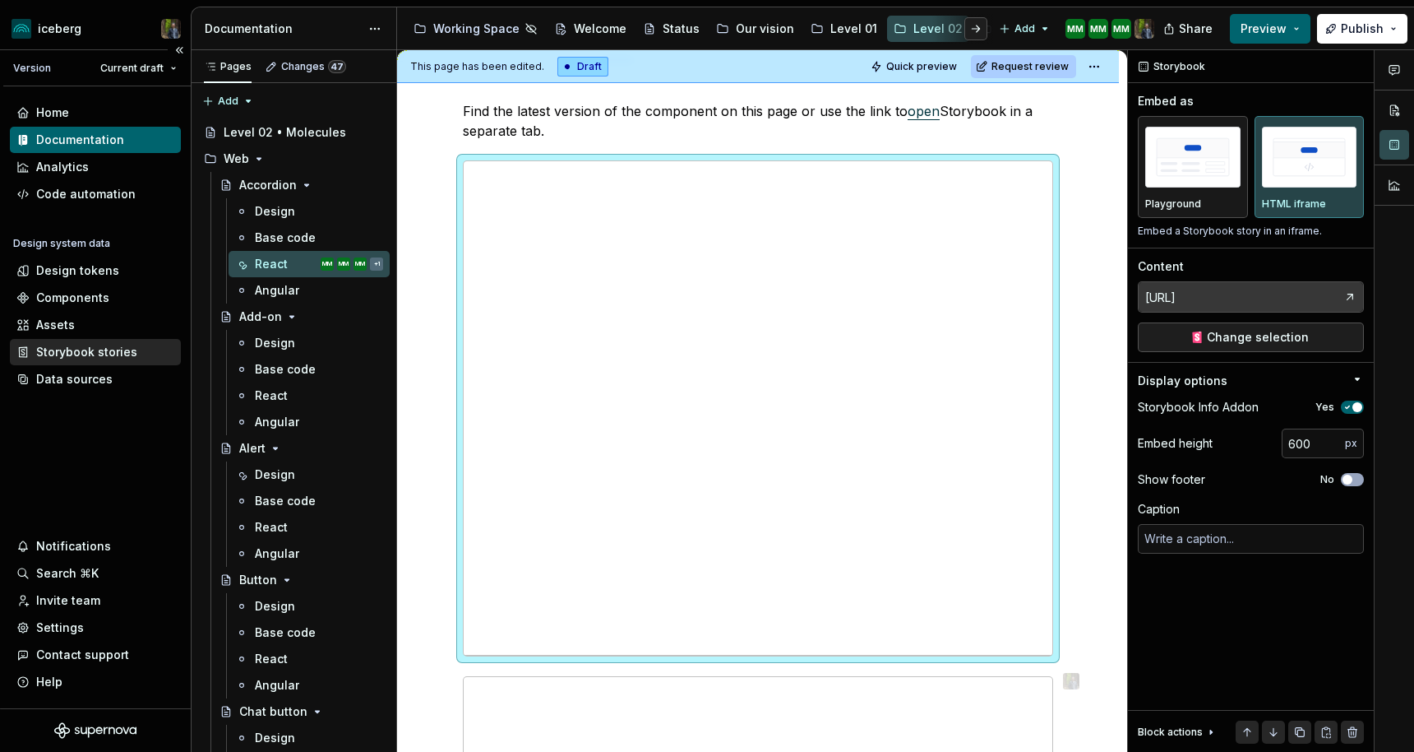
click at [99, 352] on div "Storybook stories" at bounding box center [86, 352] width 101 height 16
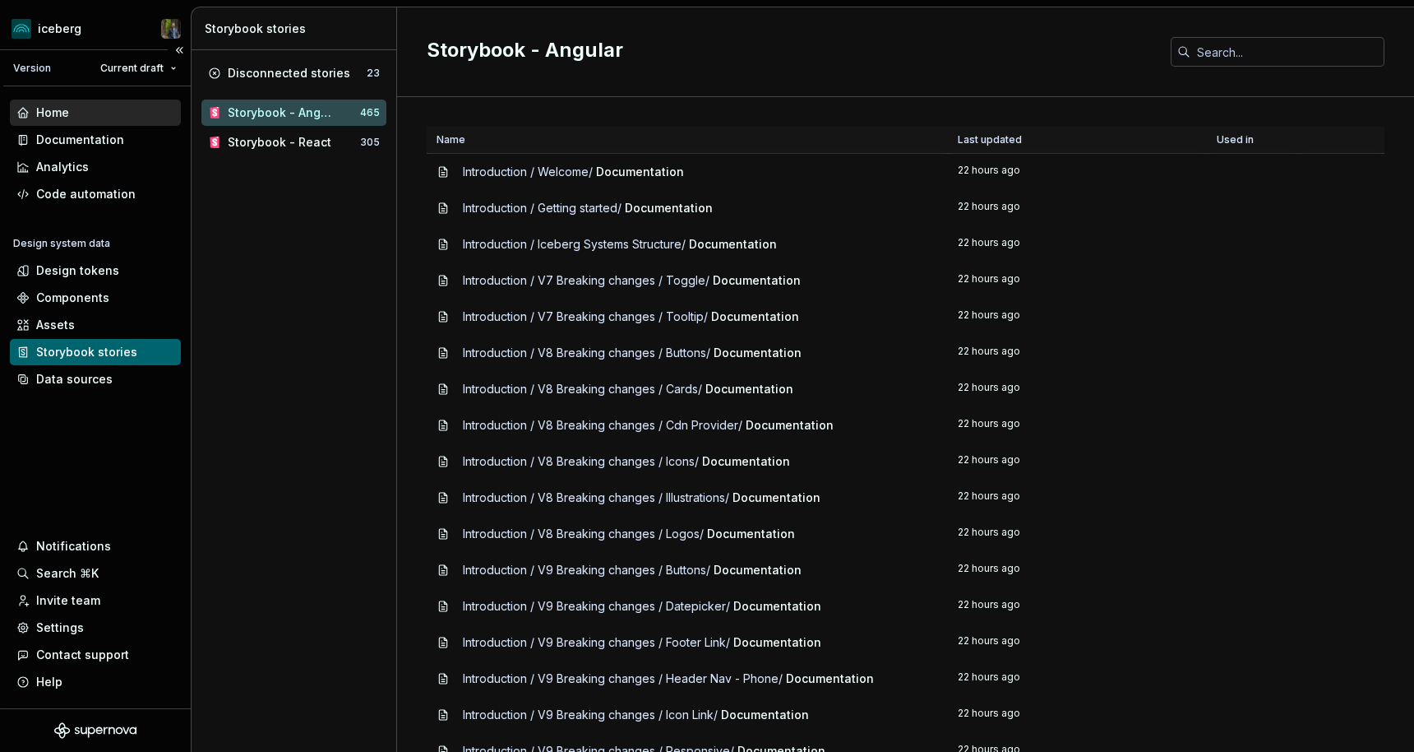
click at [99, 106] on div "Home" at bounding box center [95, 112] width 158 height 16
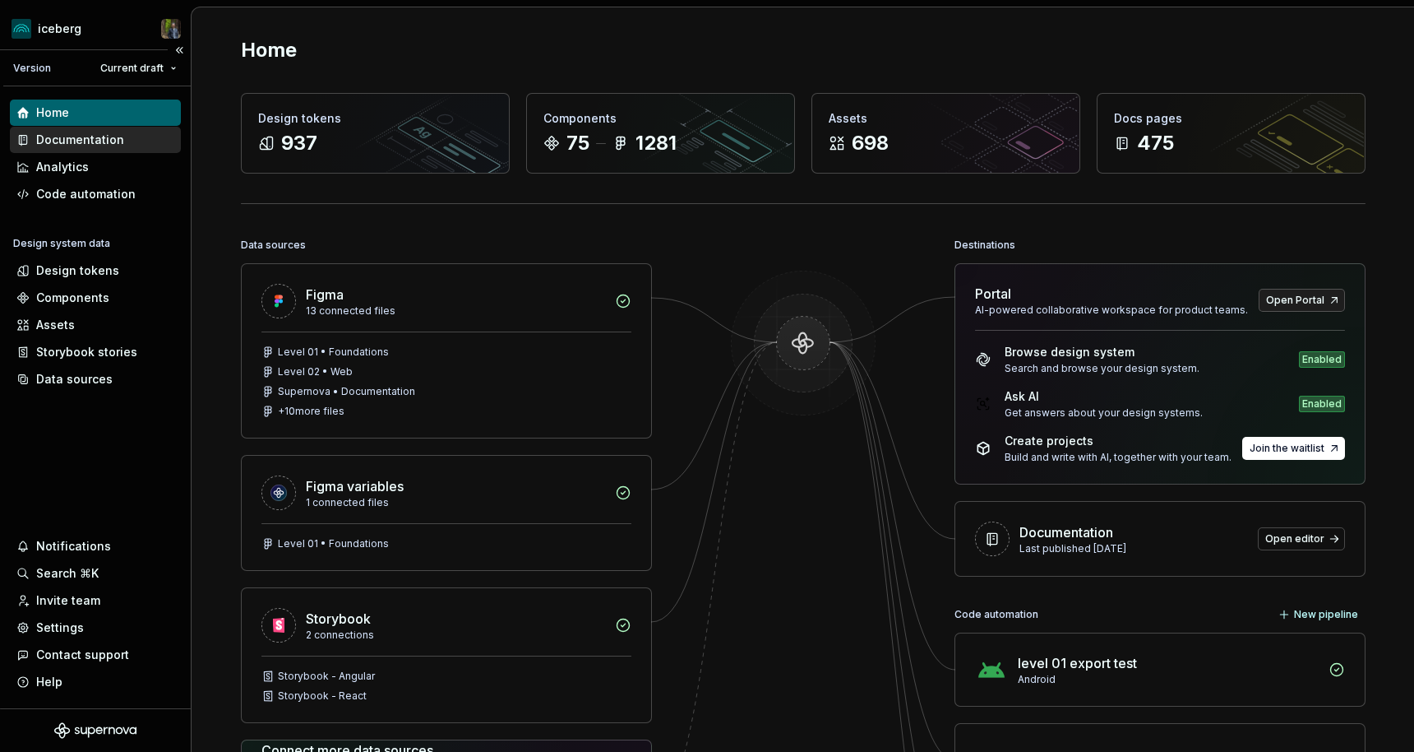
click at [81, 138] on div "Documentation" at bounding box center [80, 140] width 88 height 16
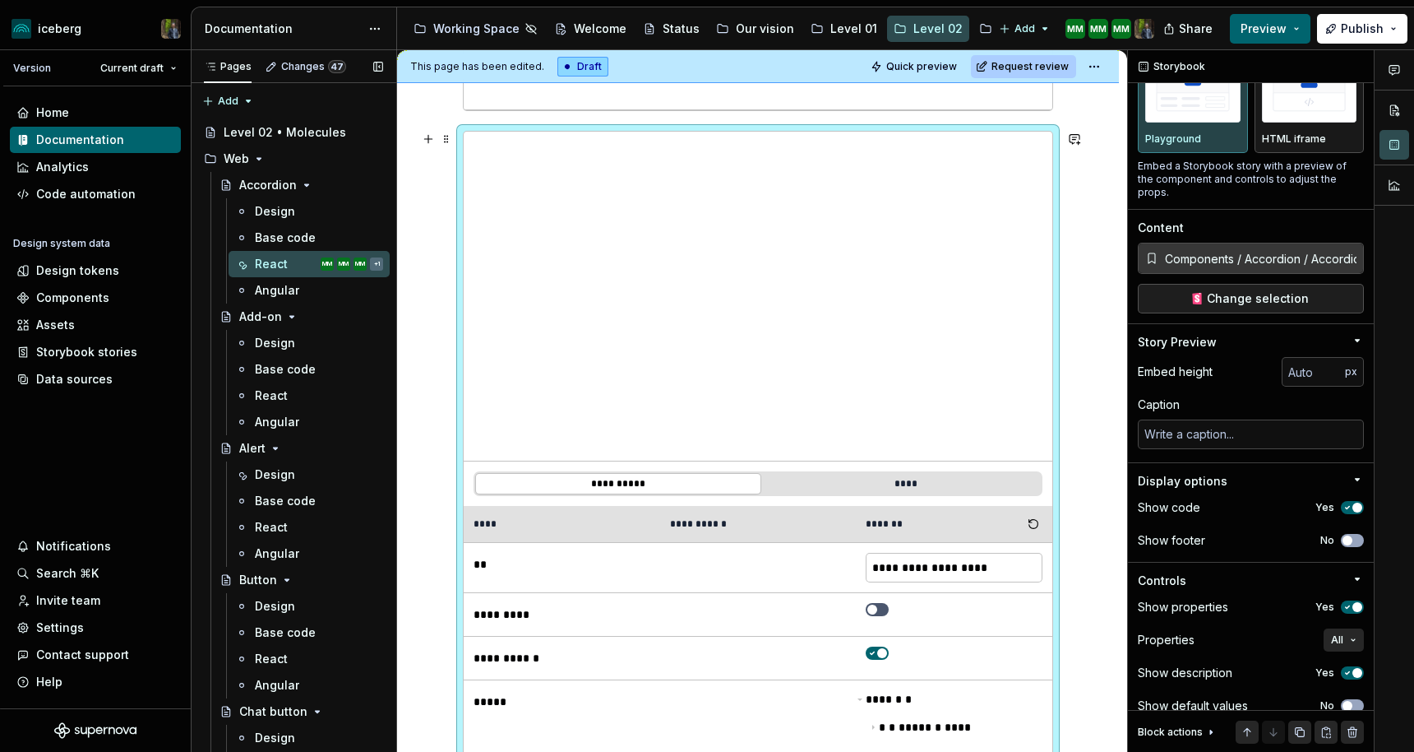
scroll to position [69, 0]
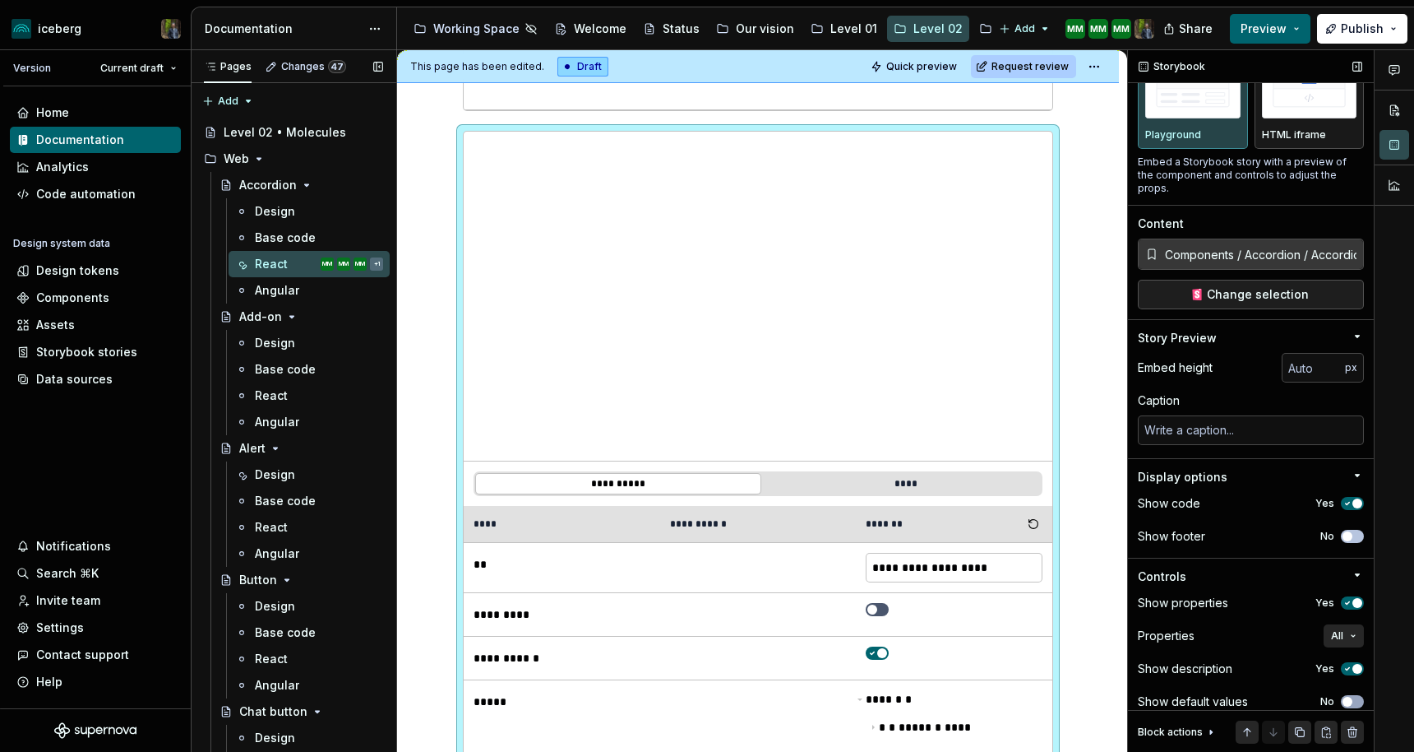
click at [1349, 531] on span "button" at bounding box center [1348, 536] width 10 height 10
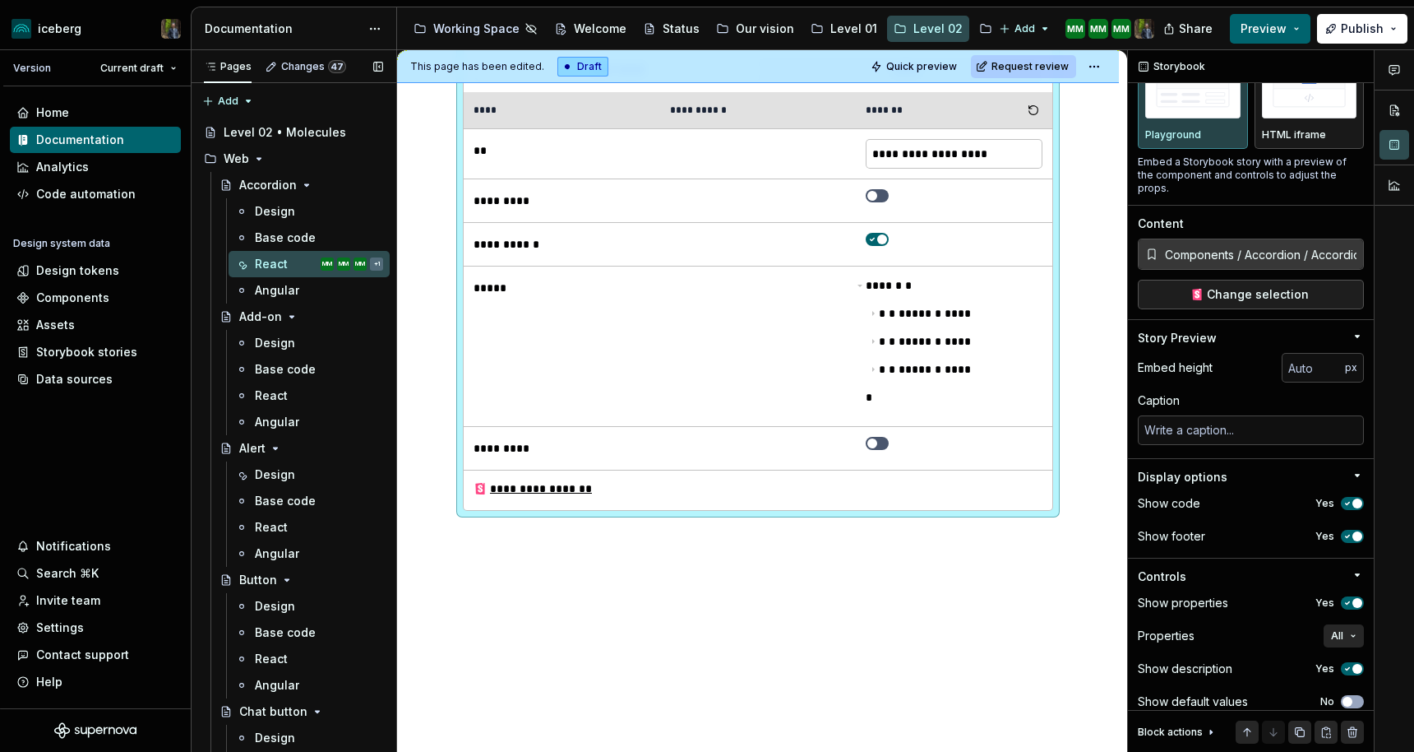
scroll to position [1205, 0]
click at [562, 484] on div "**********" at bounding box center [533, 486] width 119 height 16
click at [1339, 629] on span "All" at bounding box center [1337, 635] width 12 height 13
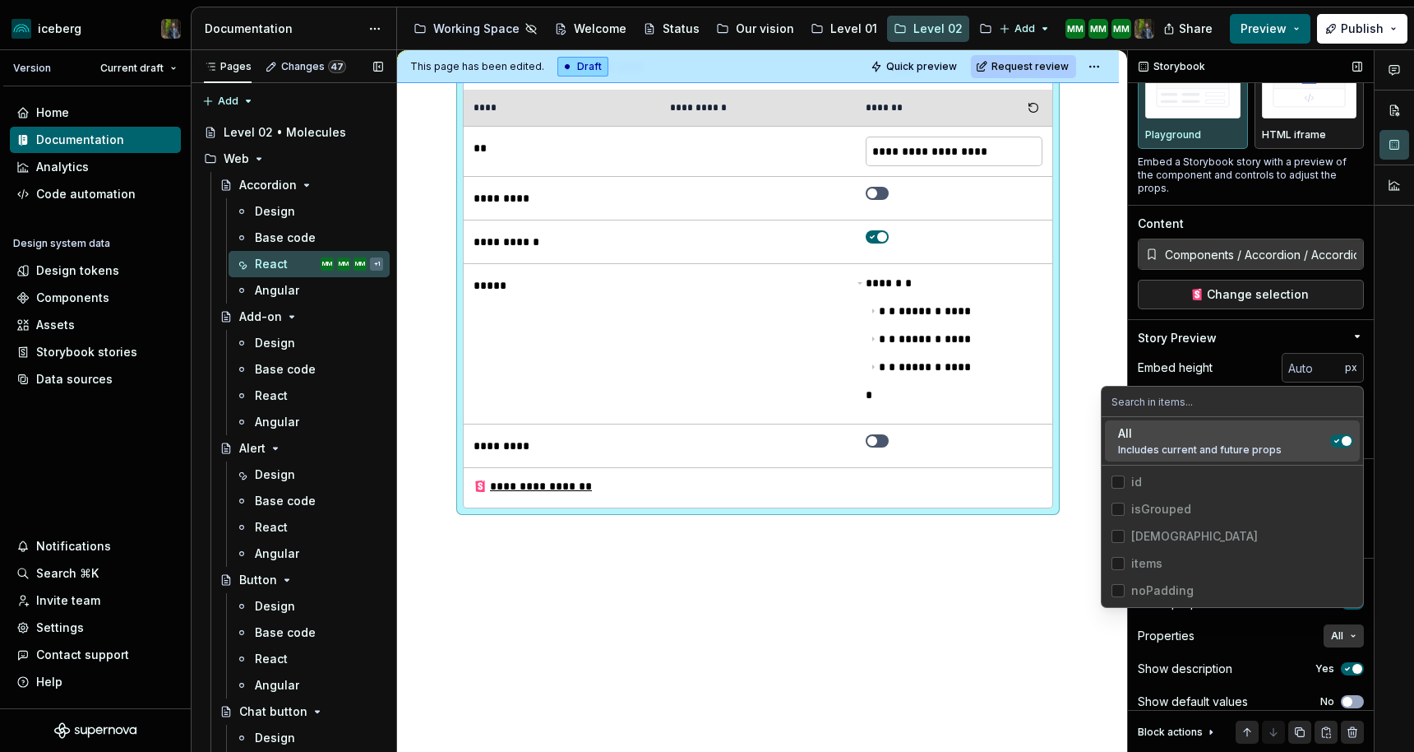
click at [1344, 627] on button "All" at bounding box center [1344, 635] width 40 height 23
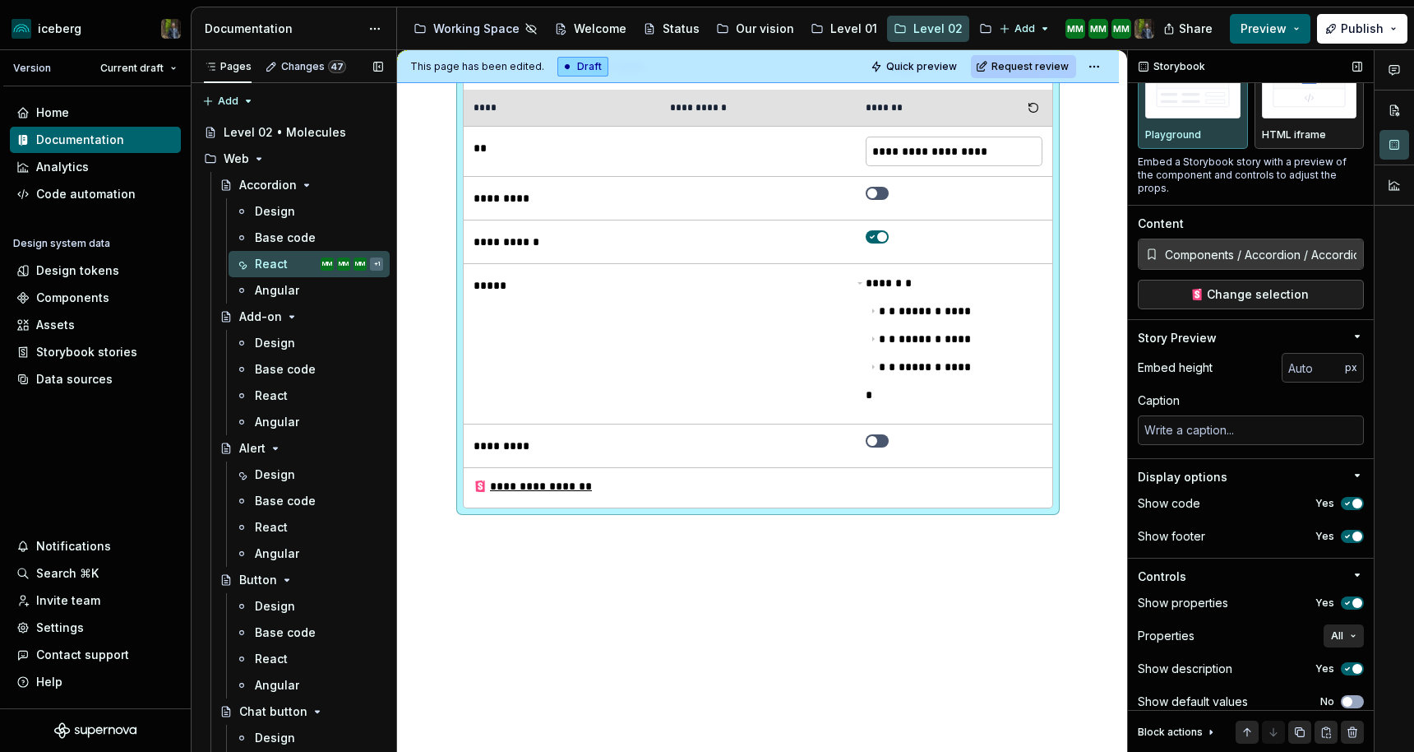
click at [1353, 531] on span "button" at bounding box center [1358, 536] width 10 height 10
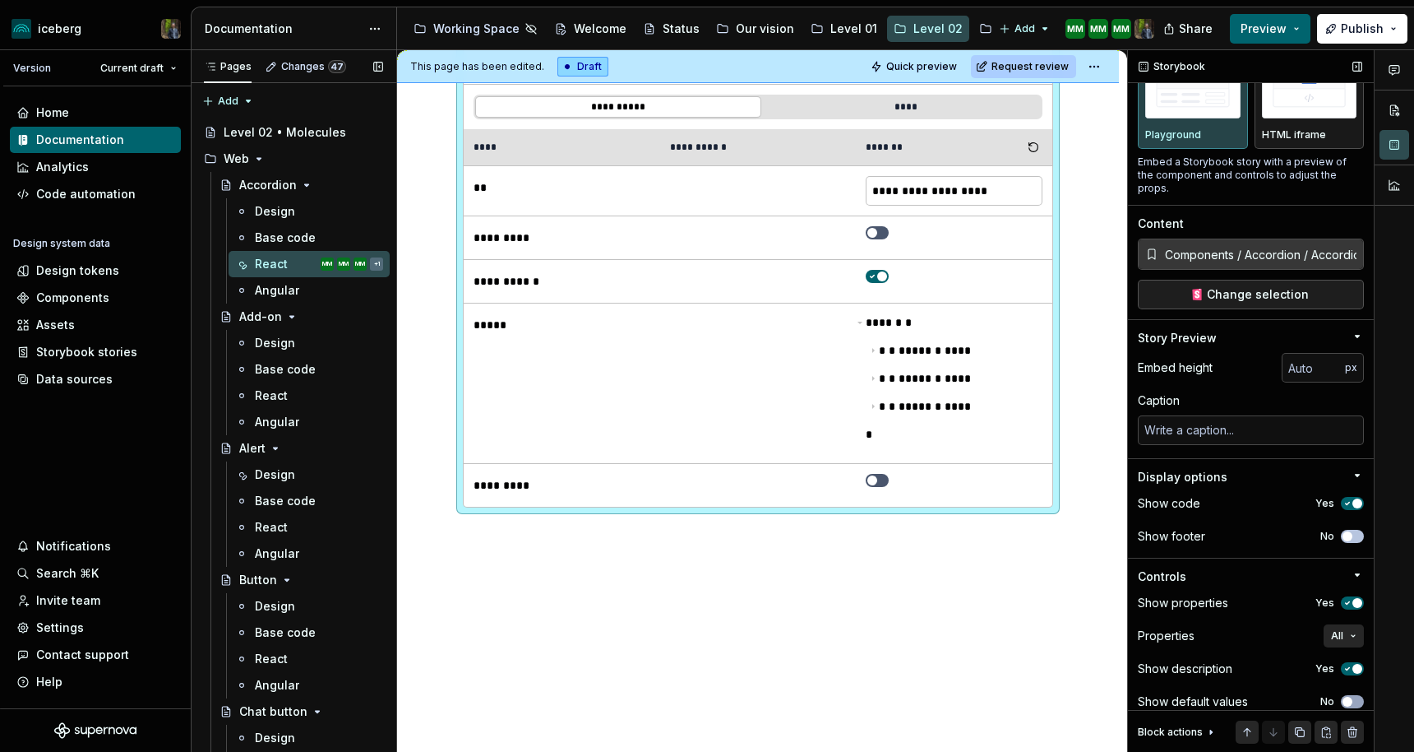
scroll to position [920, 0]
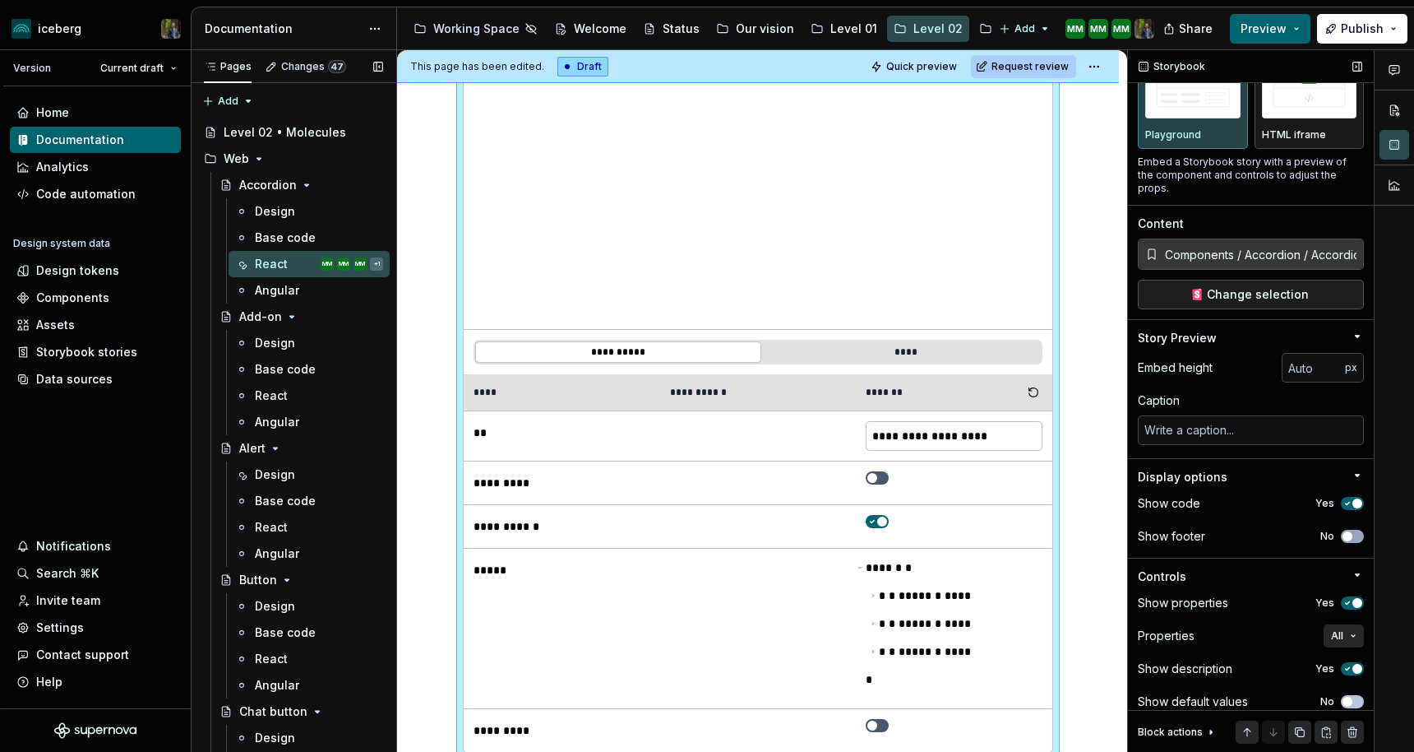
click at [1346, 696] on span "button" at bounding box center [1348, 701] width 10 height 10
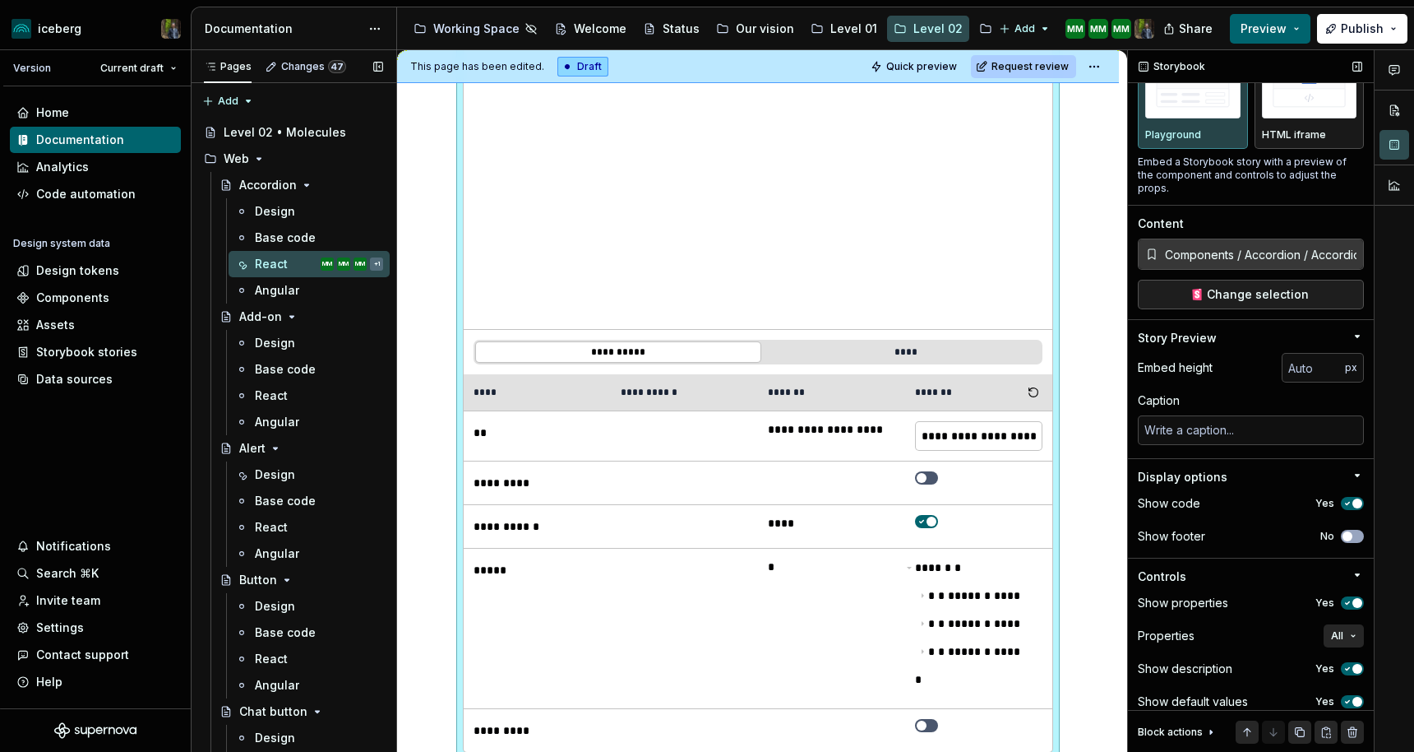
click at [1347, 696] on icon "button" at bounding box center [1347, 701] width 13 height 10
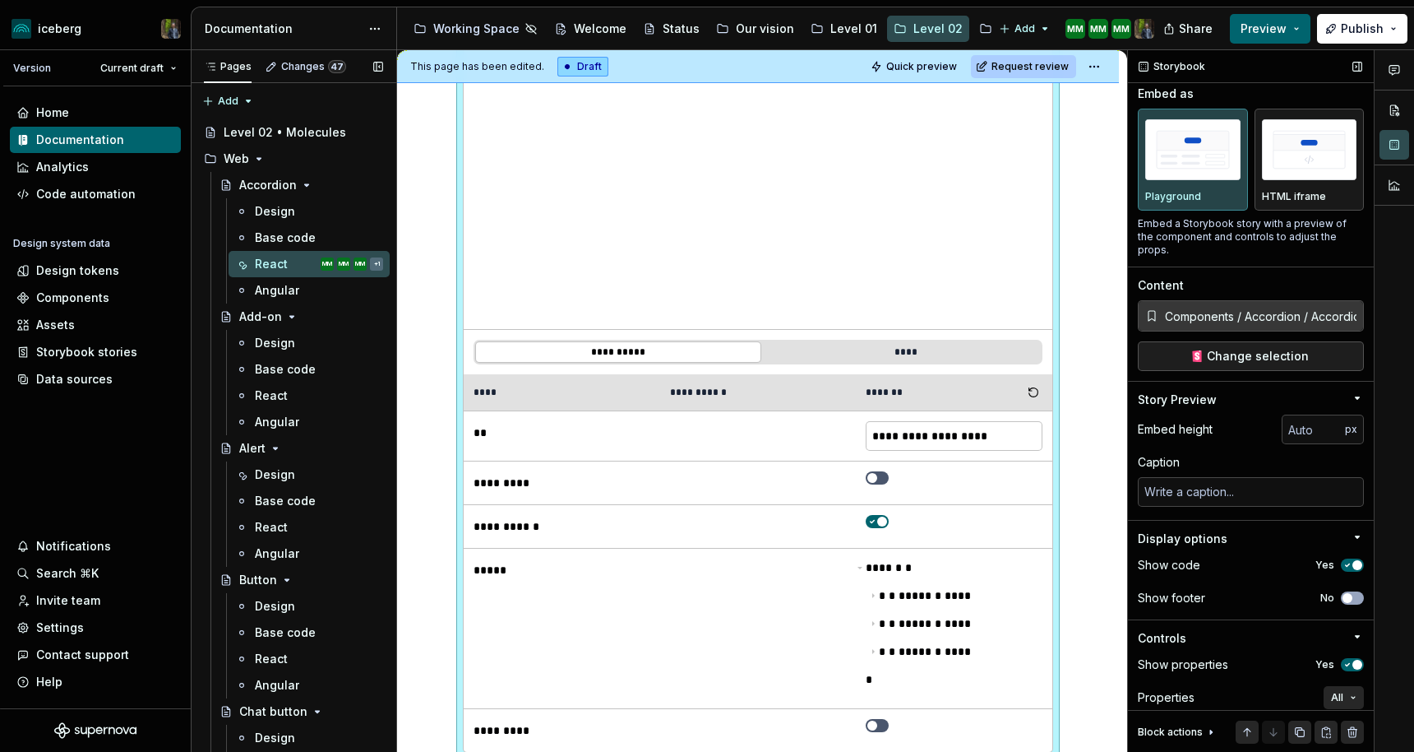
scroll to position [0, 0]
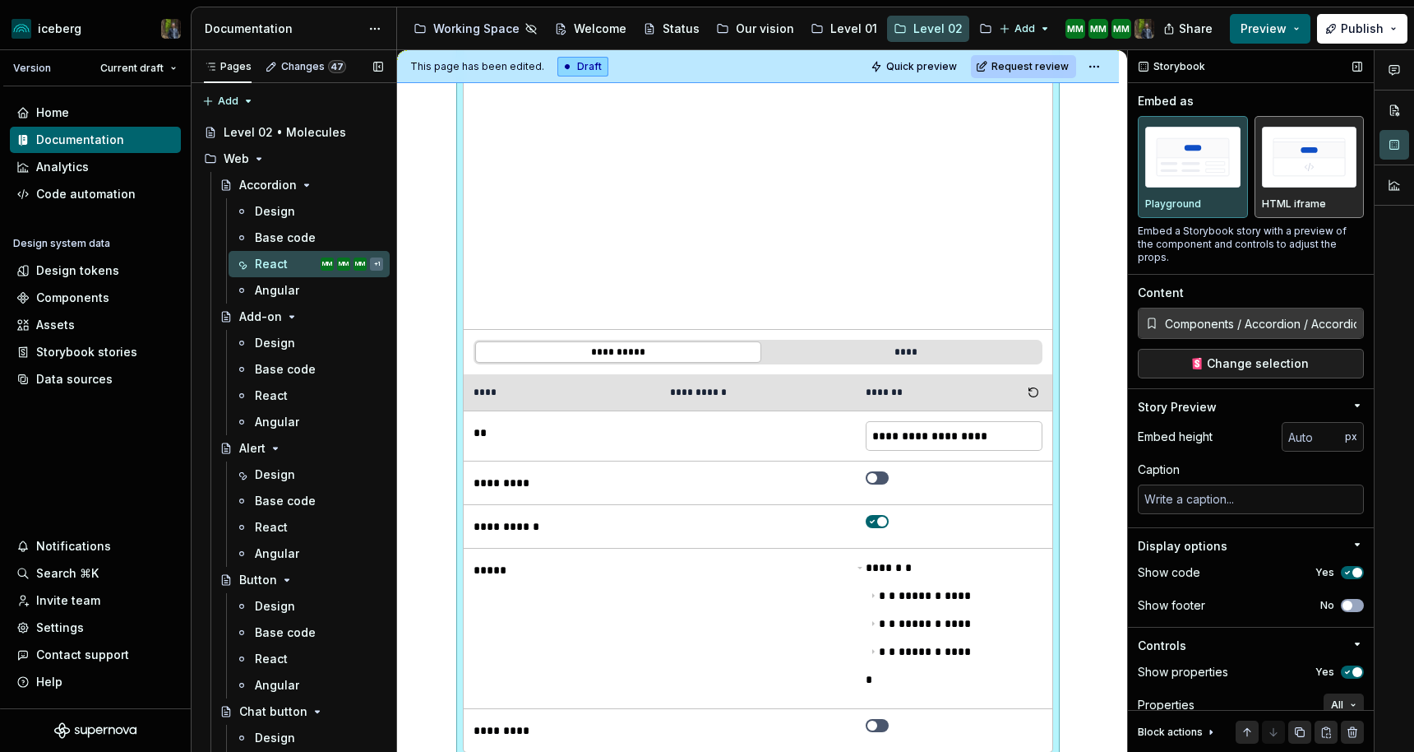
click at [1311, 171] on img "button" at bounding box center [1309, 157] width 95 height 60
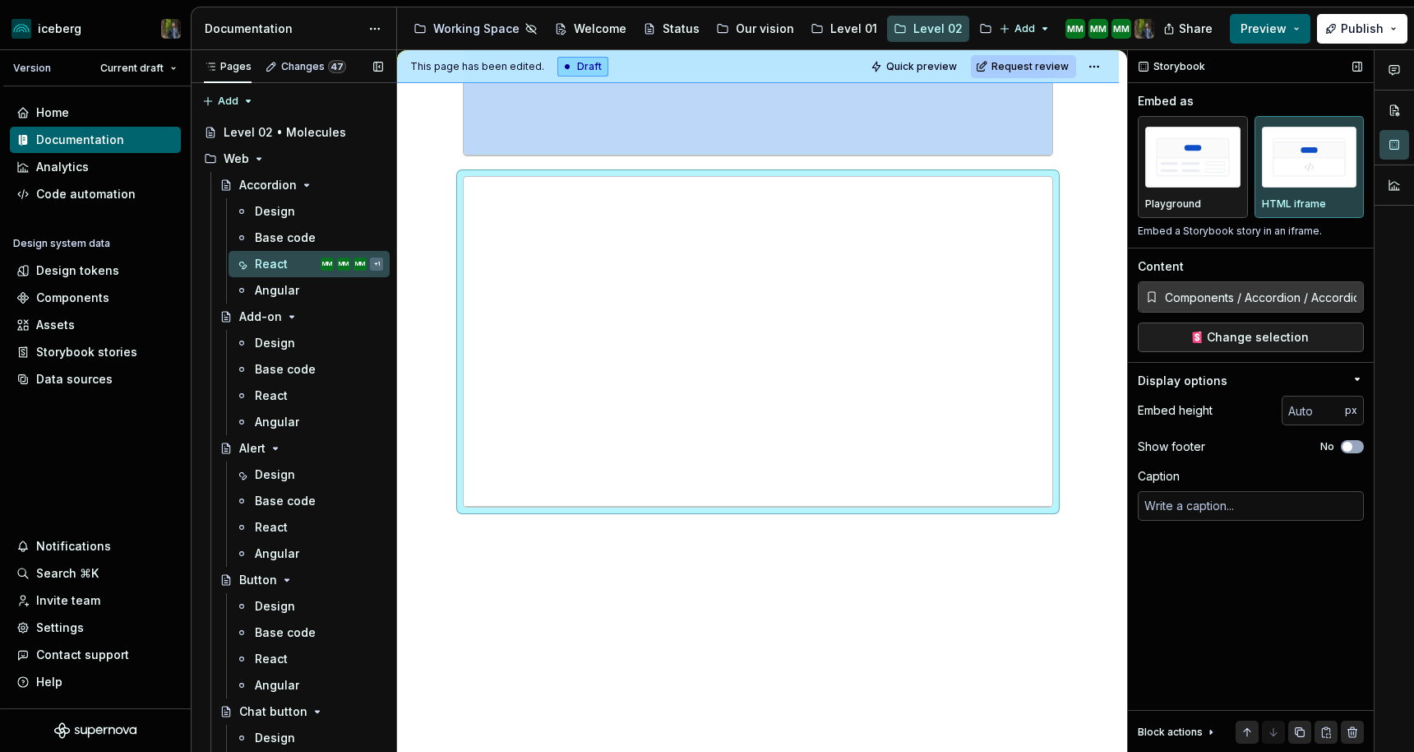
scroll to position [743, 0]
click at [1214, 169] on img "button" at bounding box center [1192, 157] width 95 height 60
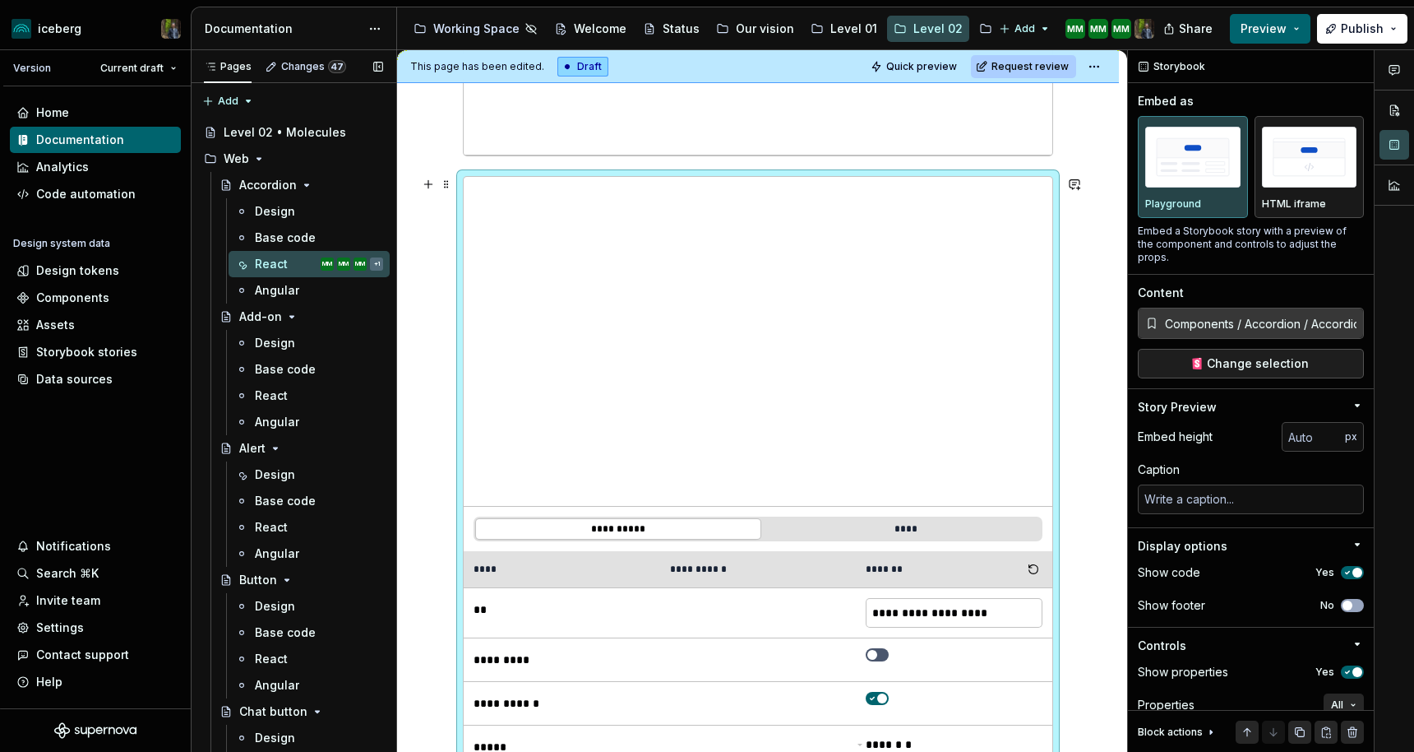
click at [426, 439] on div "**********" at bounding box center [758, 368] width 722 height 1612
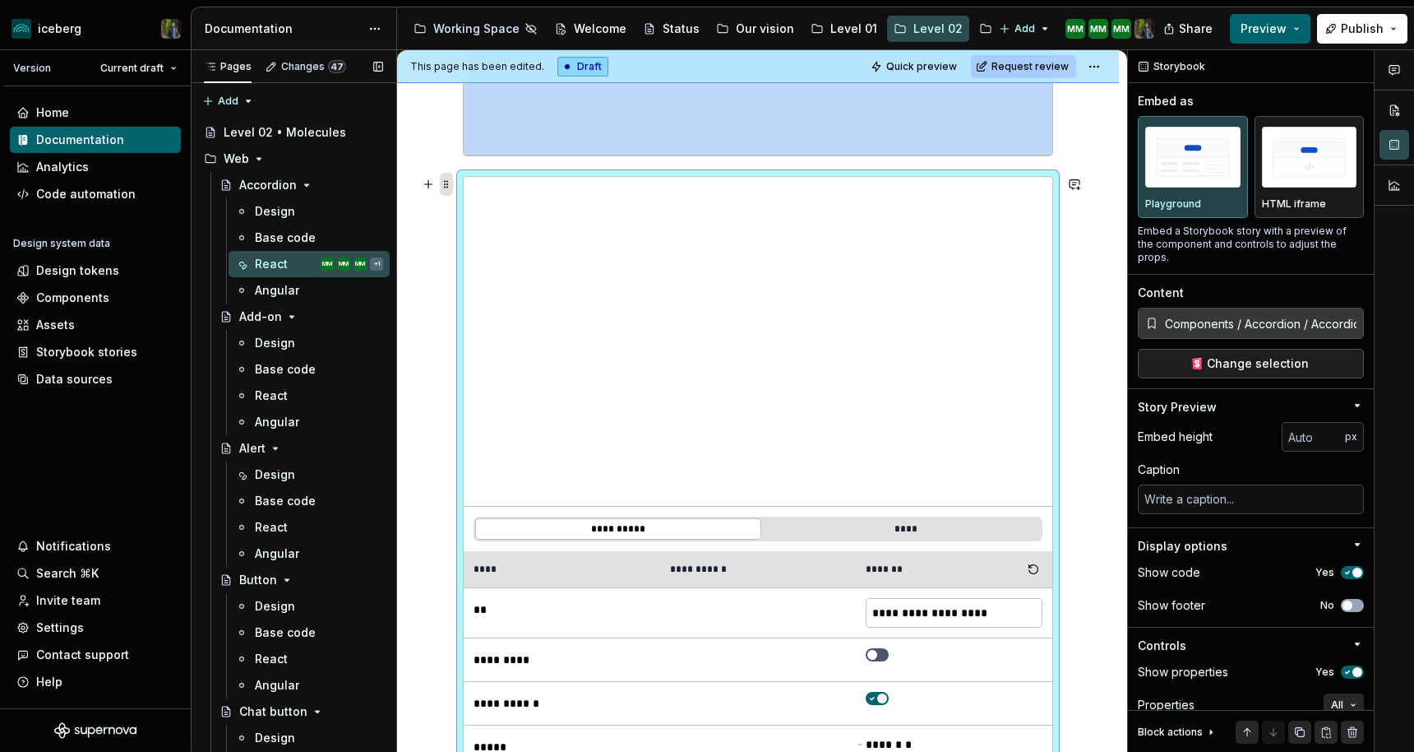
click at [450, 185] on span at bounding box center [446, 184] width 13 height 23
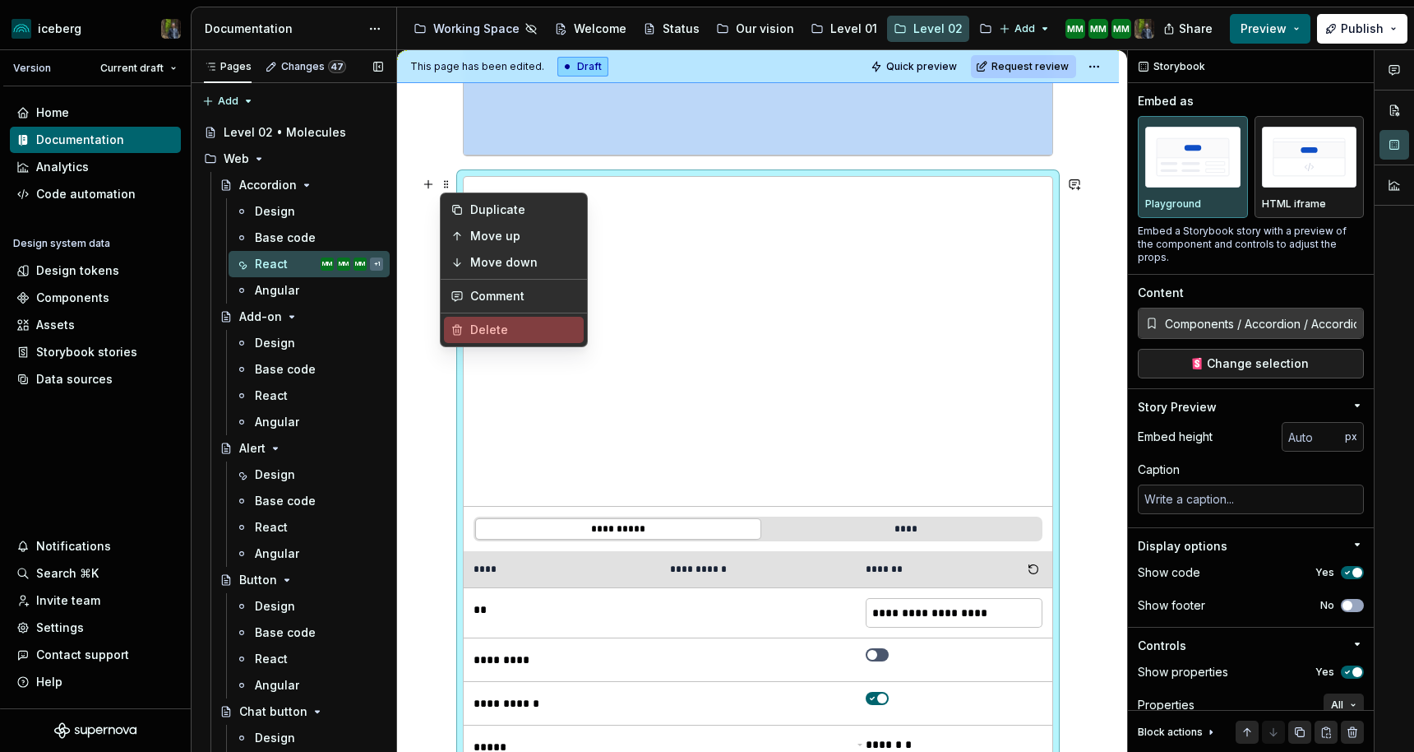
click at [474, 325] on div "Delete" at bounding box center [523, 330] width 107 height 16
type textarea "*"
type input "[URL]"
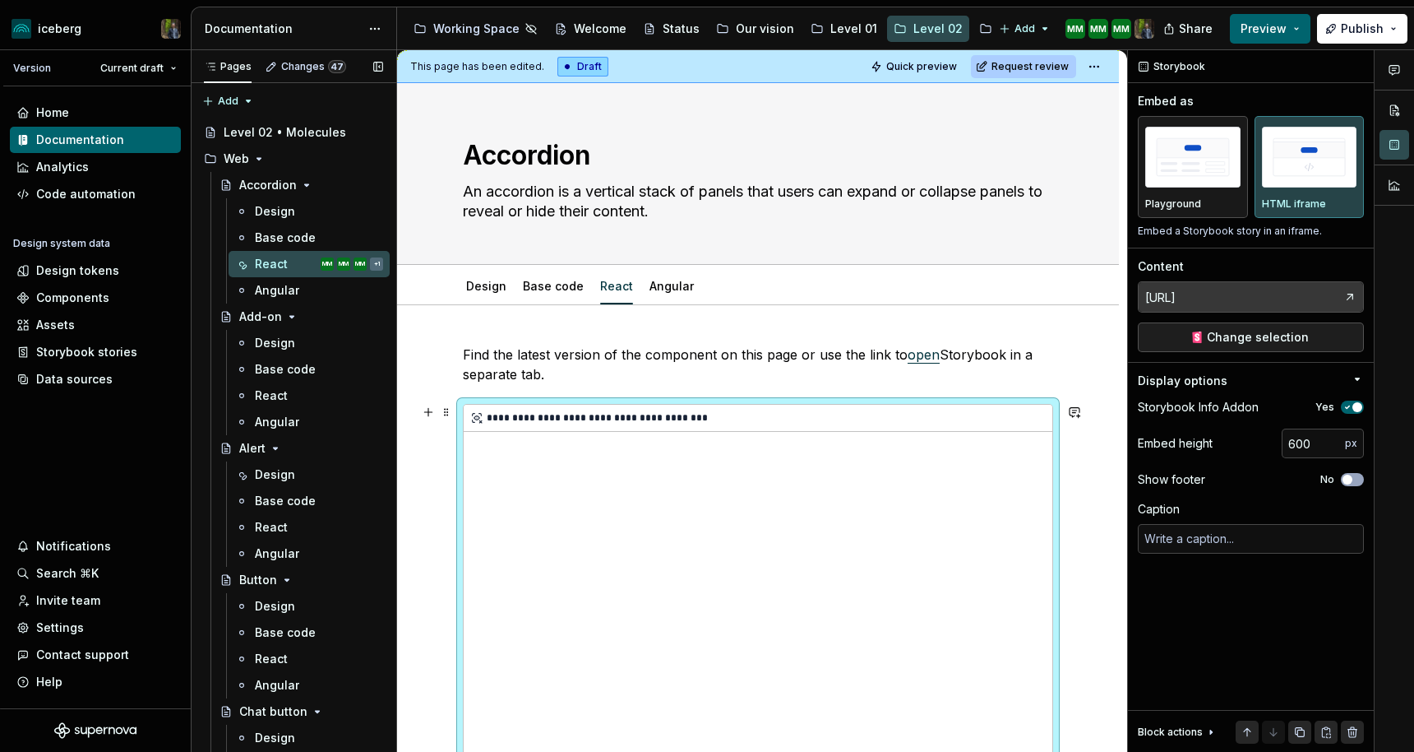
scroll to position [147, 0]
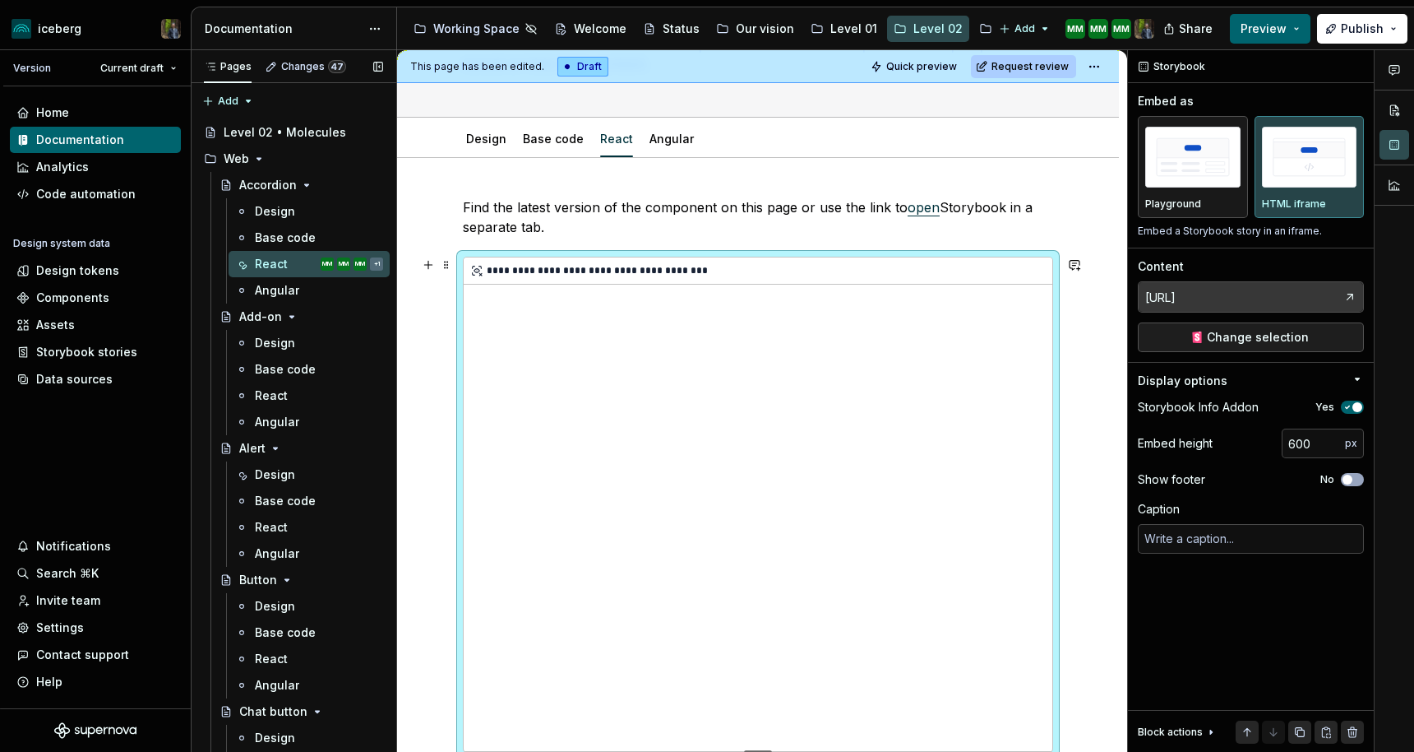
type textarea "*"
type input "[URL]"
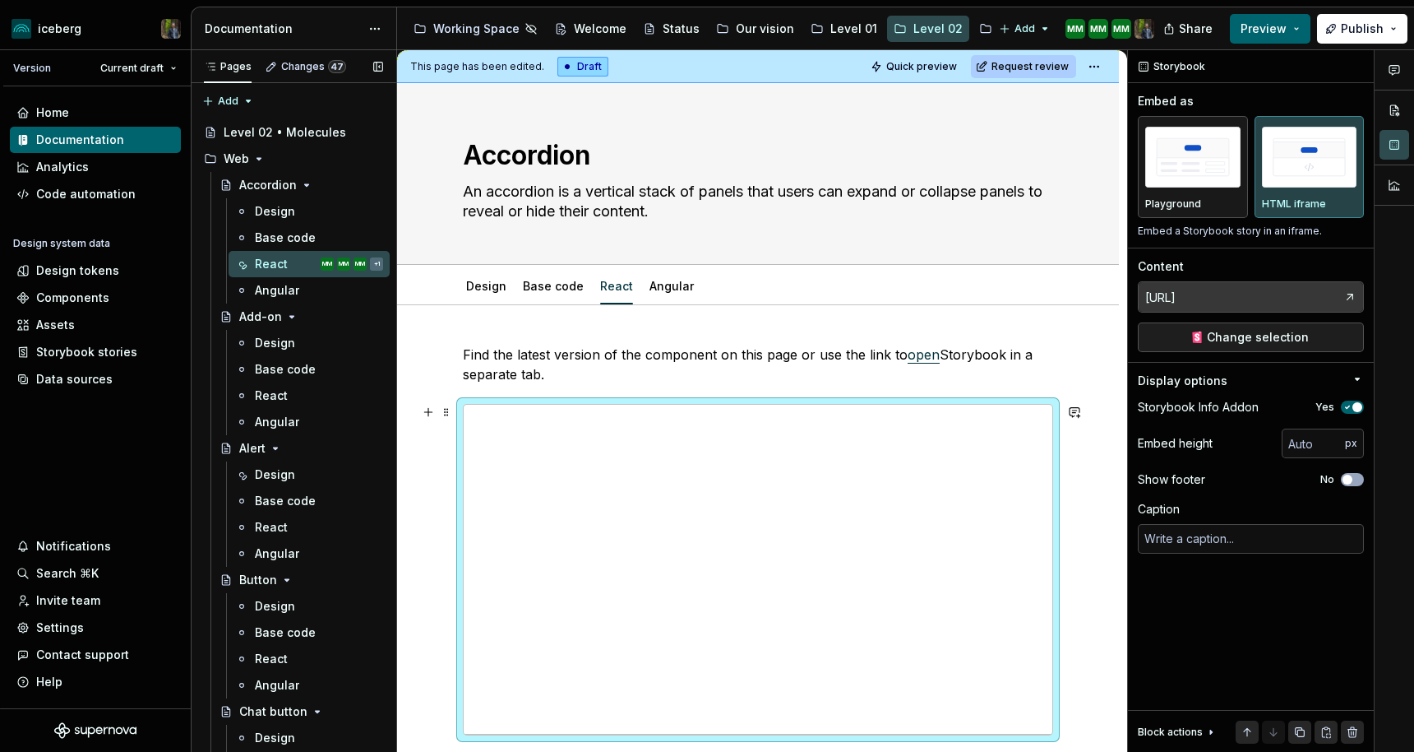
scroll to position [7, 0]
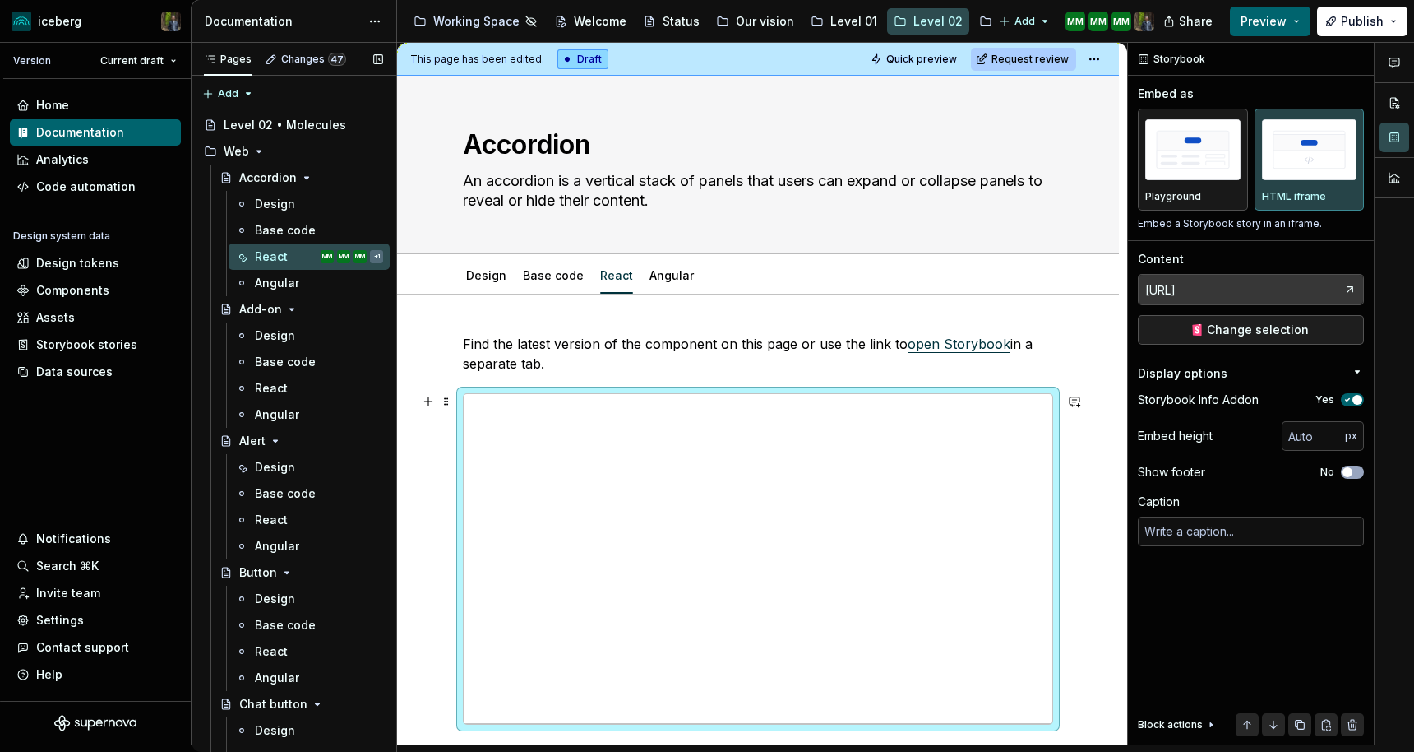
type textarea "*"
type input "Components / Accordion / Accordion / Playground"
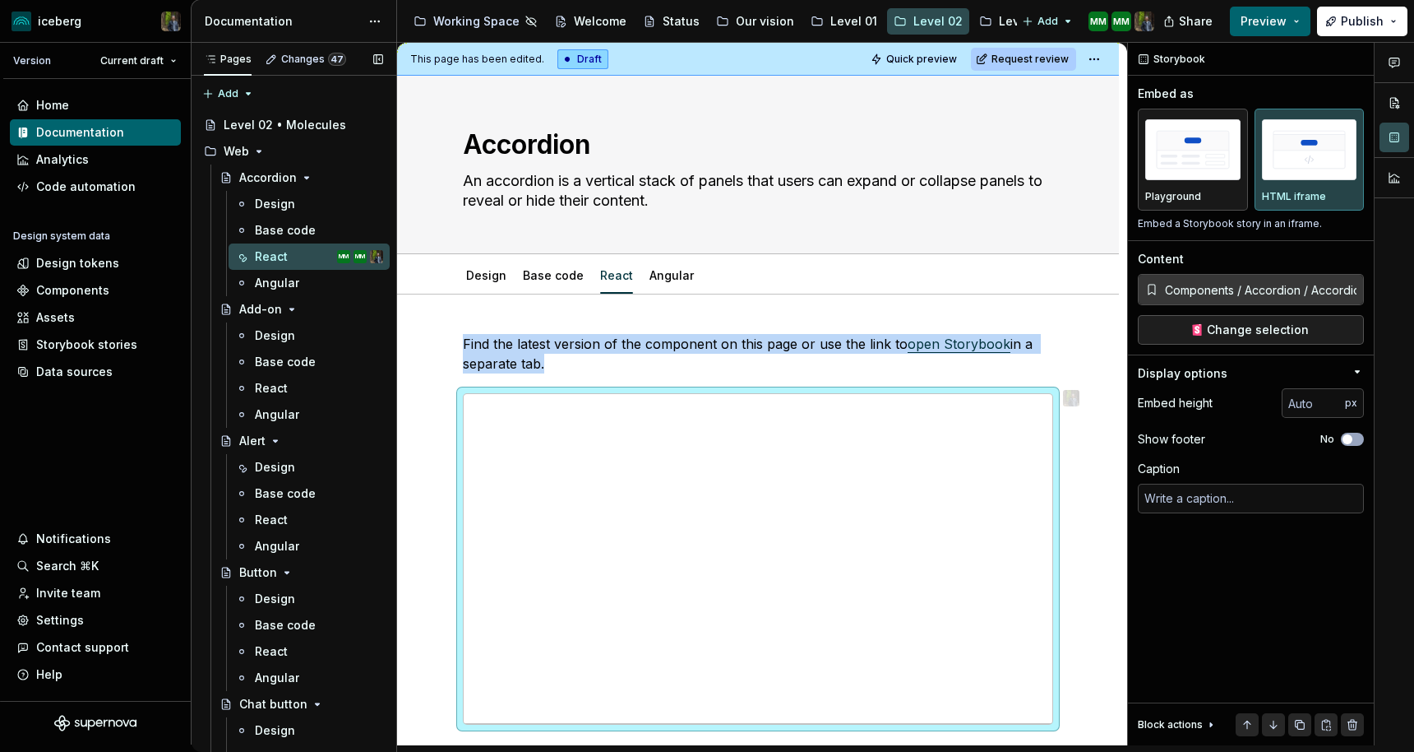
type textarea "*"
